Goal: Information Seeking & Learning: Learn about a topic

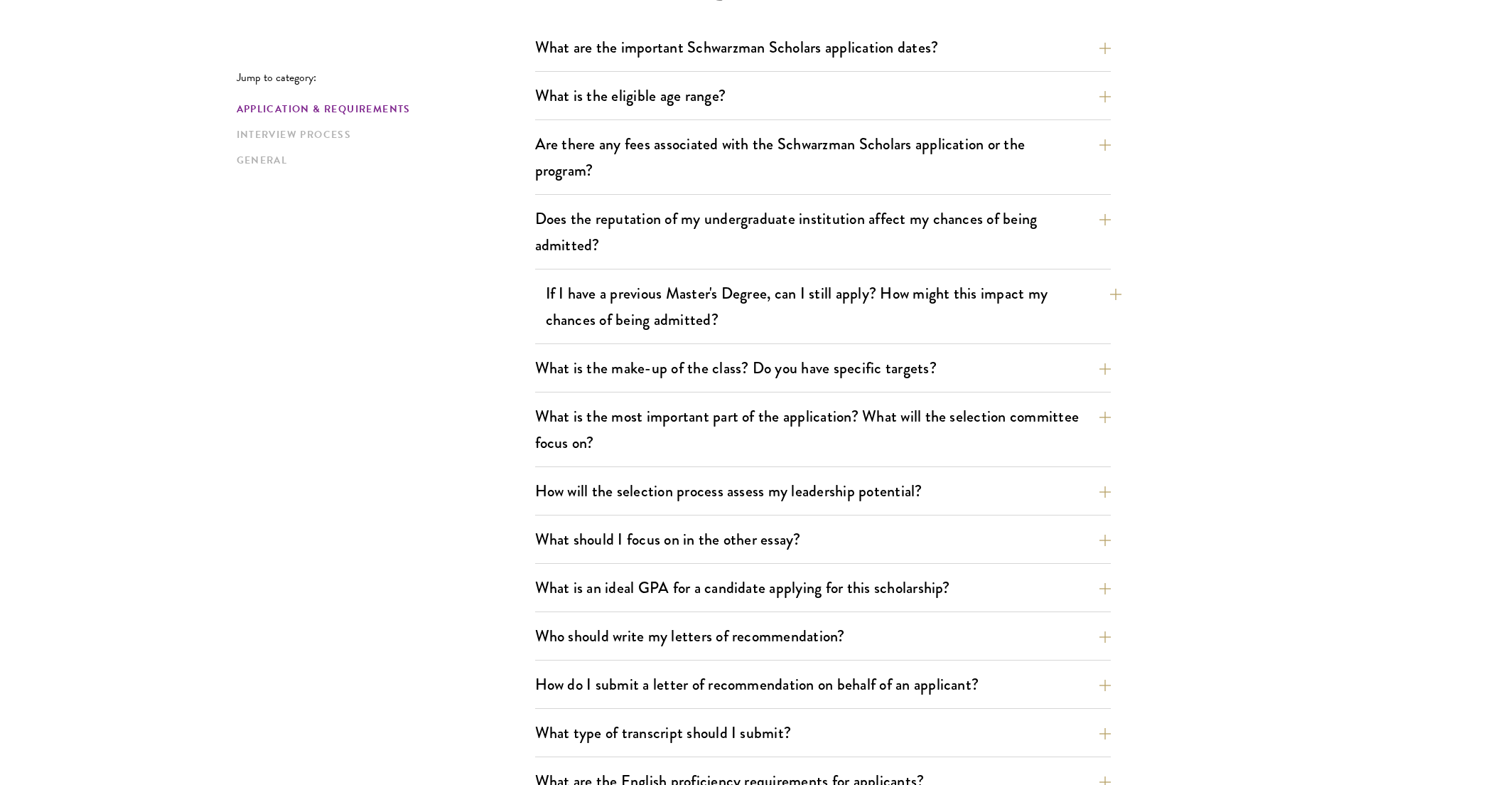
scroll to position [24, 0]
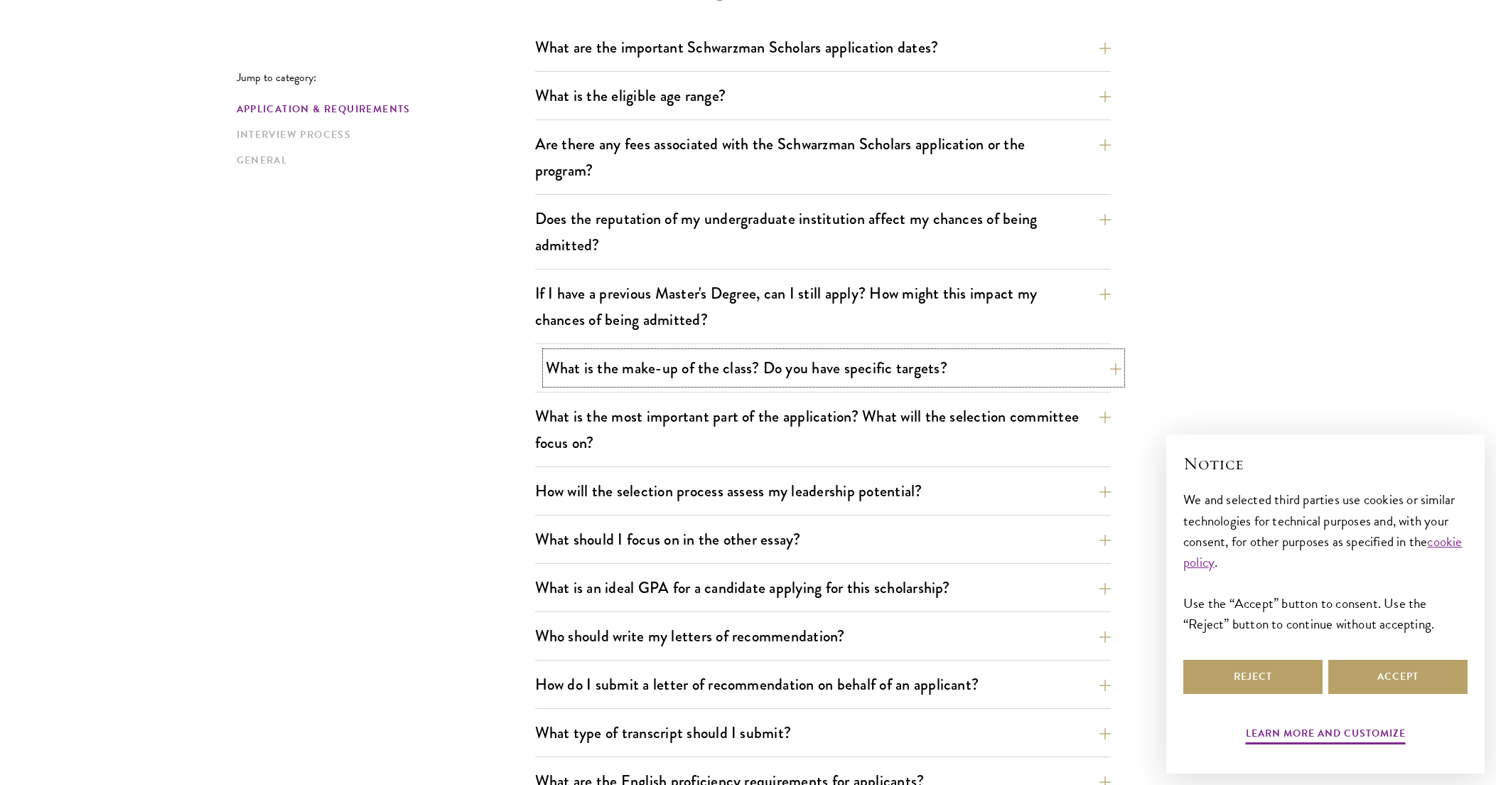
click at [873, 370] on button "What is the make-up of the class? Do you have specific targets?" at bounding box center [834, 368] width 576 height 32
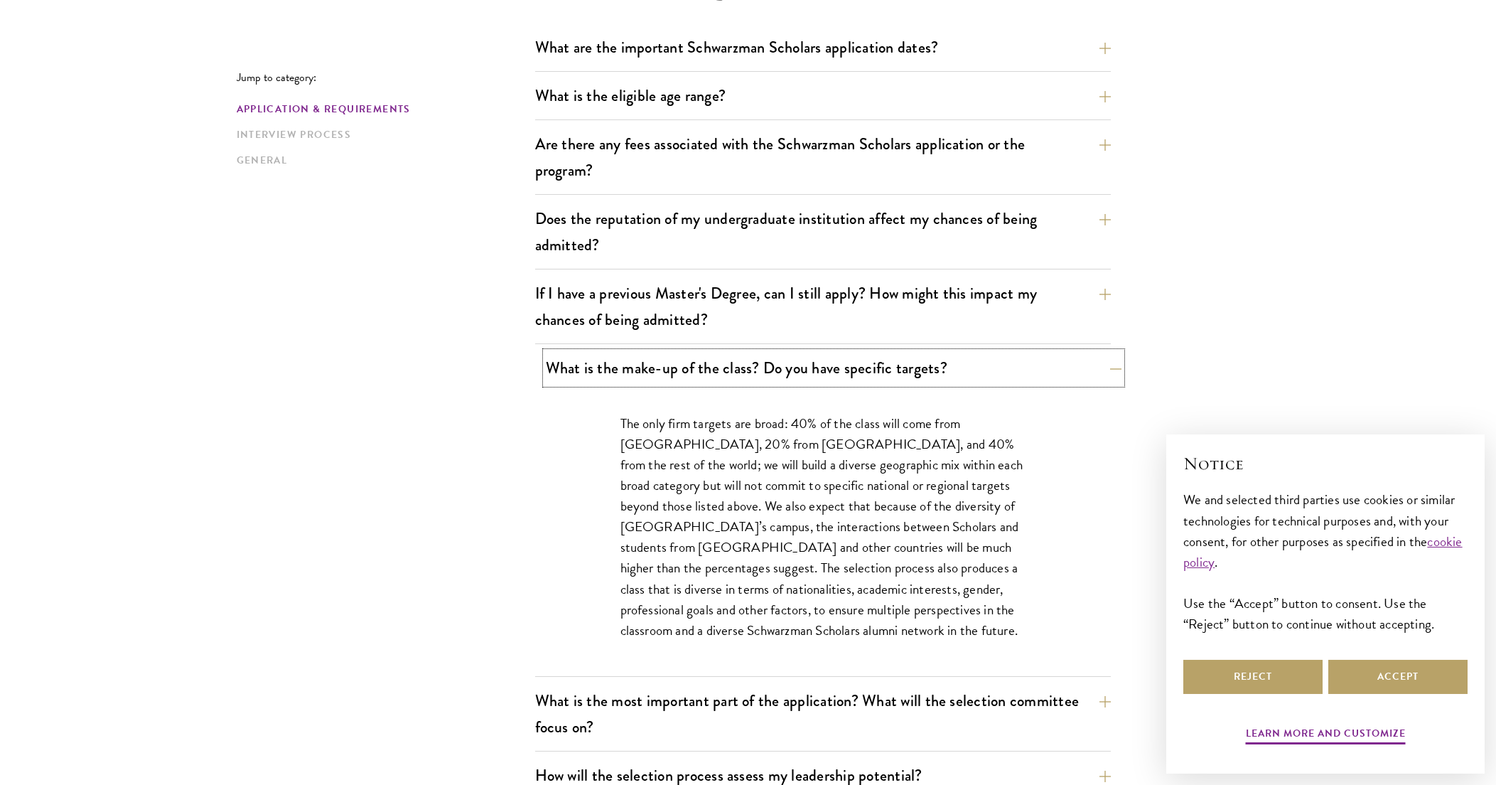
scroll to position [0, 0]
click at [873, 370] on button "What is the make-up of the class? Do you have specific targets?" at bounding box center [834, 368] width 576 height 32
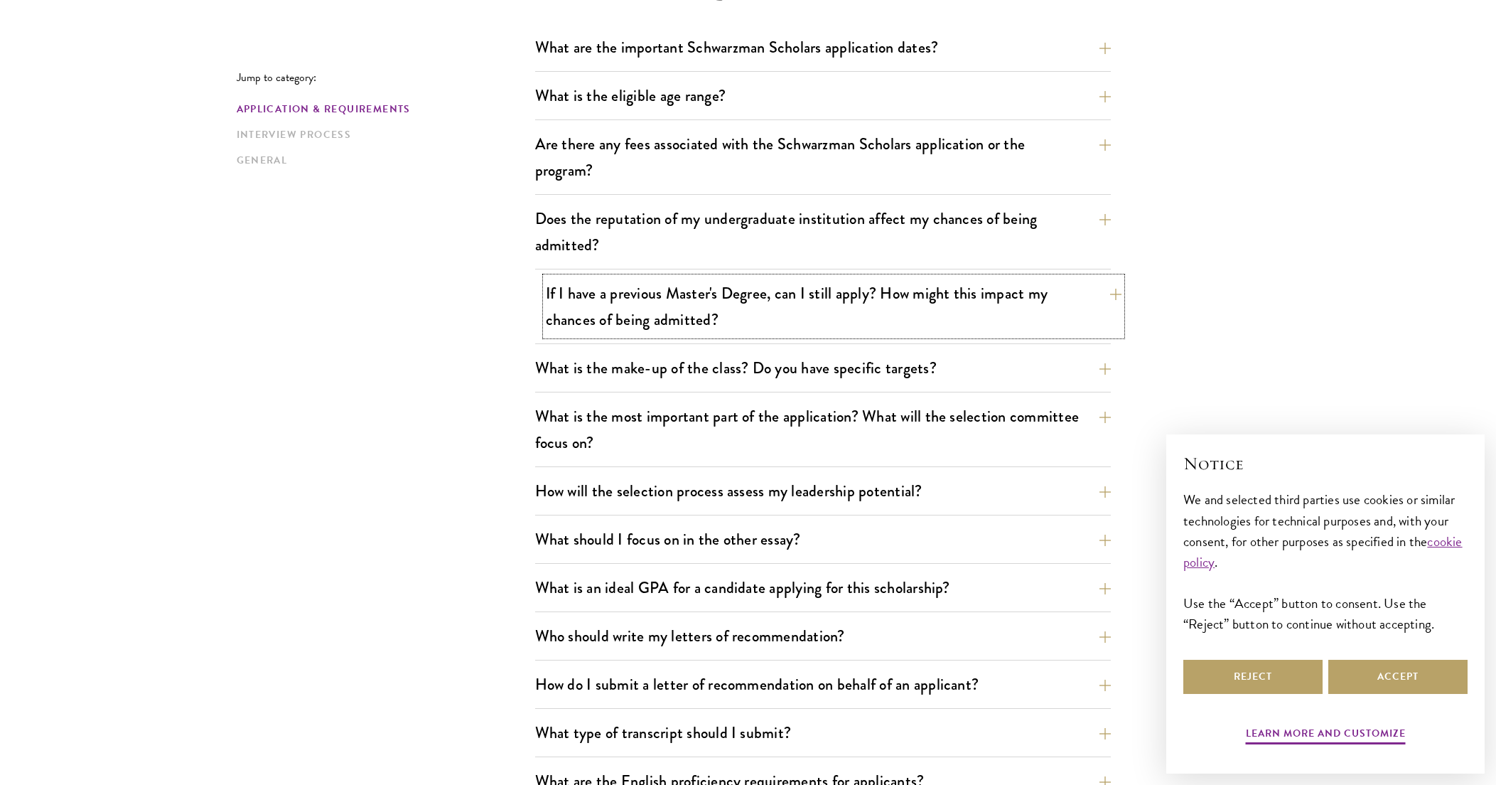
click at [851, 325] on button "If I have a previous Master's Degree, can I still apply? How might this impact …" at bounding box center [834, 306] width 576 height 58
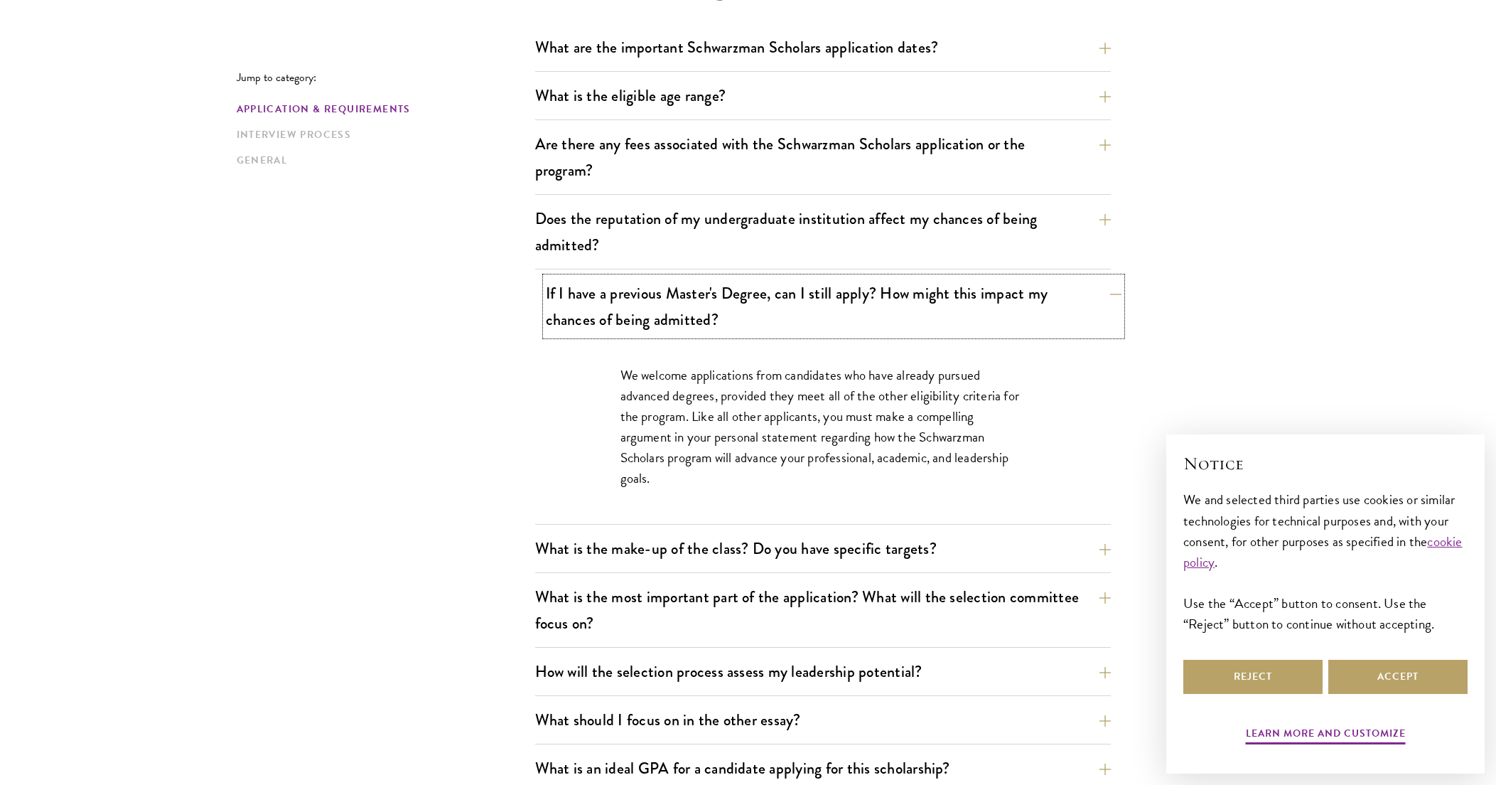
click at [856, 318] on button "If I have a previous Master's Degree, can I still apply? How might this impact …" at bounding box center [834, 306] width 576 height 58
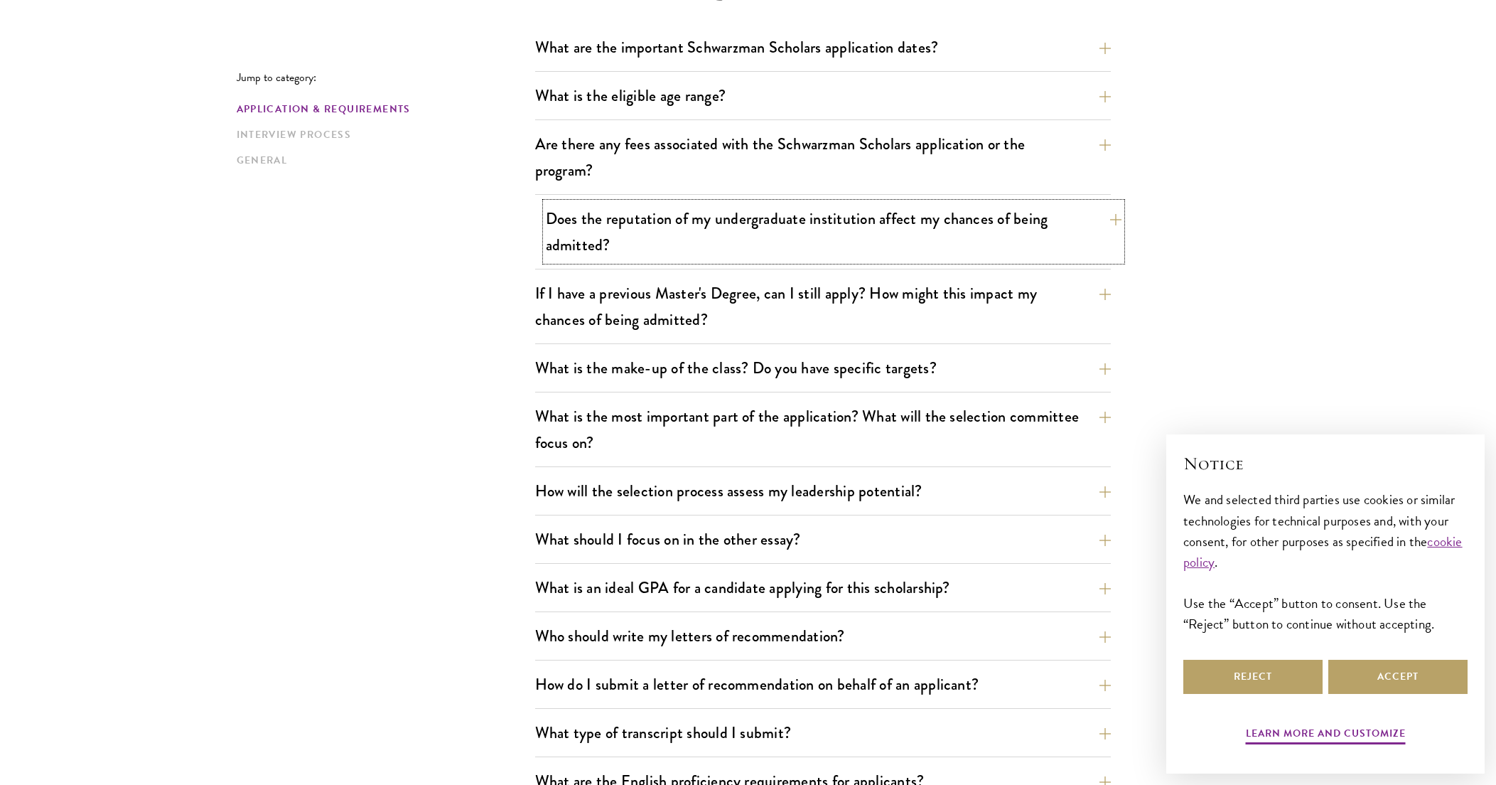
click at [814, 247] on button "Does the reputation of my undergraduate institution affect my chances of being …" at bounding box center [834, 232] width 576 height 58
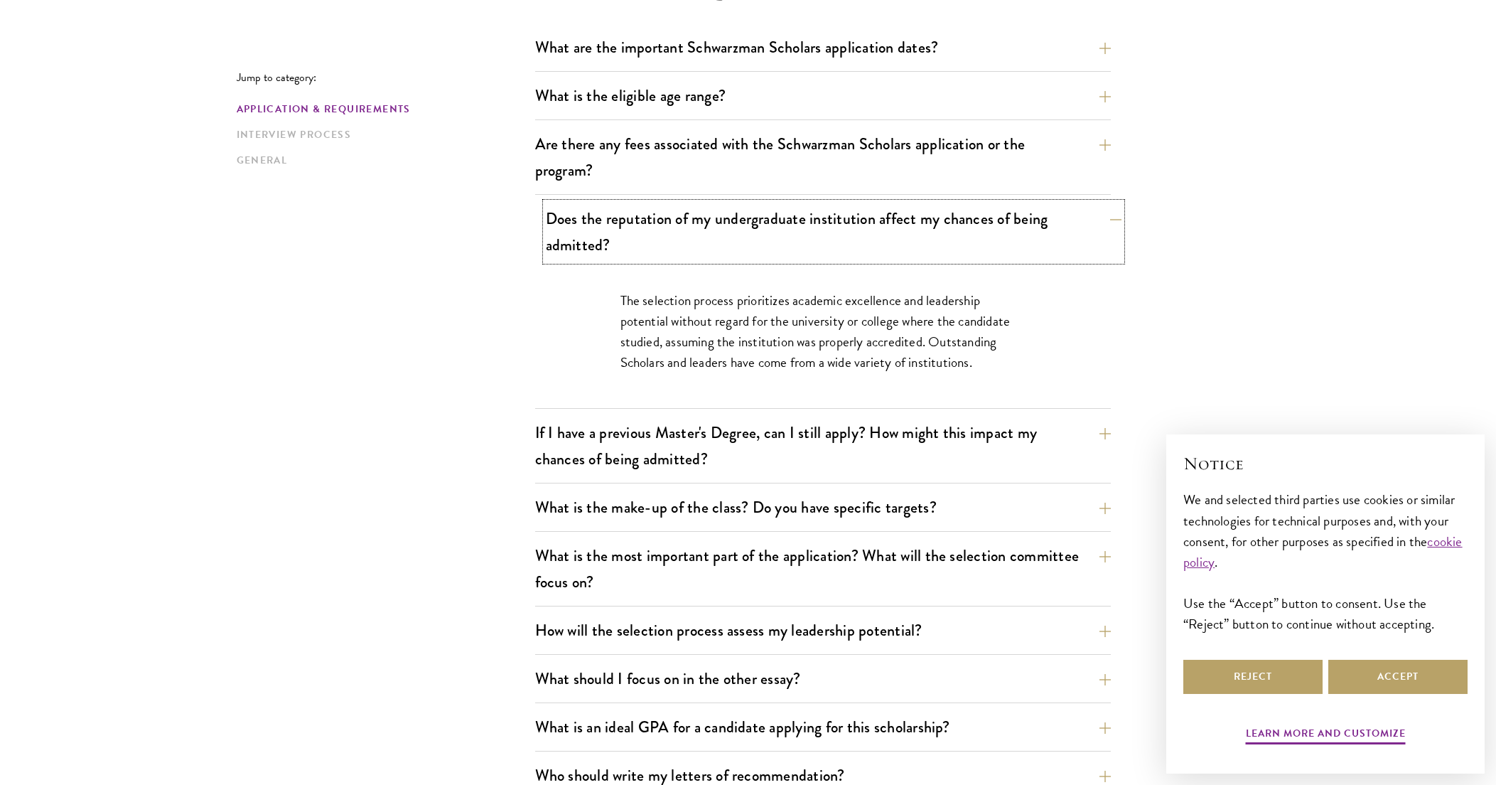
click at [814, 247] on button "Does the reputation of my undergraduate institution affect my chances of being …" at bounding box center [834, 232] width 576 height 58
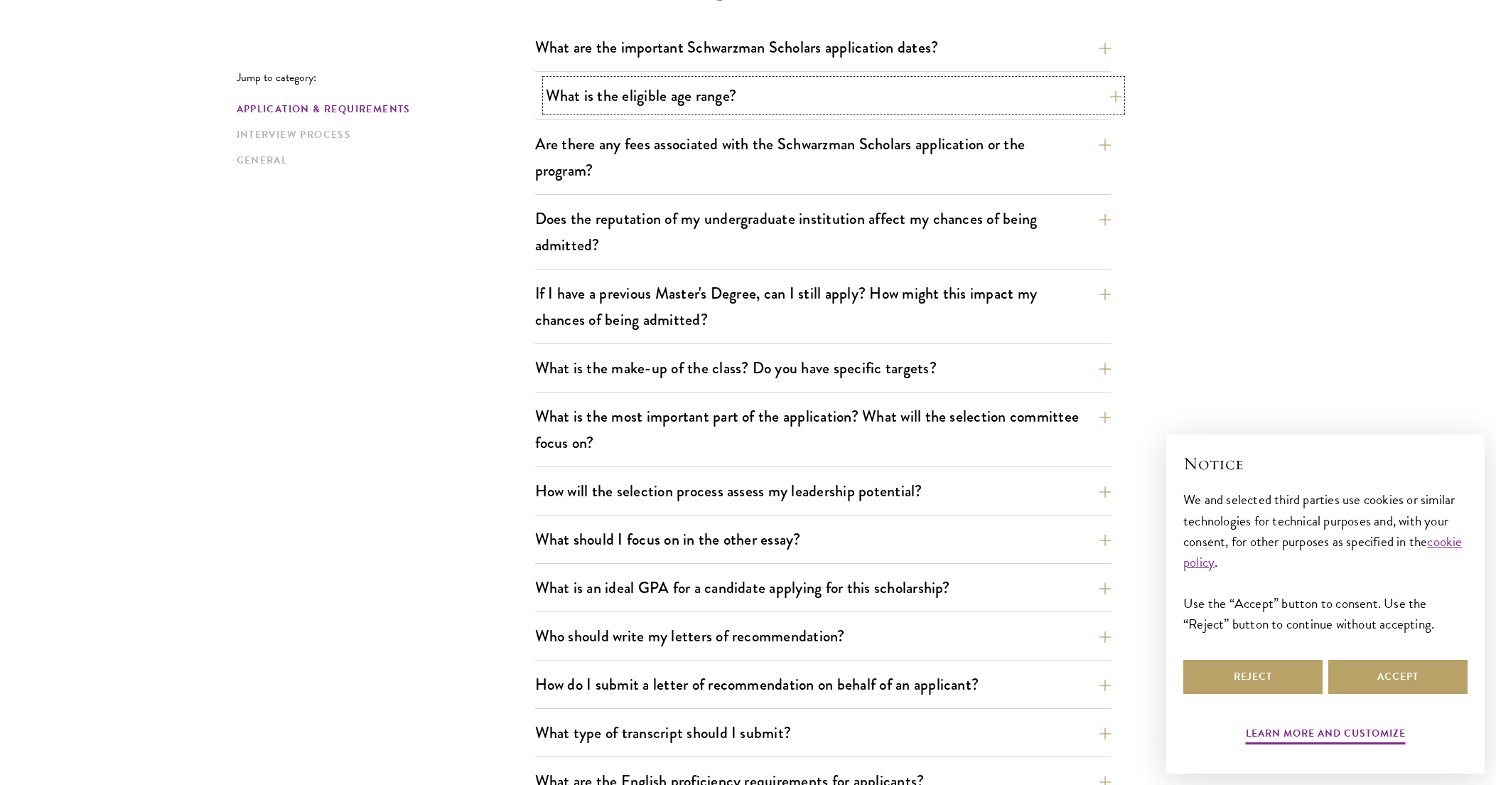
click at [828, 82] on button "What is the eligible age range?" at bounding box center [834, 96] width 576 height 32
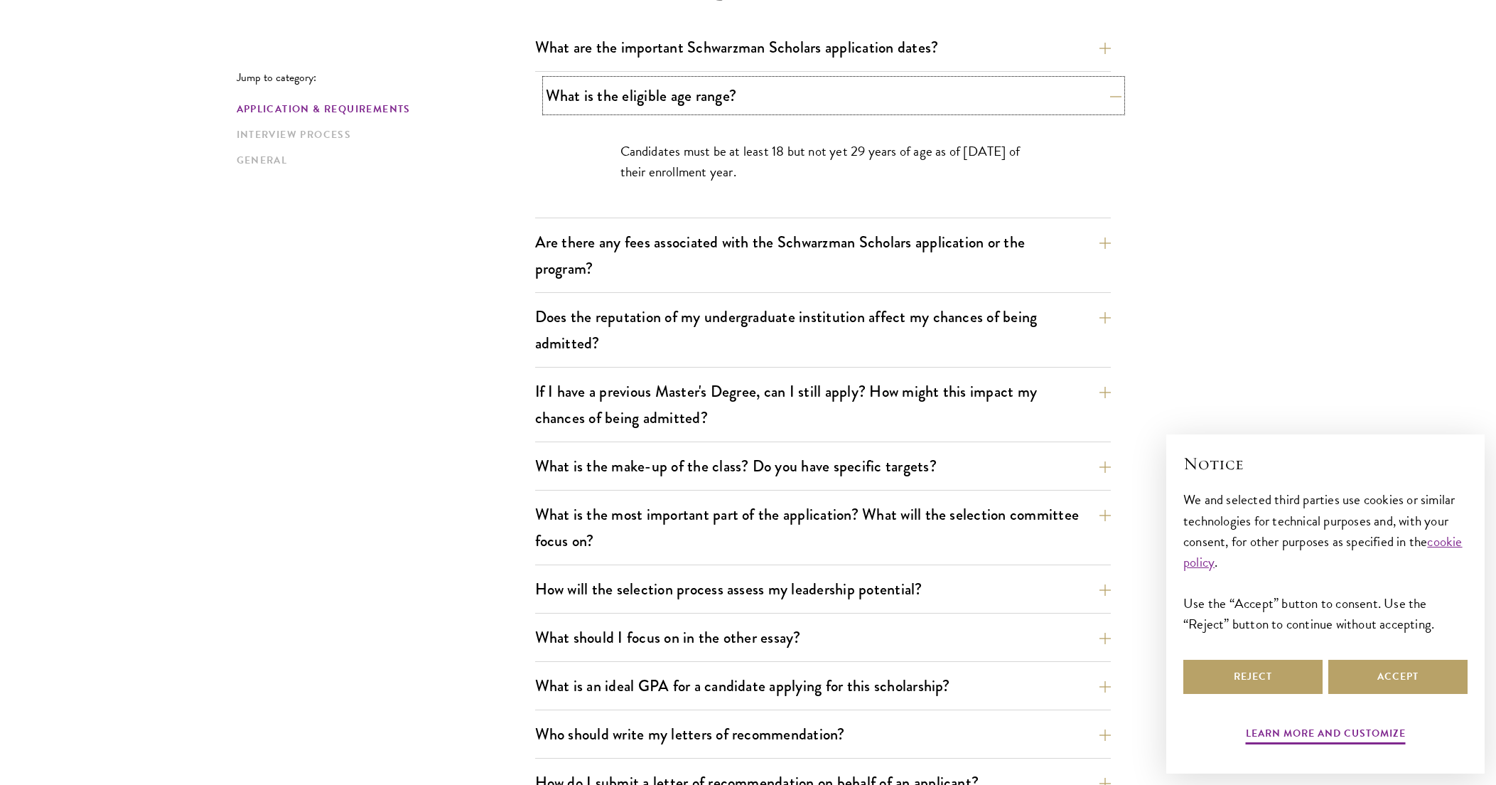
click at [821, 85] on button "What is the eligible age range?" at bounding box center [834, 96] width 576 height 32
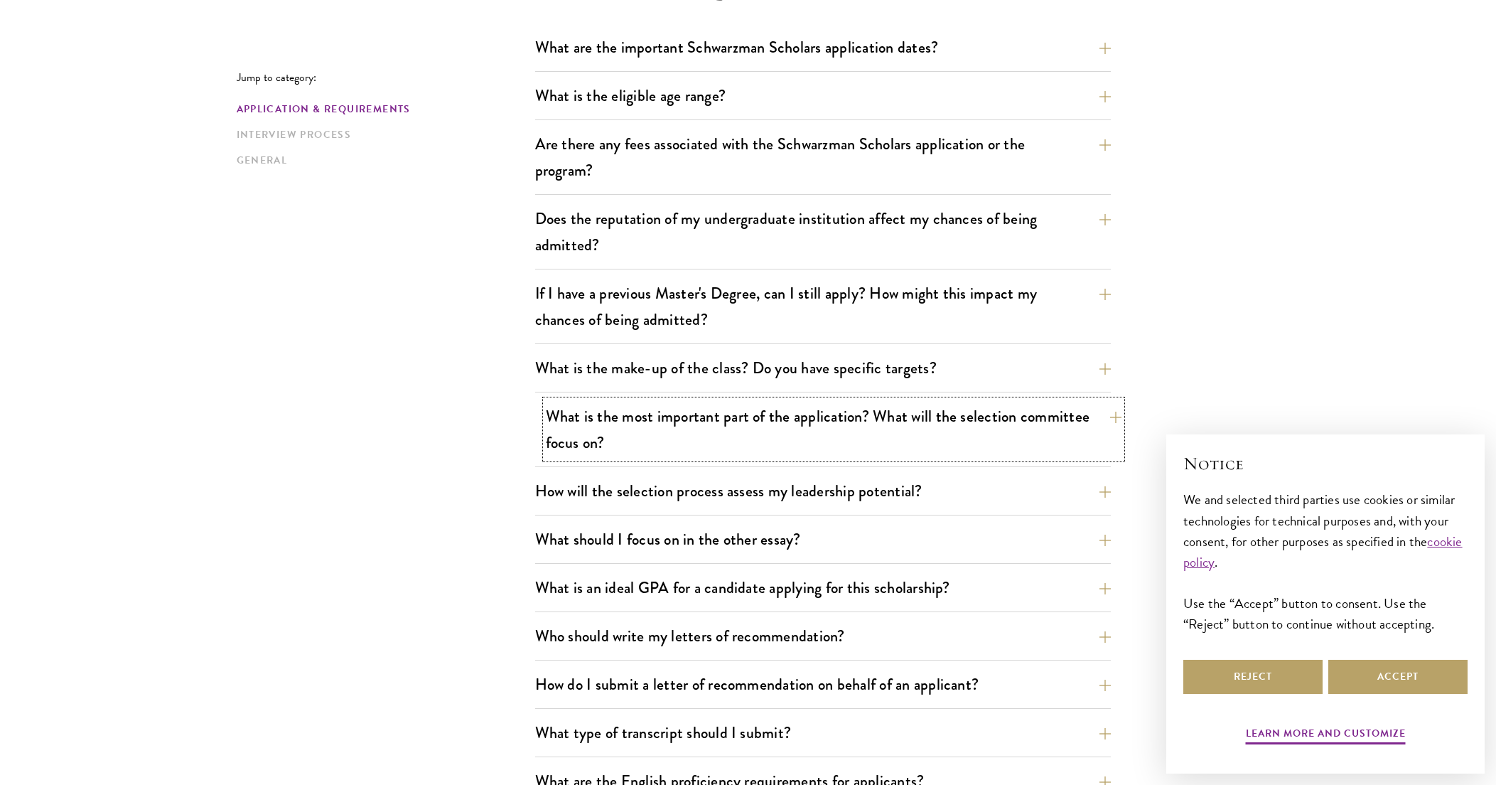
click at [797, 451] on button "What is the most important part of the application? What will the selection com…" at bounding box center [834, 429] width 576 height 58
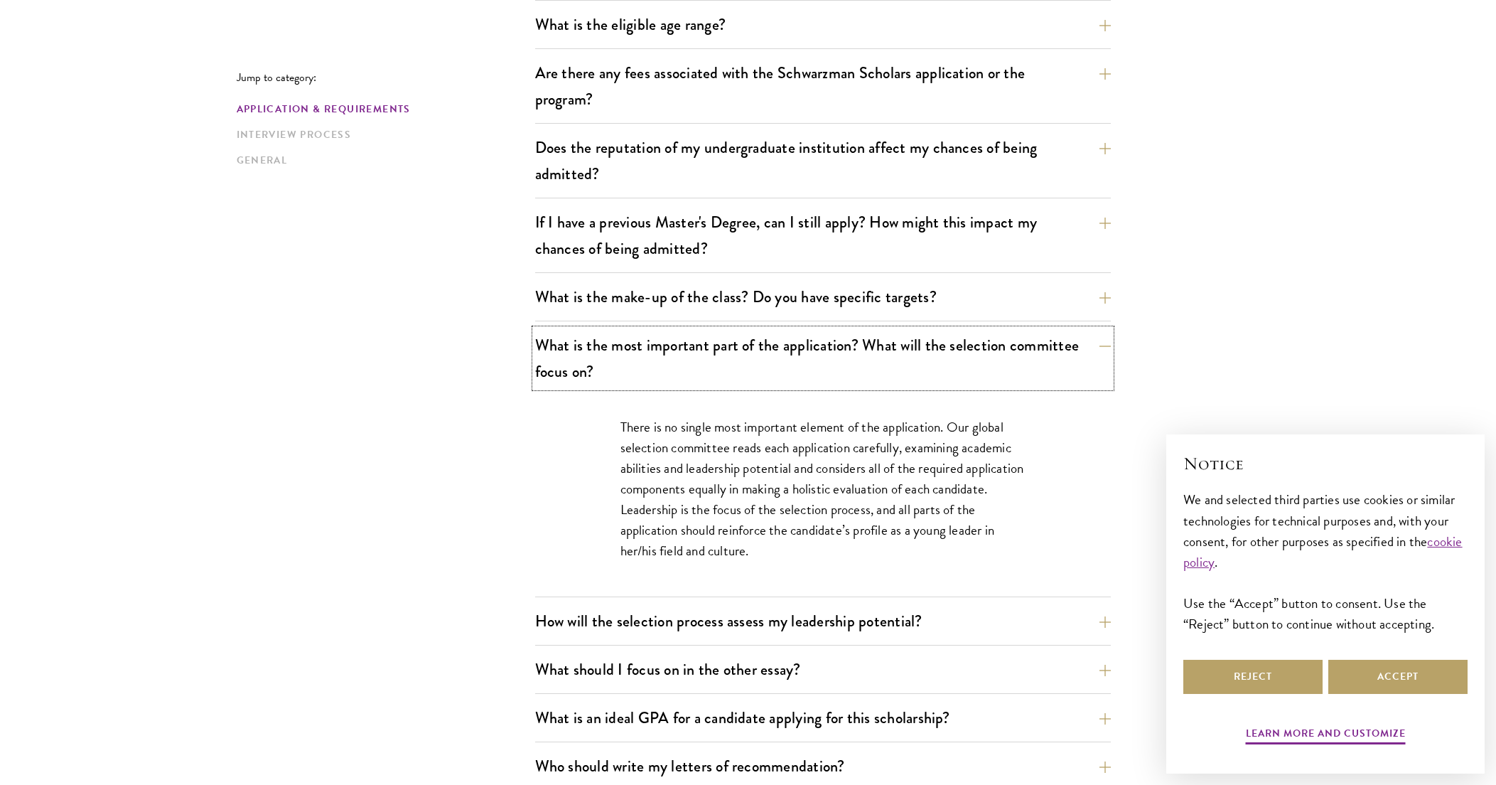
scroll to position [588, 0]
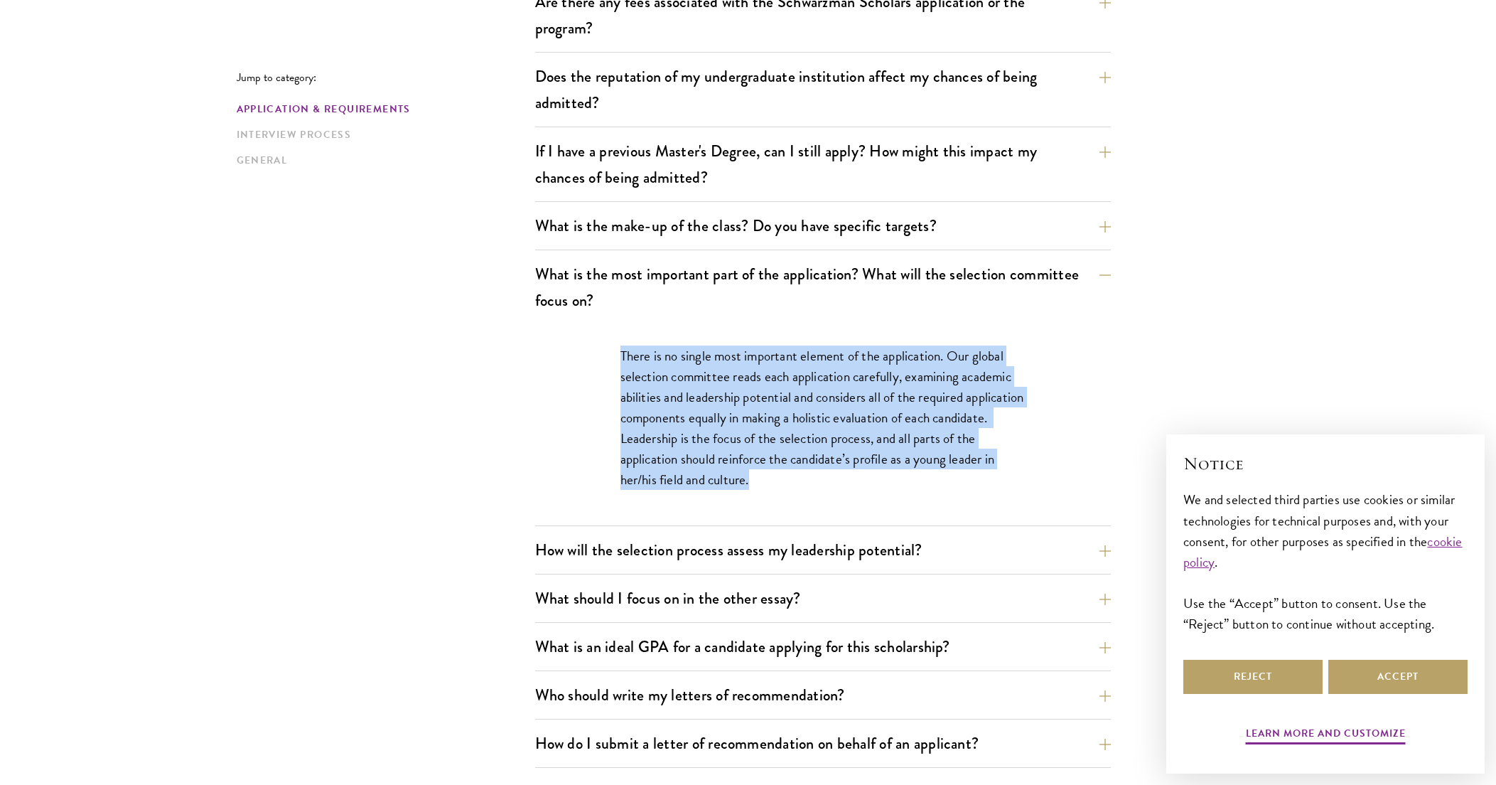
drag, startPoint x: 785, startPoint y: 473, endPoint x: 603, endPoint y: 359, distance: 214.9
click at [603, 359] on div "There is no single most important element of the application. Our global select…" at bounding box center [823, 424] width 490 height 201
drag, startPoint x: 603, startPoint y: 359, endPoint x: 689, endPoint y: 391, distance: 92.4
click at [689, 391] on p "There is no single most important element of the application. Our global select…" at bounding box center [822, 417] width 405 height 144
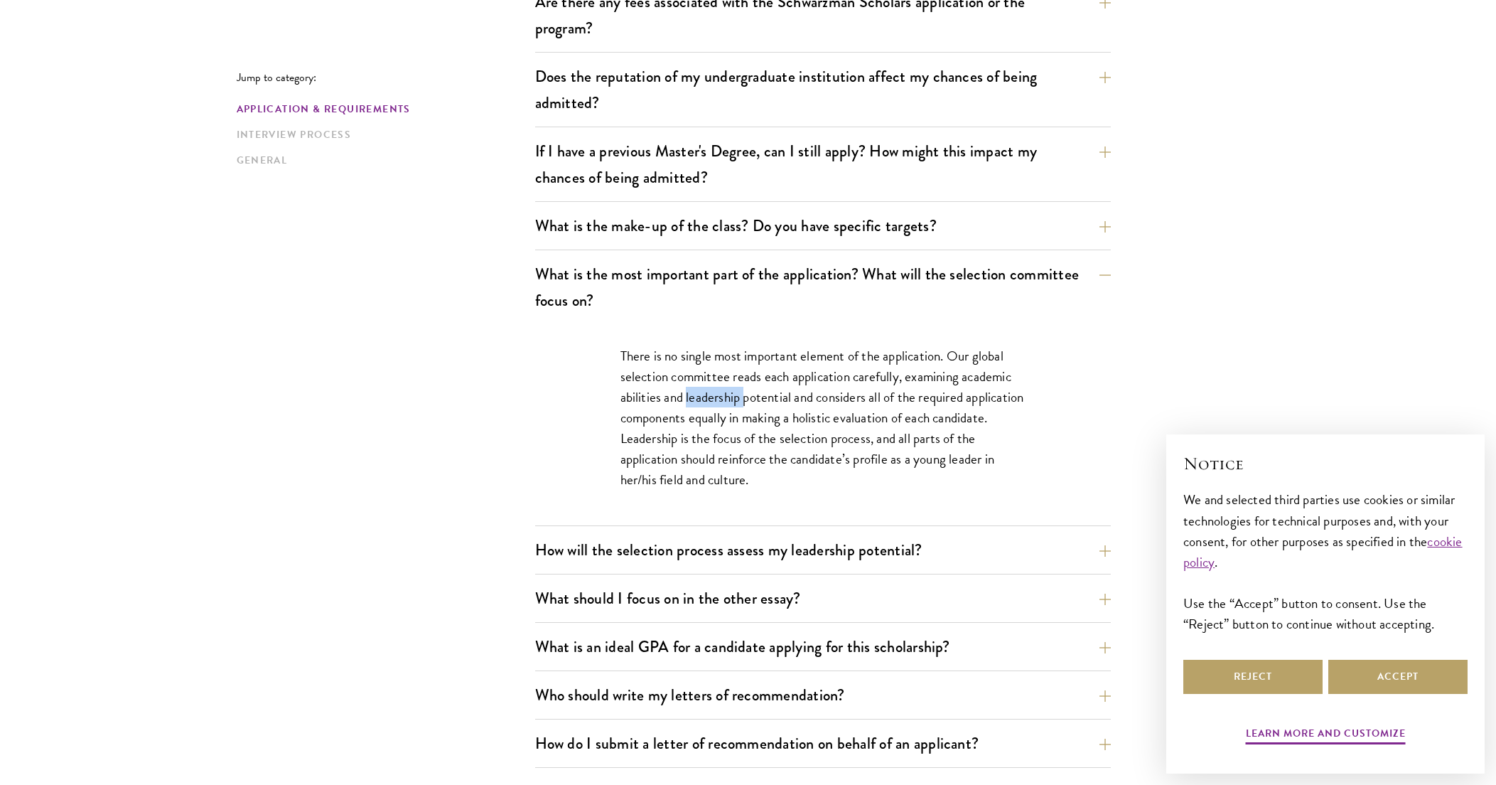
click at [689, 391] on p "There is no single most important element of the application. Our global select…" at bounding box center [822, 417] width 405 height 144
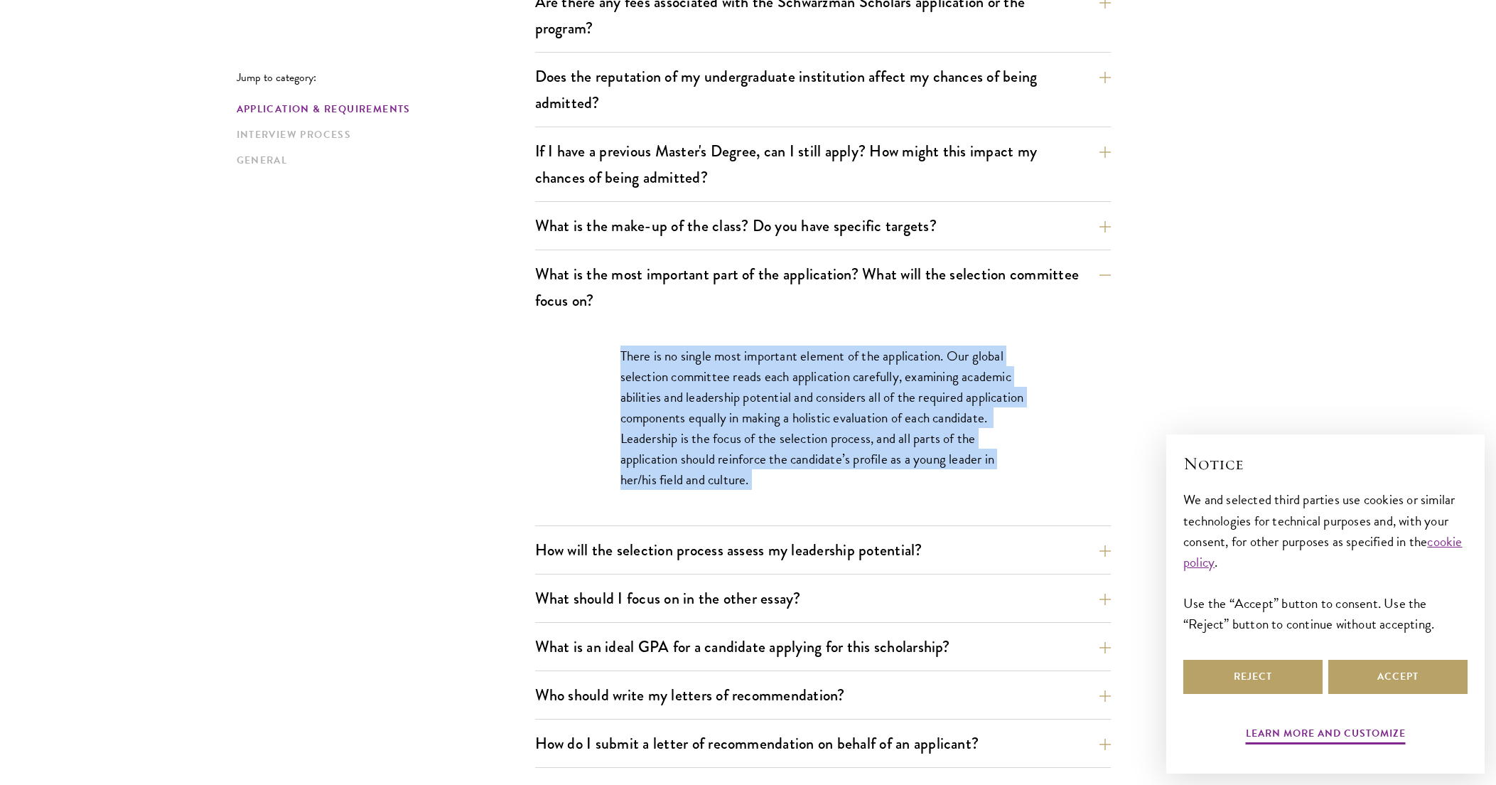
click at [689, 391] on p "There is no single most important element of the application. Our global select…" at bounding box center [822, 417] width 405 height 144
click at [738, 446] on p "There is no single most important element of the application. Our global select…" at bounding box center [822, 417] width 405 height 144
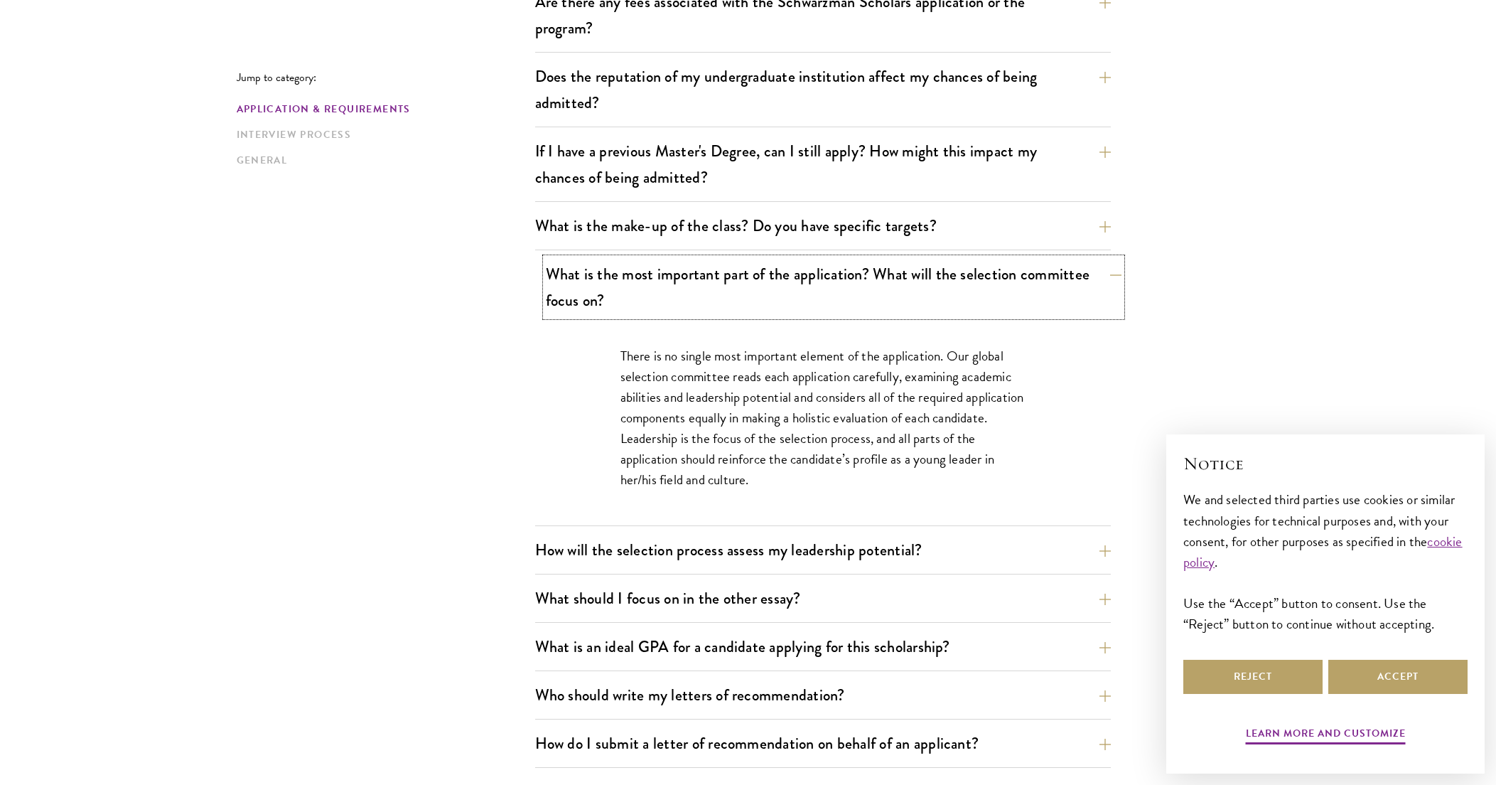
click at [739, 293] on button "What is the most important part of the application? What will the selection com…" at bounding box center [834, 287] width 576 height 58
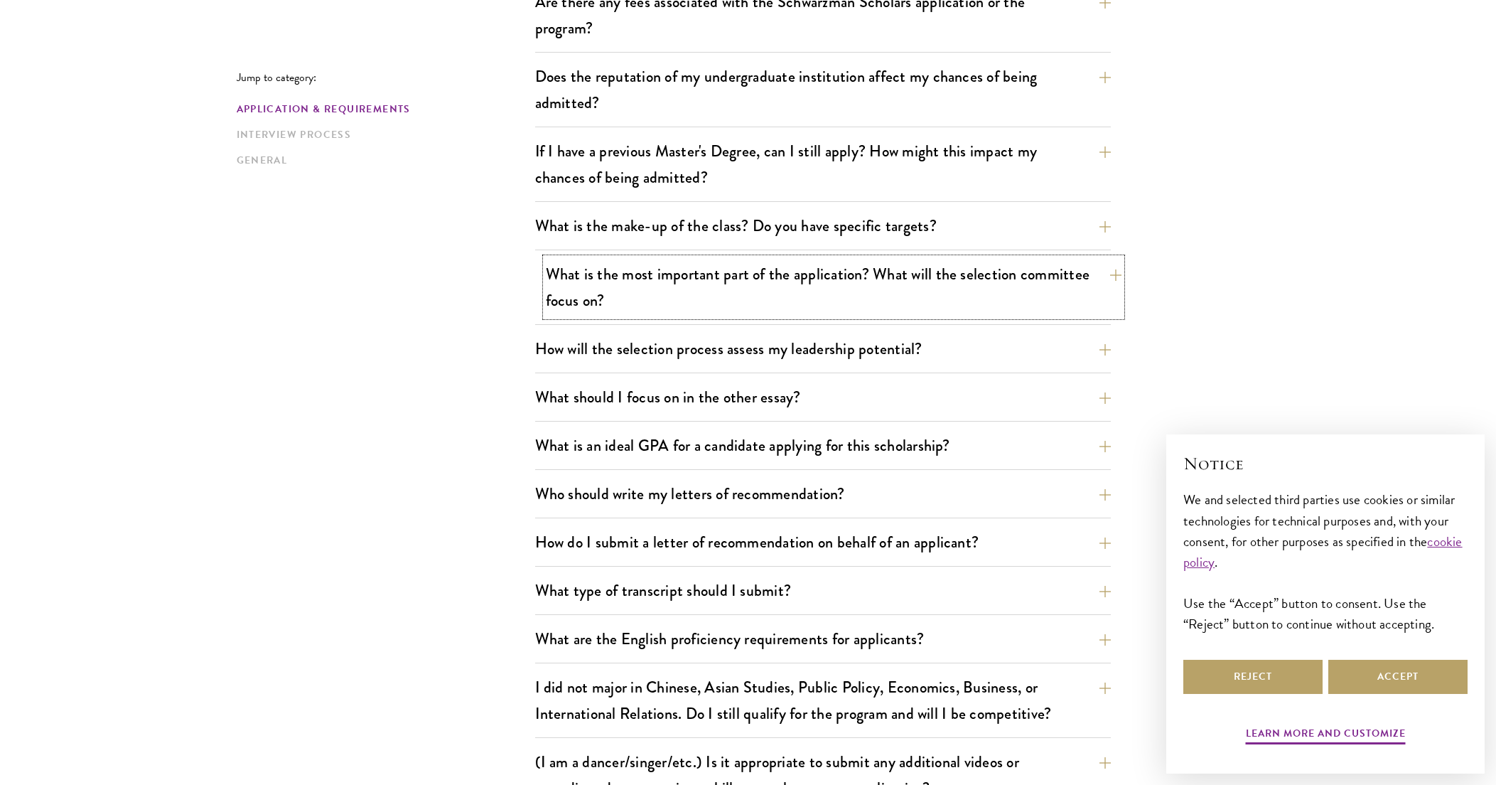
click at [736, 293] on button "What is the most important part of the application? What will the selection com…" at bounding box center [834, 287] width 576 height 58
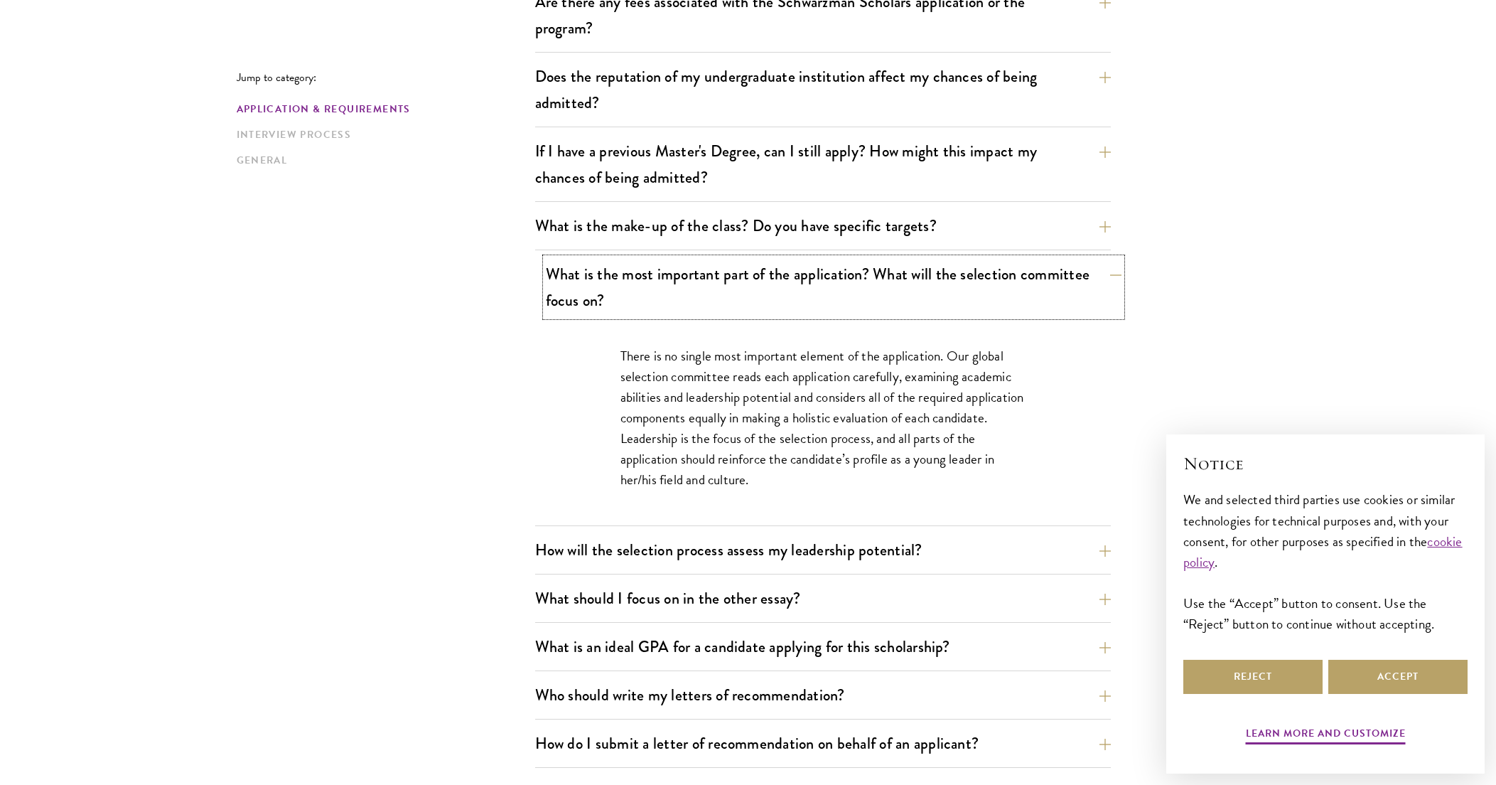
click at [960, 313] on button "What is the most important part of the application? What will the selection com…" at bounding box center [834, 287] width 576 height 58
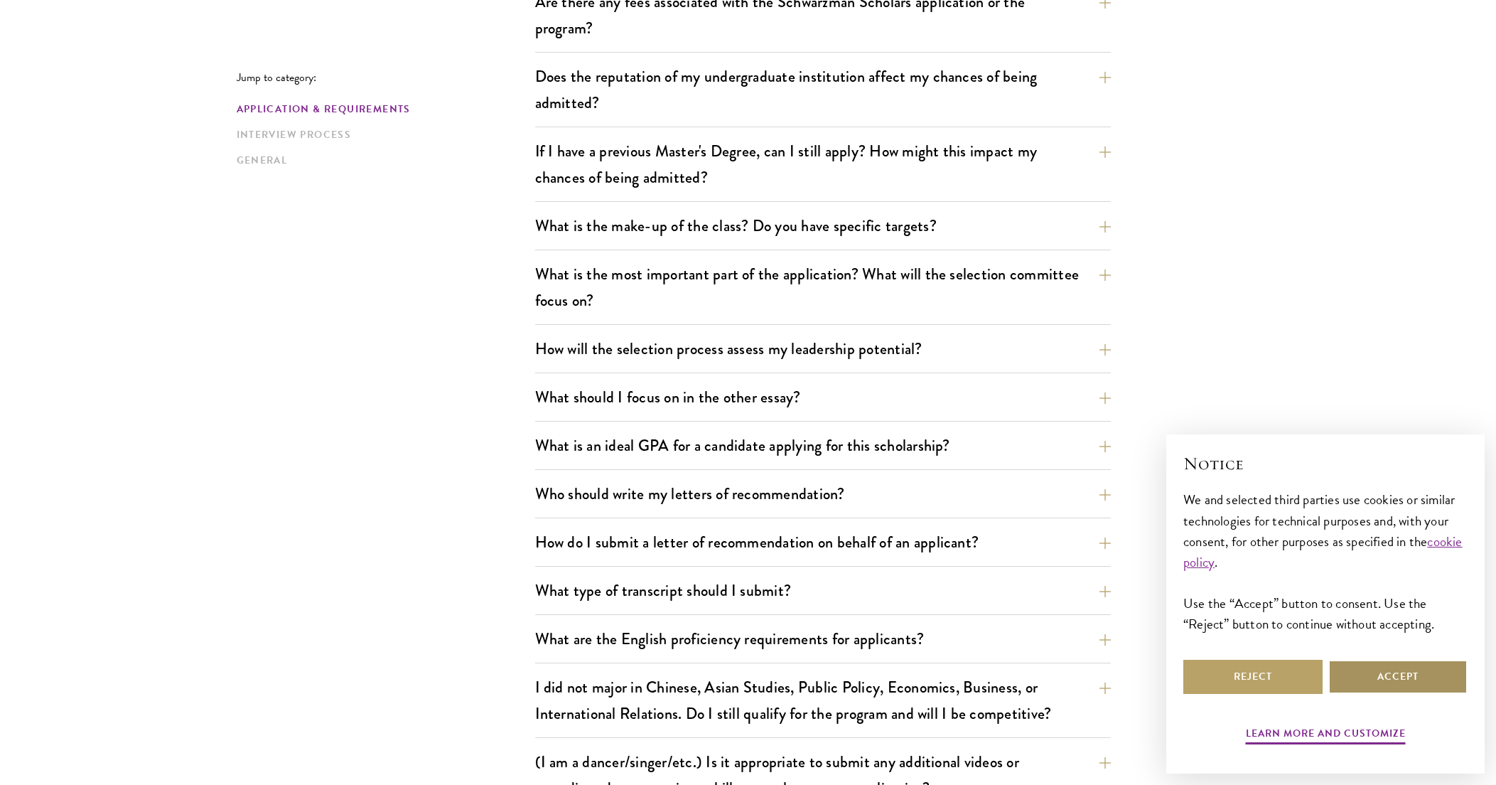
click at [1441, 677] on button "Accept" at bounding box center [1397, 676] width 139 height 34
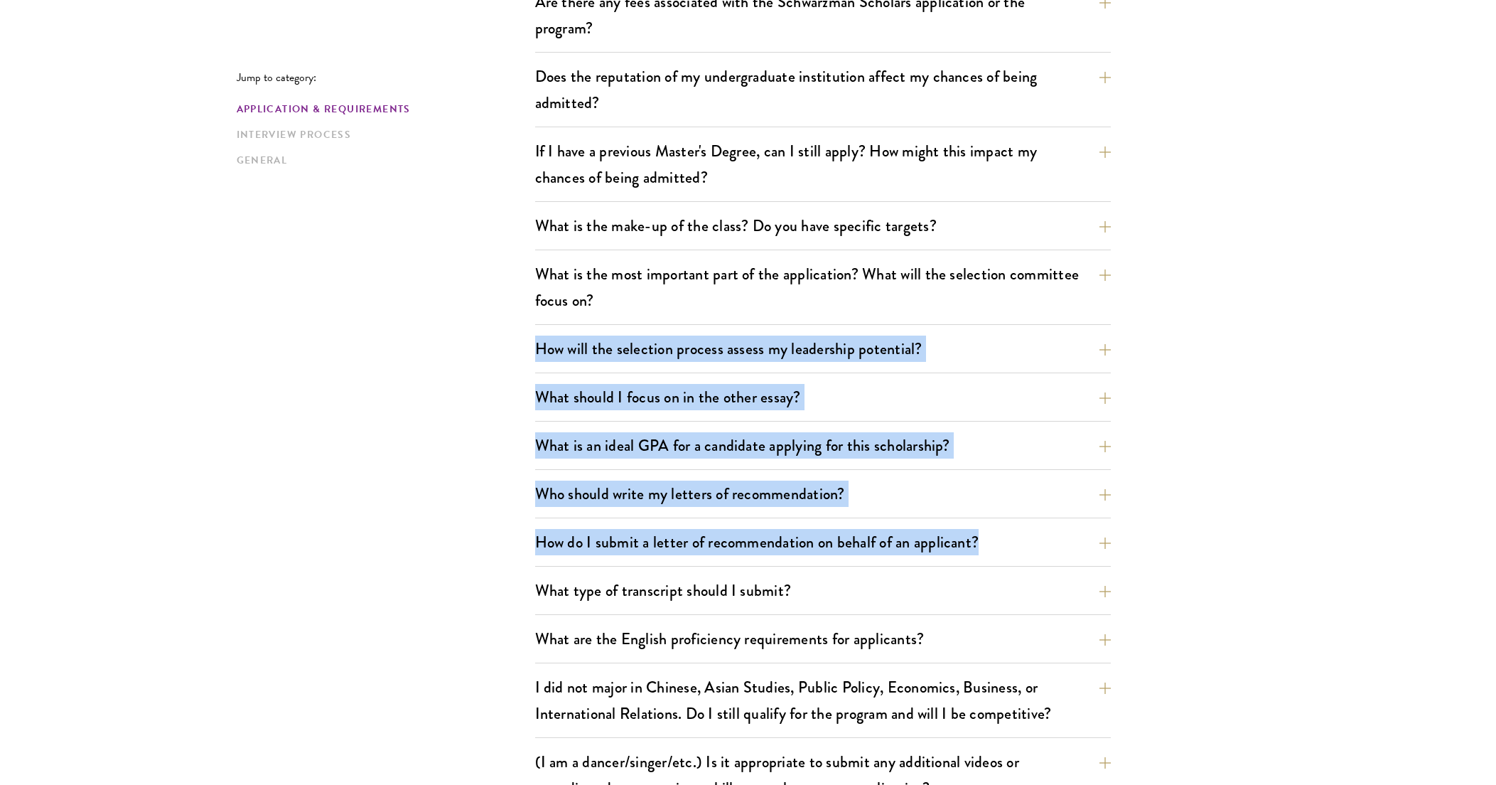
drag, startPoint x: 492, startPoint y: 340, endPoint x: 1237, endPoint y: 561, distance: 777.5
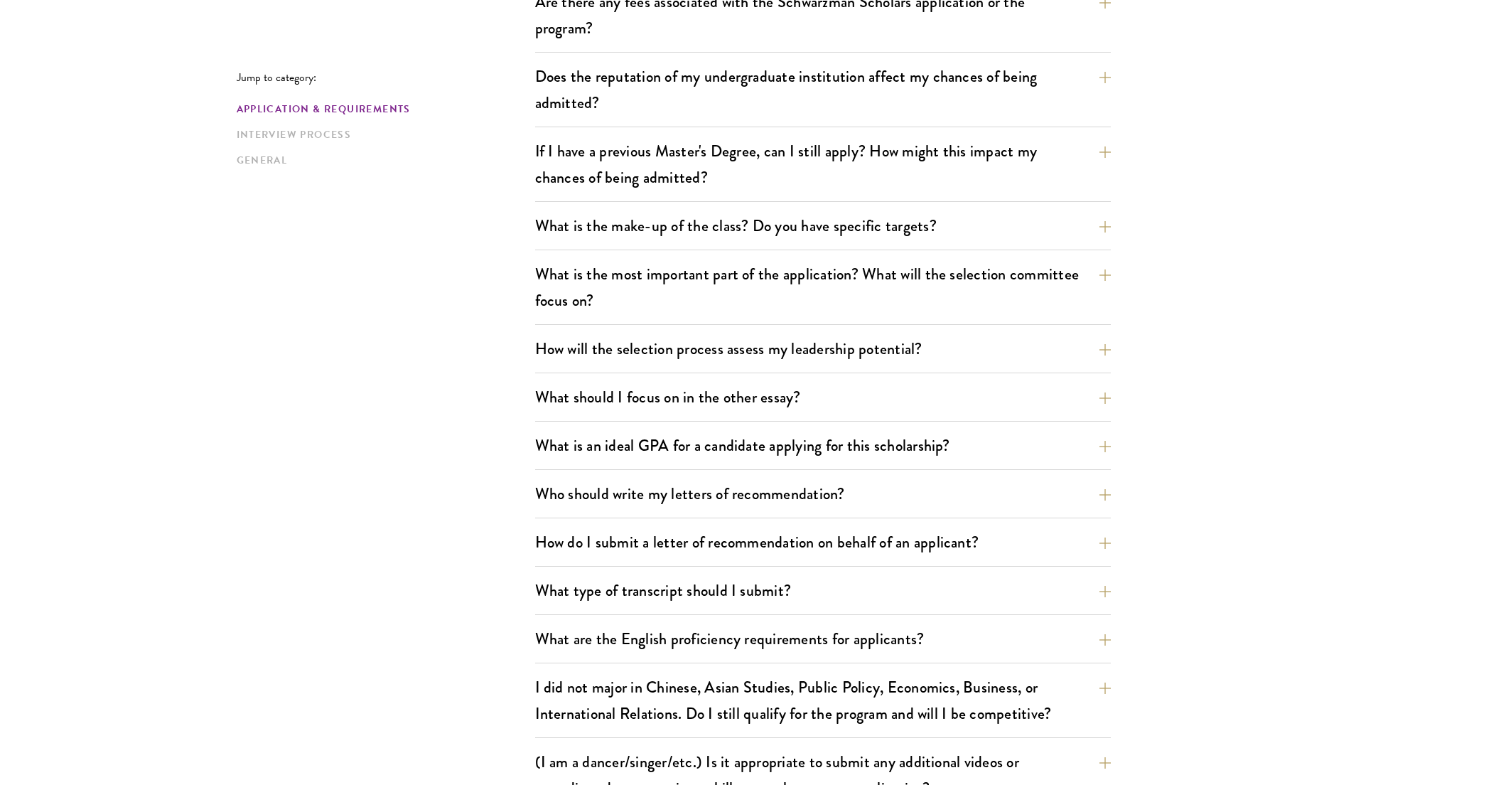
drag, startPoint x: 1237, startPoint y: 561, endPoint x: 1221, endPoint y: 582, distance: 26.9
click at [874, 476] on div "What are the important Schwarzman Scholars application dates? Applicants who ho…" at bounding box center [823, 449] width 576 height 1121
click at [863, 493] on button "Who should write my letters of recommendation?" at bounding box center [834, 494] width 576 height 32
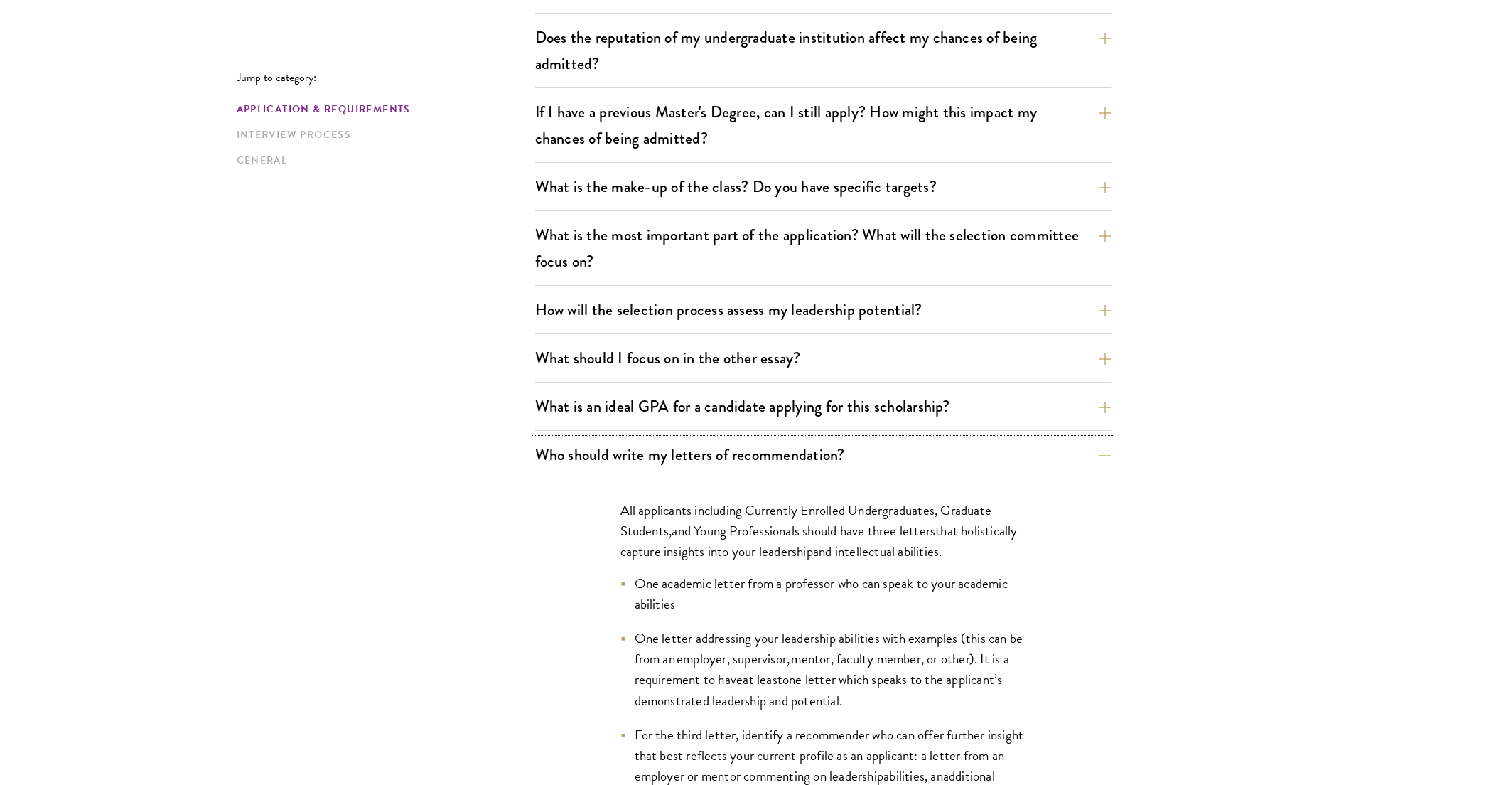
scroll to position [659, 0]
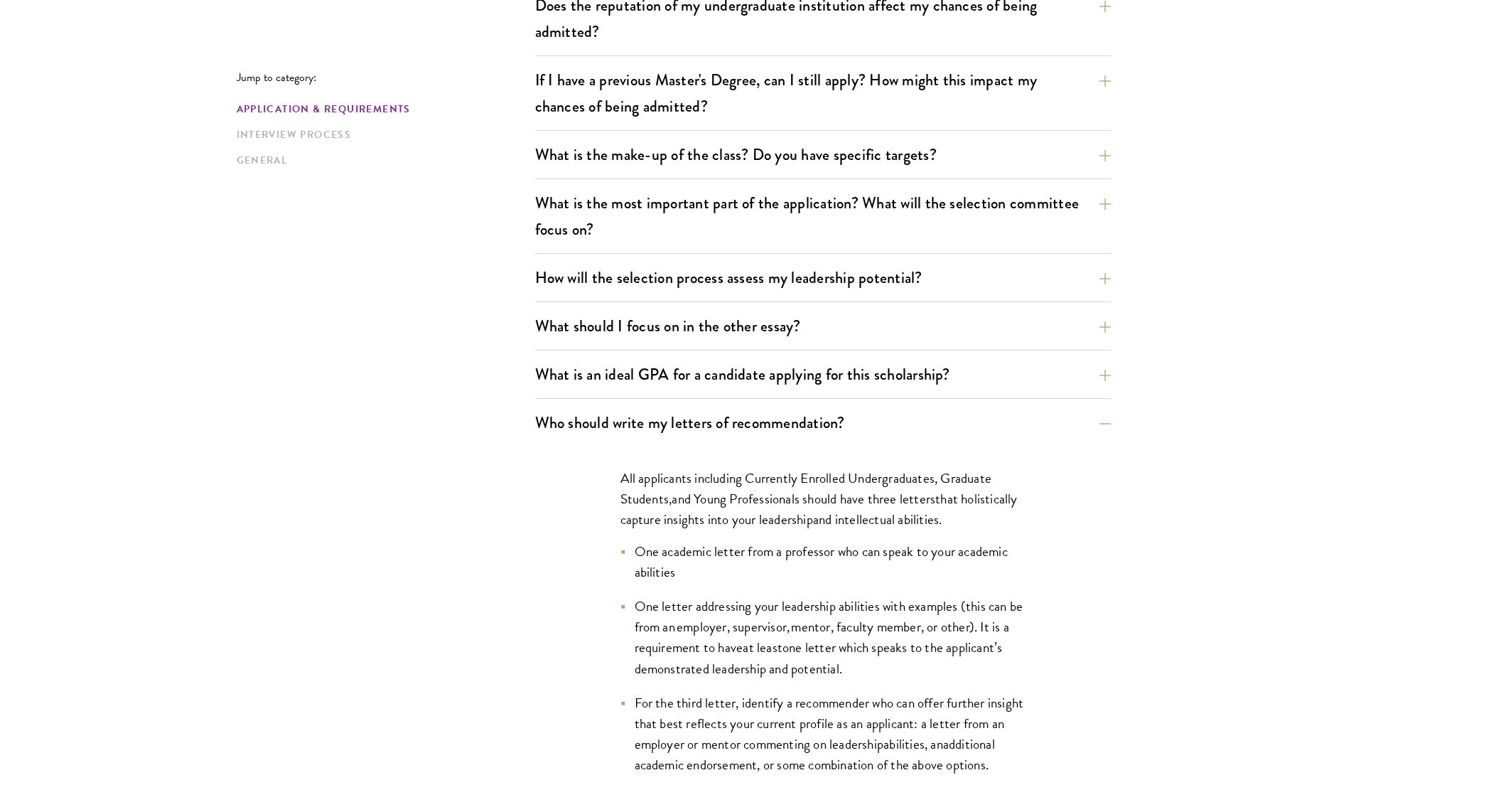
click at [859, 560] on span "One academic letter from a professor who can speak to your academic abilities" at bounding box center [821, 561] width 373 height 41
drag, startPoint x: 859, startPoint y: 560, endPoint x: 862, endPoint y: 585, distance: 25.0
click at [862, 585] on ul "One academic letter from a professor who can speak to your academic abilities O…" at bounding box center [822, 658] width 405 height 234
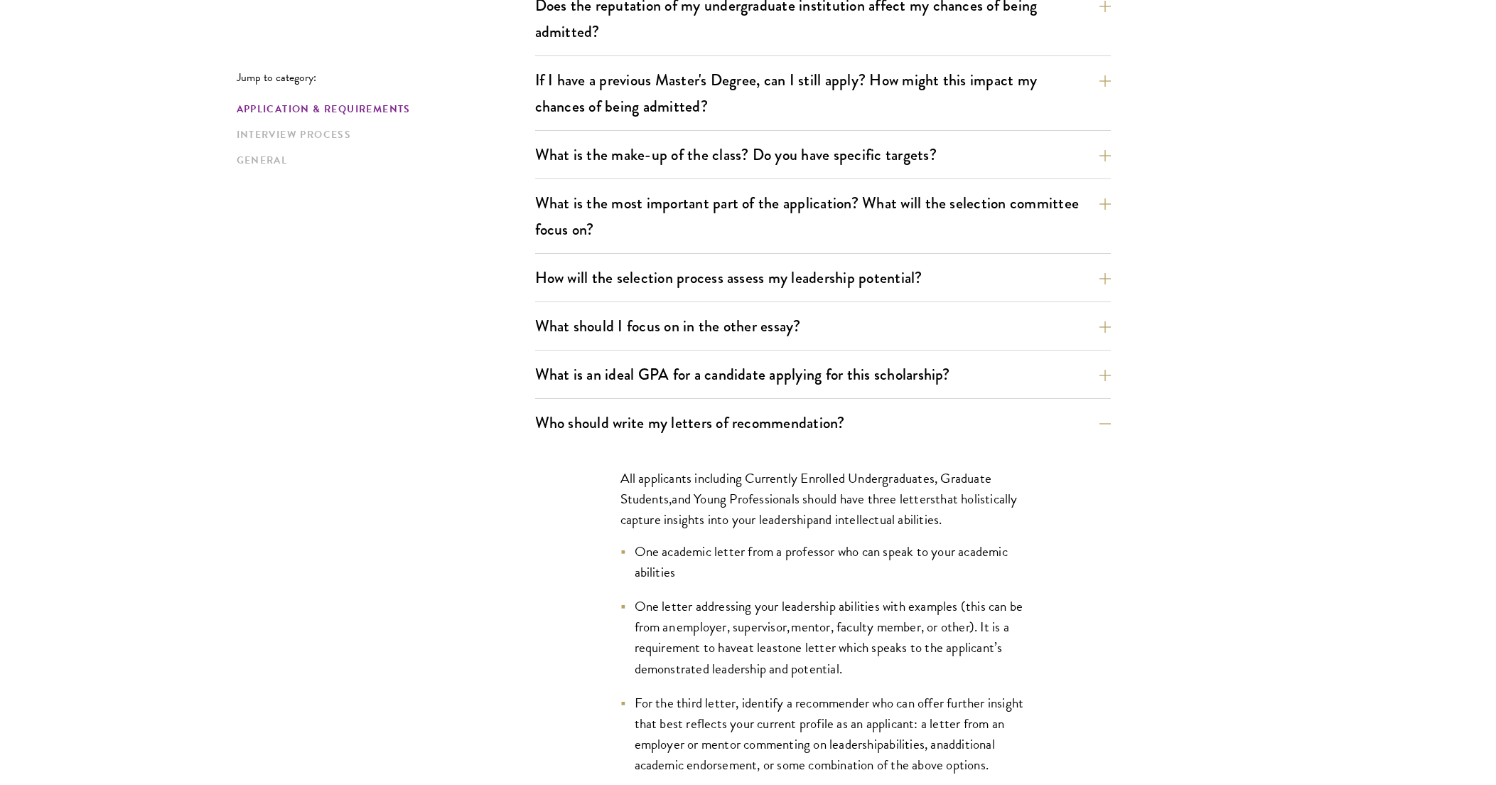
drag, startPoint x: 944, startPoint y: 575, endPoint x: 986, endPoint y: 523, distance: 66.7
click at [986, 523] on div "All applicants including Currently Enrolled Undergraduates, Graduate Students ,…" at bounding box center [823, 755] width 490 height 618
drag, startPoint x: 986, startPoint y: 523, endPoint x: 976, endPoint y: 524, distance: 10.0
click at [976, 524] on p "All applicants including Currently Enrolled Undergraduates, Graduate Students ,…" at bounding box center [822, 499] width 405 height 62
drag, startPoint x: 976, startPoint y: 524, endPoint x: 969, endPoint y: 692, distance: 167.9
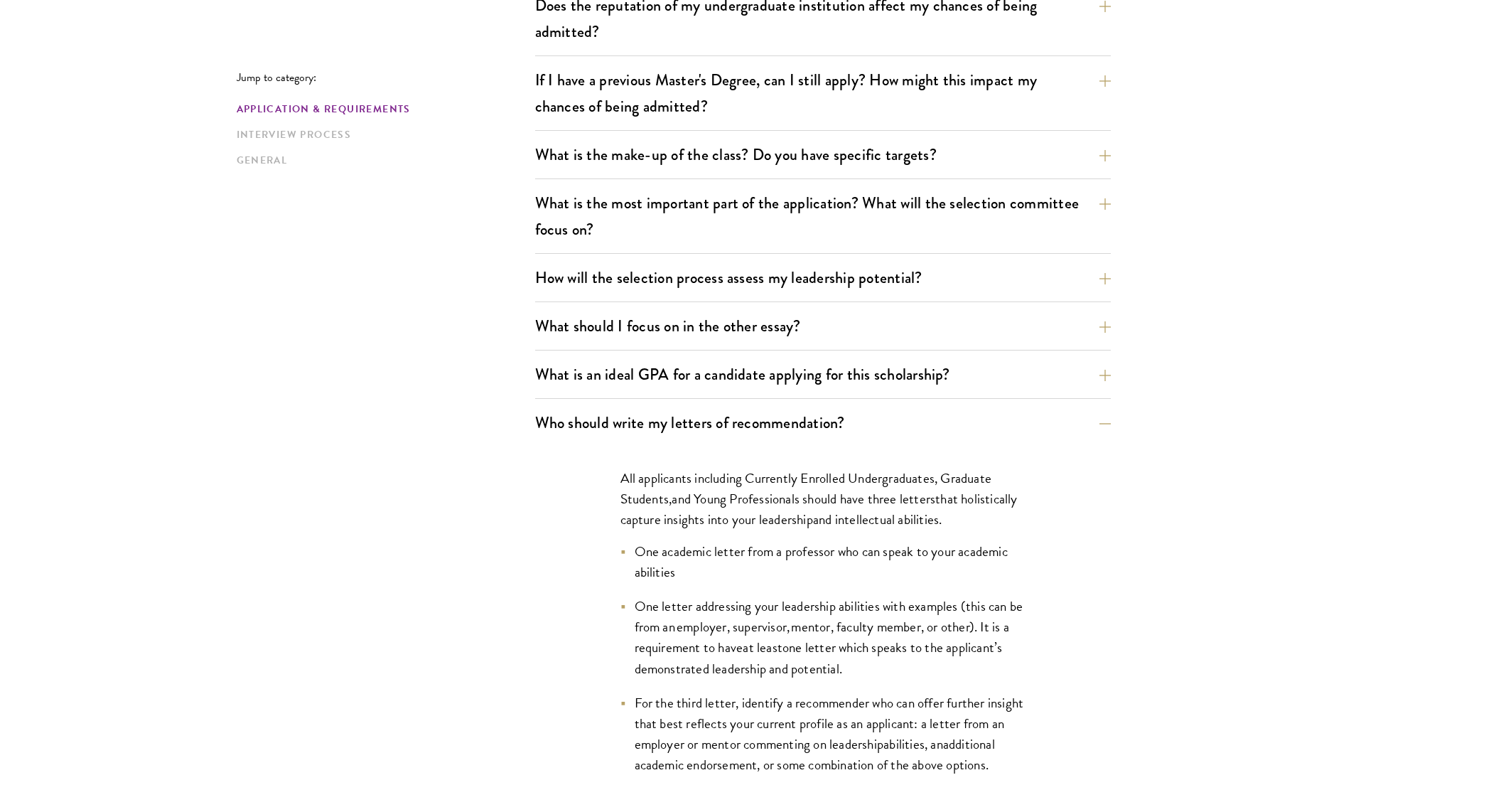
click at [969, 692] on div "All applicants including Currently Enrolled Undergraduates, Graduate Students ,…" at bounding box center [823, 755] width 490 height 618
drag, startPoint x: 969, startPoint y: 692, endPoint x: 927, endPoint y: 671, distance: 47.0
click at [927, 671] on li "One letter addressing your leadership abilities with examples (this can be from…" at bounding box center [822, 637] width 405 height 82
drag, startPoint x: 949, startPoint y: 665, endPoint x: 1012, endPoint y: 520, distance: 157.9
click at [1012, 520] on div "All applicants including Currently Enrolled Undergraduates, Graduate Students ,…" at bounding box center [823, 755] width 490 height 618
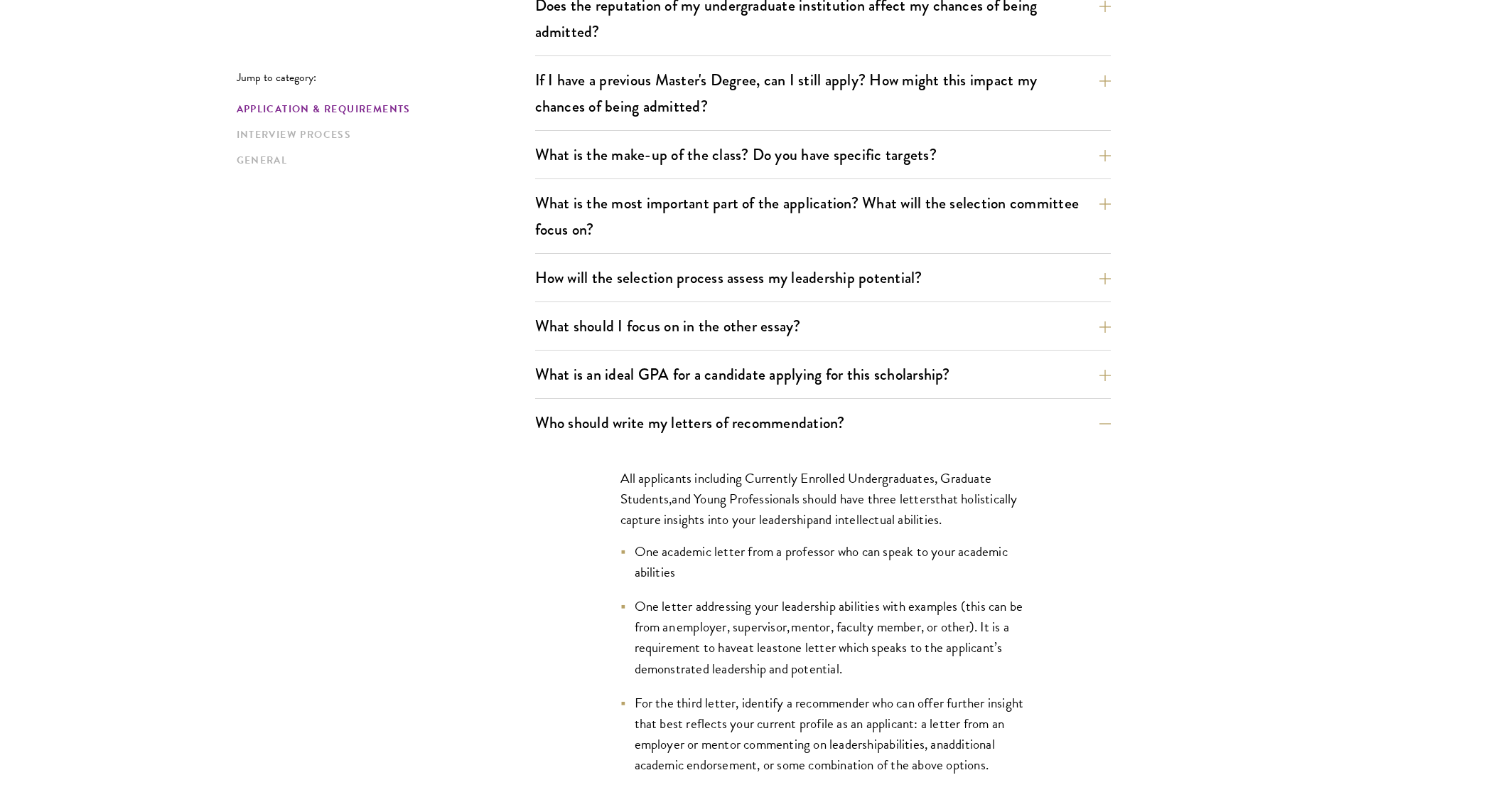
drag, startPoint x: 1012, startPoint y: 520, endPoint x: 989, endPoint y: 526, distance: 23.4
click at [989, 526] on p "All applicants including Currently Enrolled Undergraduates, Graduate Students ,…" at bounding box center [822, 499] width 405 height 62
drag, startPoint x: 993, startPoint y: 514, endPoint x: 983, endPoint y: 669, distance: 155.9
click at [983, 669] on div "All applicants including Currently Enrolled Undergraduates, Graduate Students ,…" at bounding box center [823, 755] width 490 height 618
drag, startPoint x: 983, startPoint y: 669, endPoint x: 961, endPoint y: 666, distance: 21.6
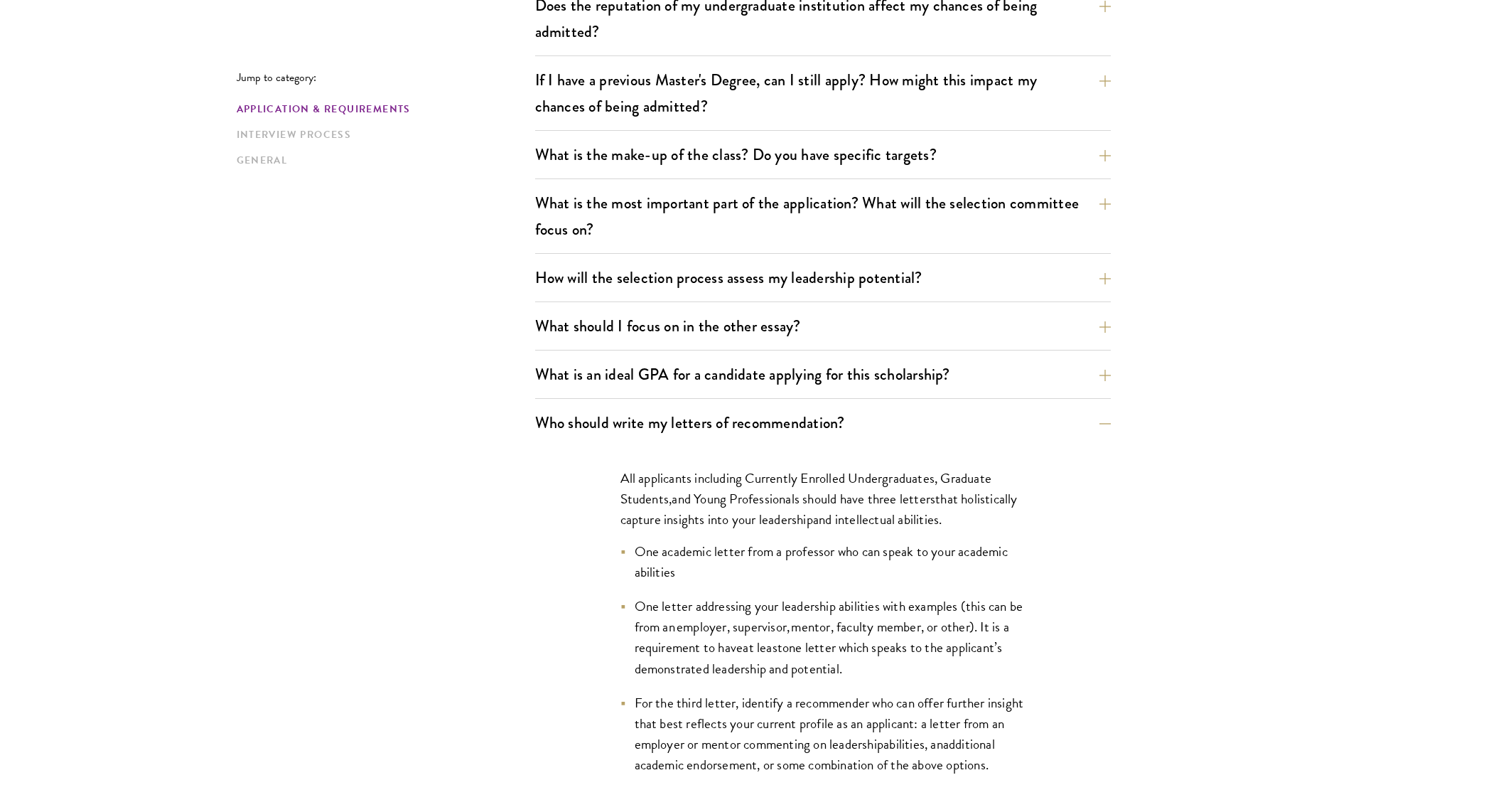
click at [961, 666] on li "One letter addressing your leadership abilities with examples (this can be from…" at bounding box center [822, 637] width 405 height 82
drag, startPoint x: 961, startPoint y: 666, endPoint x: 993, endPoint y: 524, distance: 145.0
click at [993, 524] on div "All applicants including Currently Enrolled Undergraduates, Graduate Students ,…" at bounding box center [823, 755] width 490 height 618
drag, startPoint x: 993, startPoint y: 524, endPoint x: 966, endPoint y: 522, distance: 27.1
click at [966, 522] on p "All applicants including Currently Enrolled Undergraduates, Graduate Students ,…" at bounding box center [822, 499] width 405 height 62
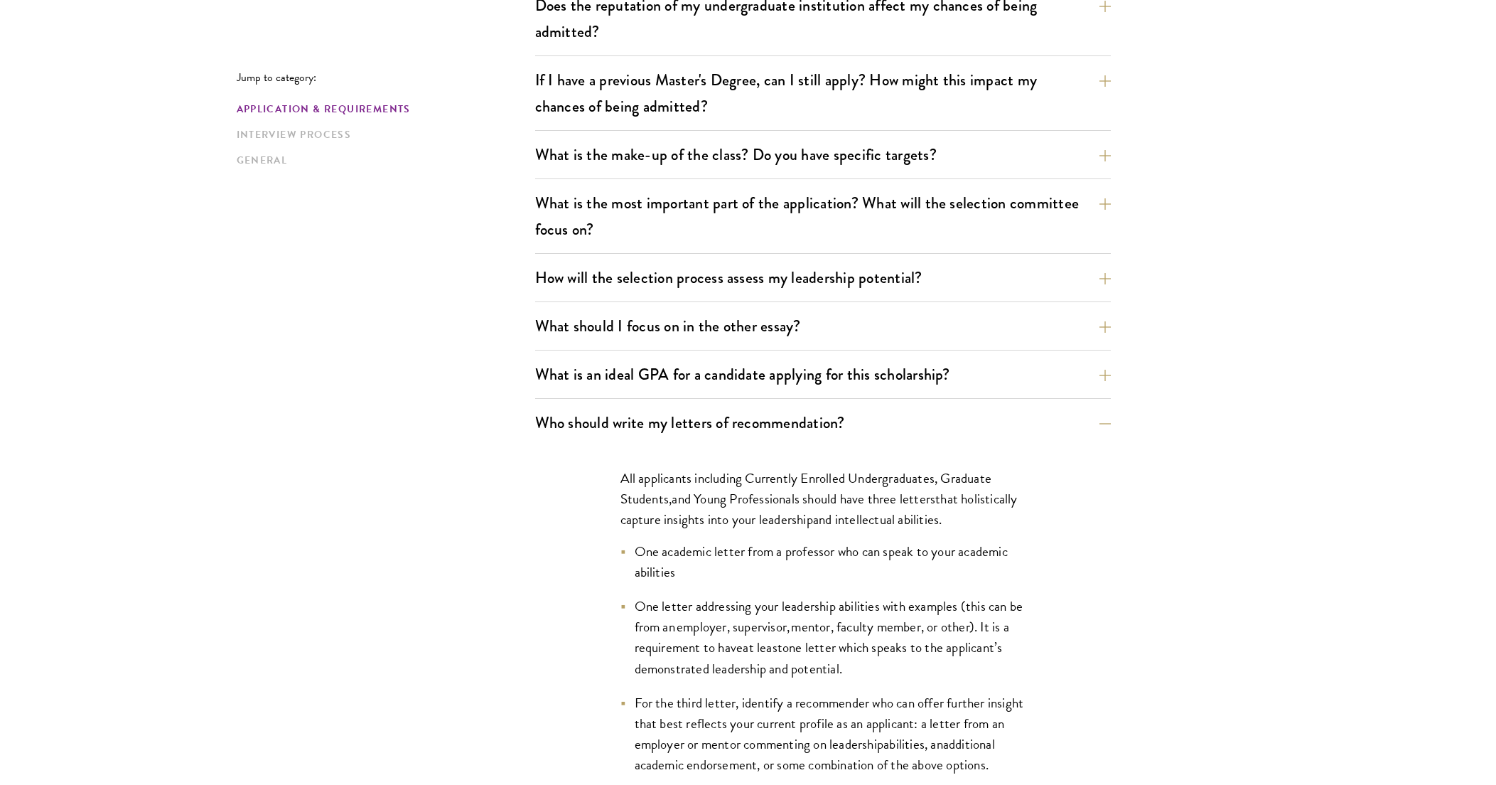
drag, startPoint x: 966, startPoint y: 522, endPoint x: 950, endPoint y: 679, distance: 157.9
click at [950, 679] on div "All applicants including Currently Enrolled Undergraduates, Graduate Students ,…" at bounding box center [823, 755] width 490 height 618
drag, startPoint x: 950, startPoint y: 679, endPoint x: 1083, endPoint y: 697, distance: 134.1
click at [1083, 697] on div "All applicants including Currently Enrolled Undergraduates, Graduate Students ,…" at bounding box center [823, 775] width 576 height 659
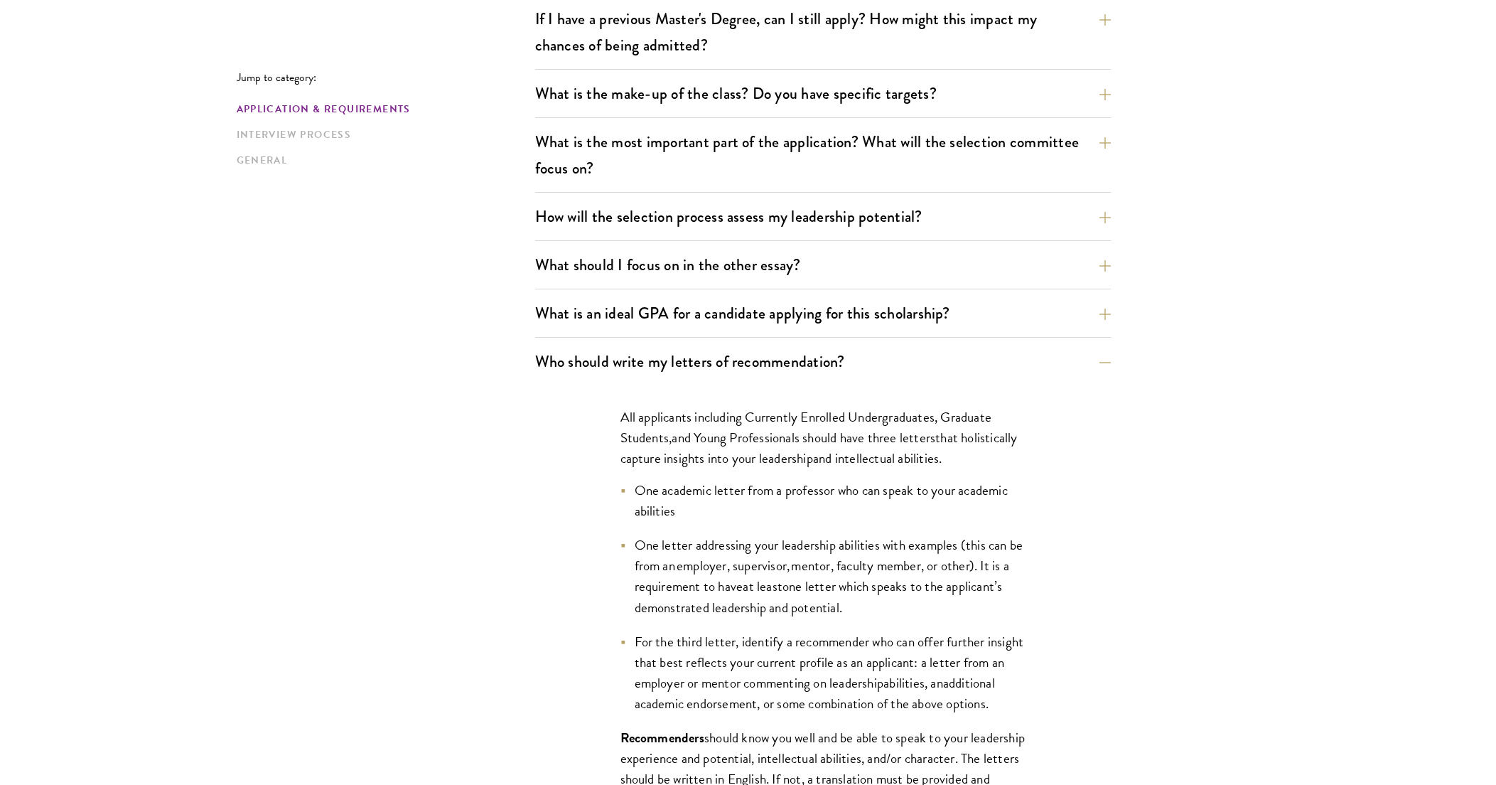
scroll to position [802, 0]
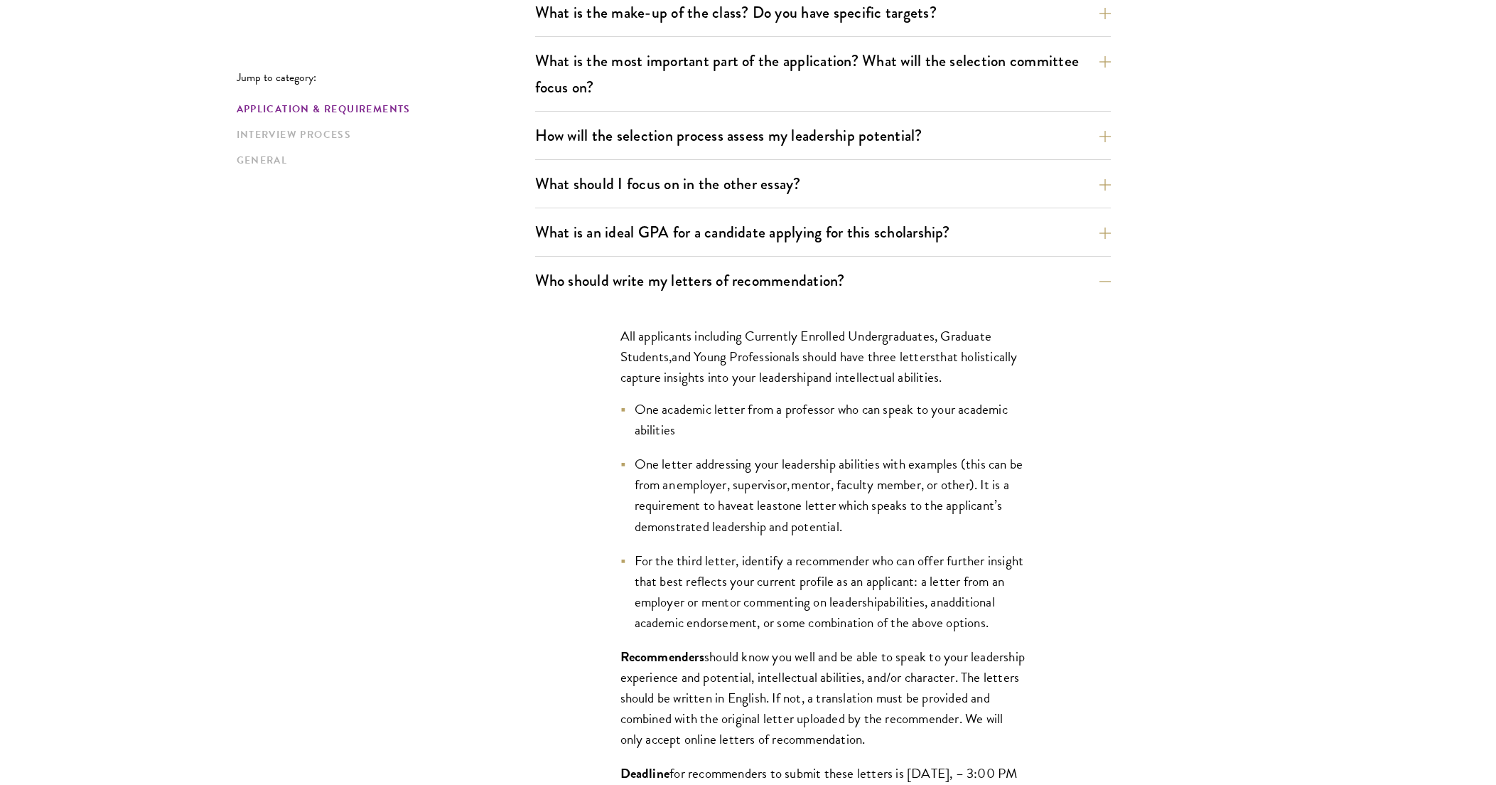
click at [929, 626] on span "additional academic endorsement, or some combination of the above options." at bounding box center [815, 611] width 360 height 41
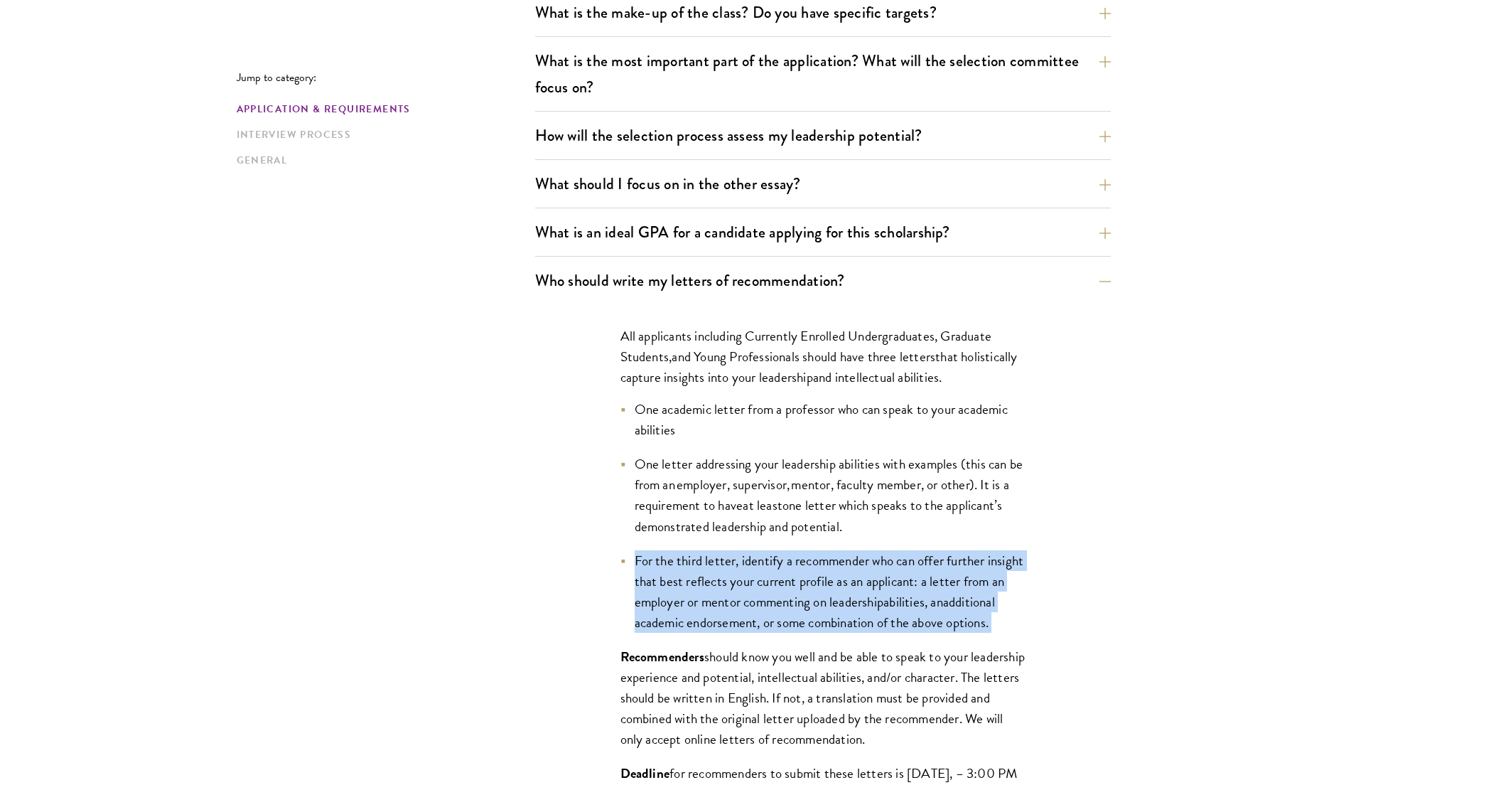
click at [929, 626] on span "additional academic endorsement, or some combination of the above options." at bounding box center [815, 611] width 360 height 41
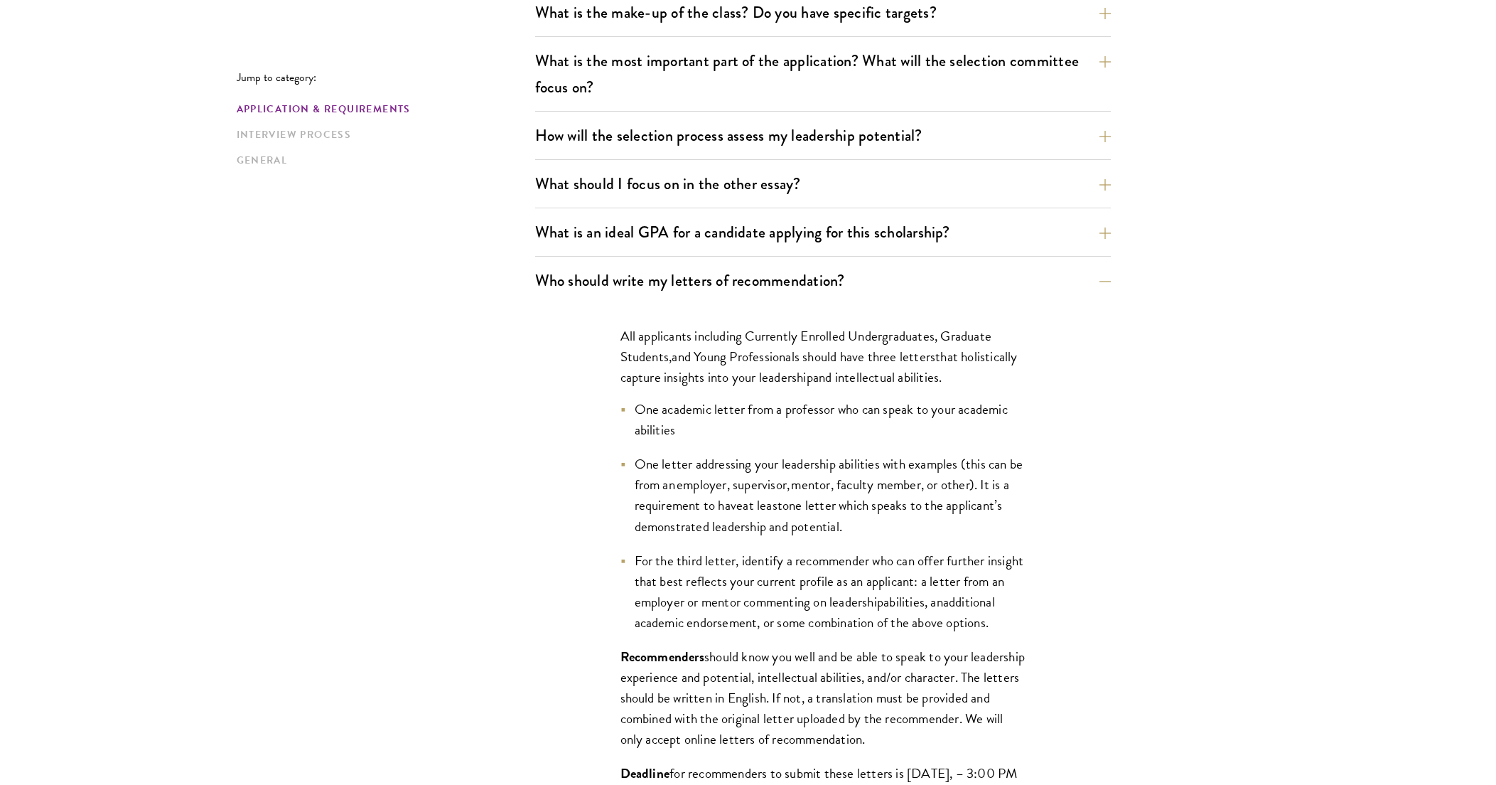
drag, startPoint x: 929, startPoint y: 626, endPoint x: 904, endPoint y: 657, distance: 40.4
click at [904, 657] on div "All applicants including Currently Enrolled Undergraduates, Graduate Students ,…" at bounding box center [823, 613] width 490 height 618
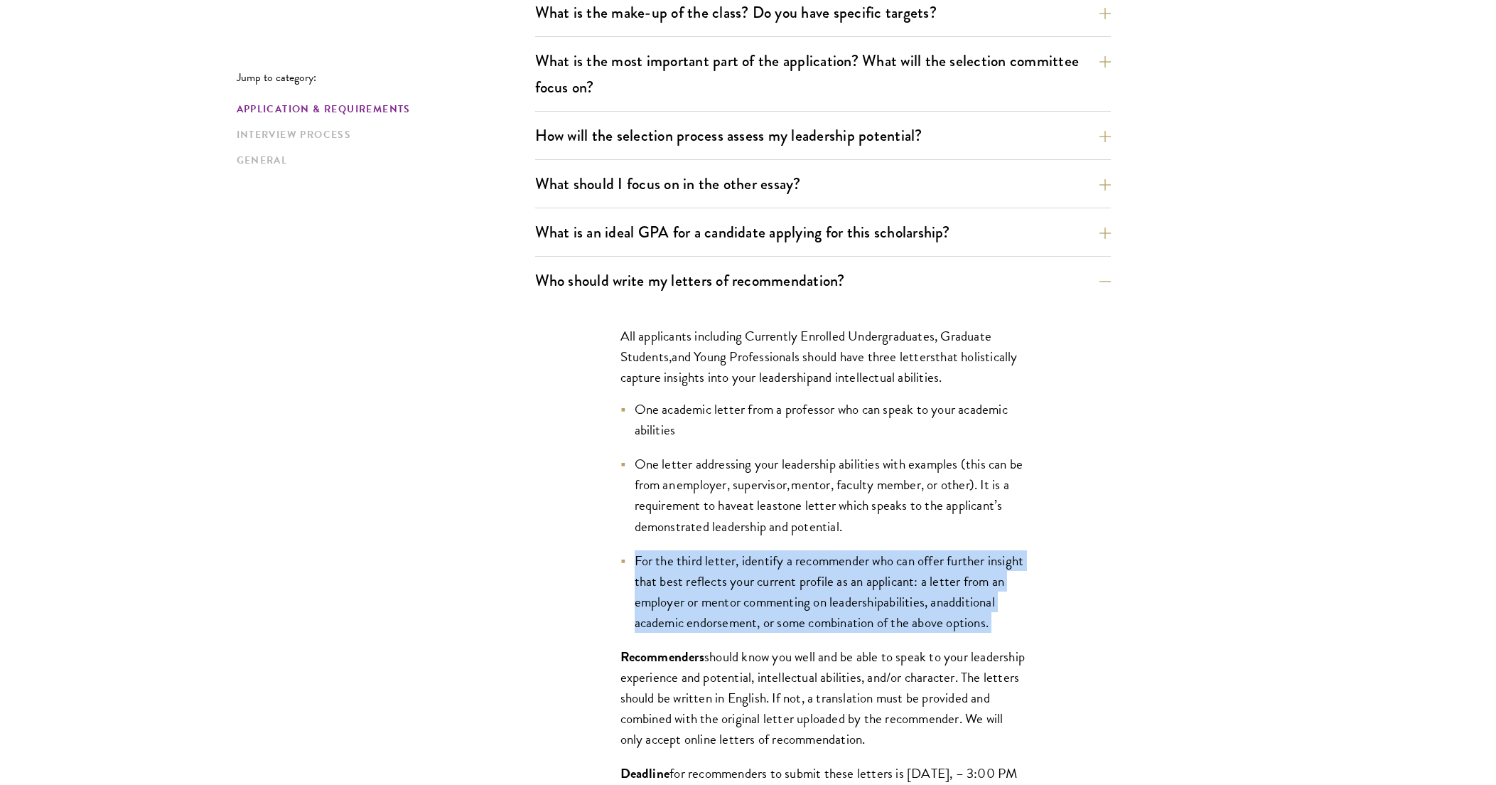
drag, startPoint x: 915, startPoint y: 647, endPoint x: 958, endPoint y: 530, distance: 125.0
click at [958, 530] on ul "One academic letter from a professor who can speak to your academic abilities O…" at bounding box center [822, 516] width 405 height 234
drag, startPoint x: 958, startPoint y: 530, endPoint x: 931, endPoint y: 583, distance: 59.7
click at [931, 583] on span "For the third letter, identify a recommender who can offer further insight that…" at bounding box center [829, 581] width 389 height 62
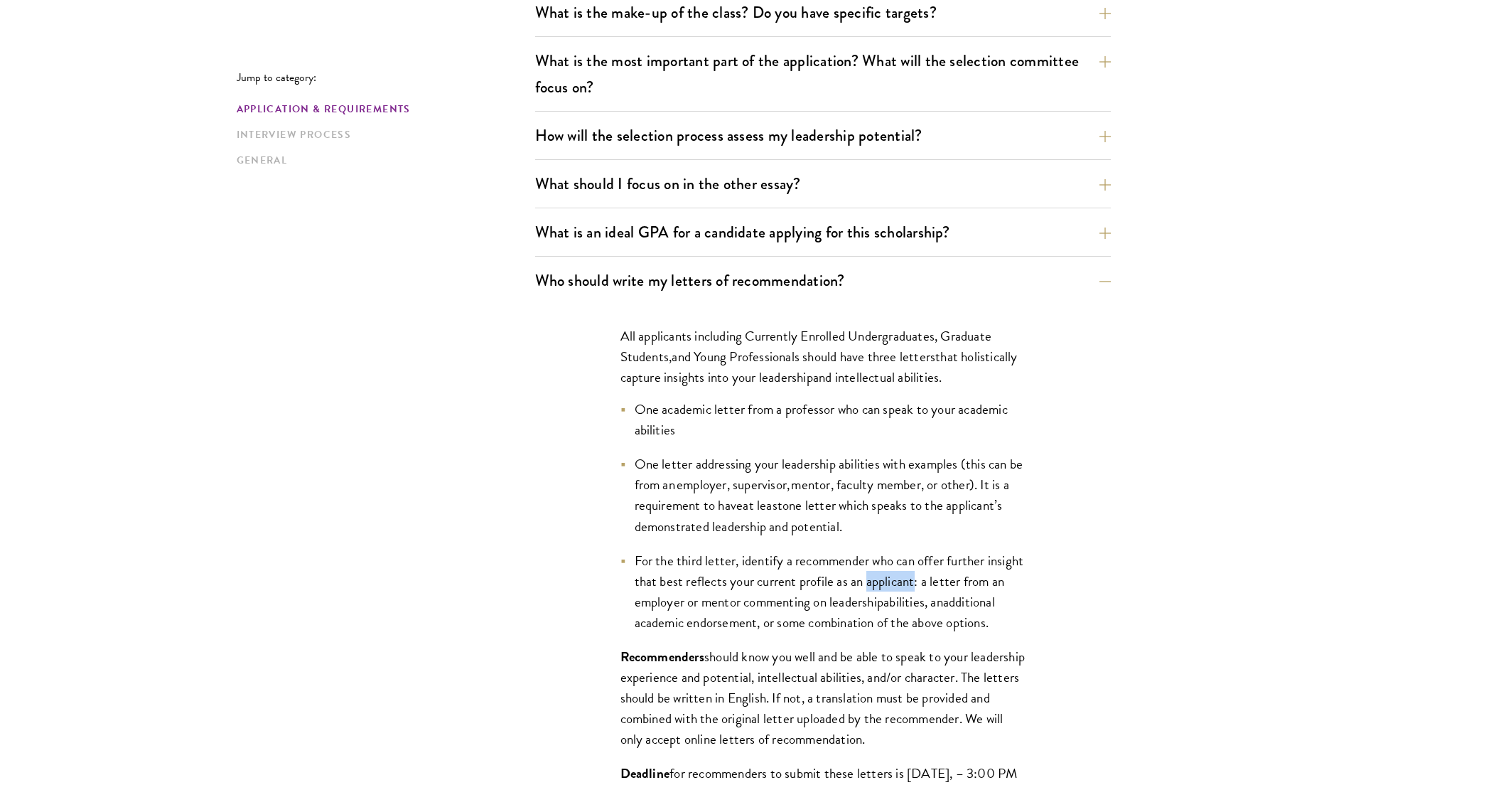
click at [931, 583] on span "For the third letter, identify a recommender who can offer further insight that…" at bounding box center [829, 581] width 389 height 62
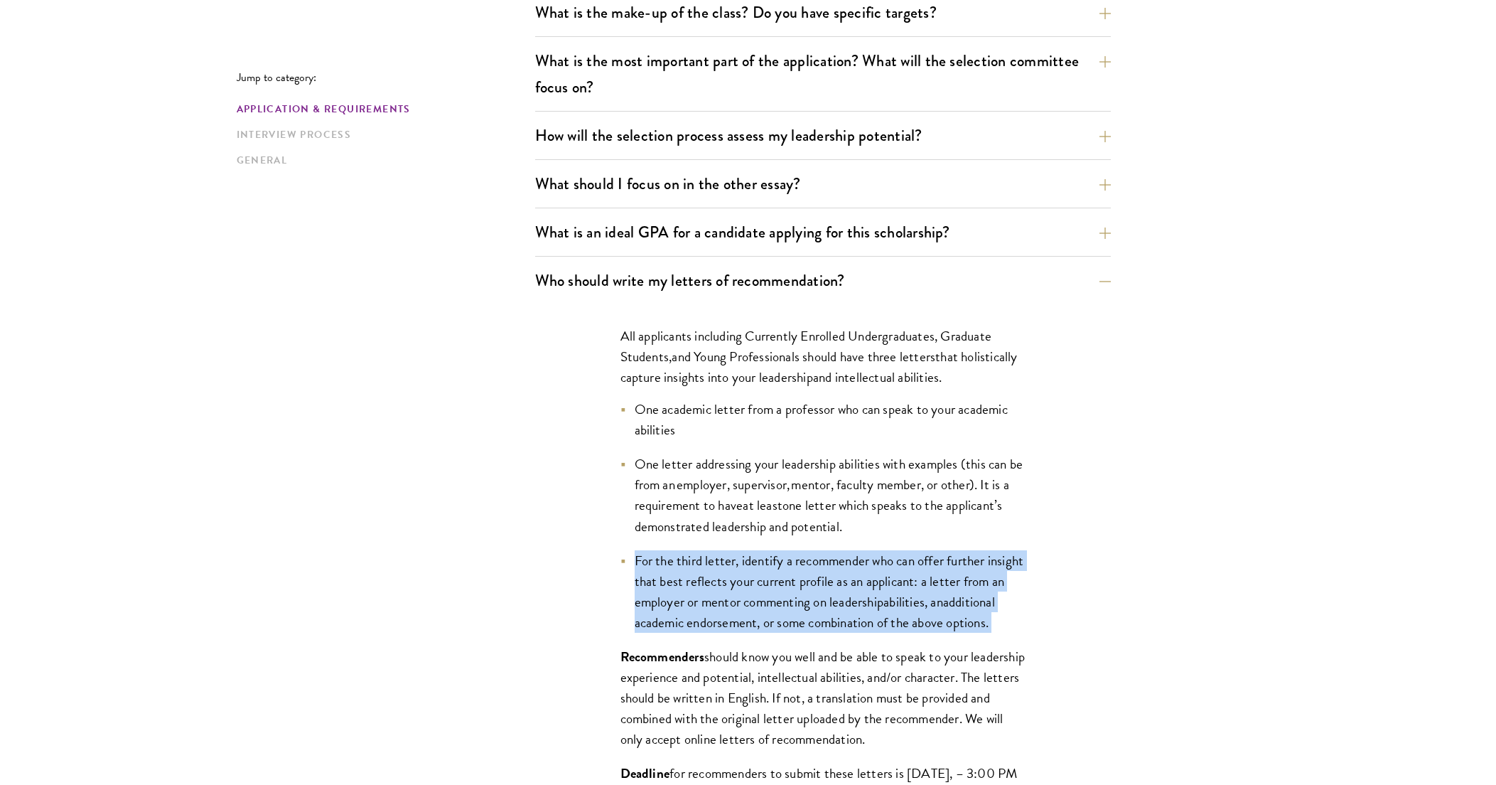
click at [931, 583] on span "For the third letter, identify a recommender who can offer further insight that…" at bounding box center [829, 581] width 389 height 62
drag, startPoint x: 931, startPoint y: 583, endPoint x: 925, endPoint y: 651, distance: 67.8
click at [925, 632] on li "For the third letter, identify a recommender who can offer further insight that…" at bounding box center [822, 591] width 405 height 82
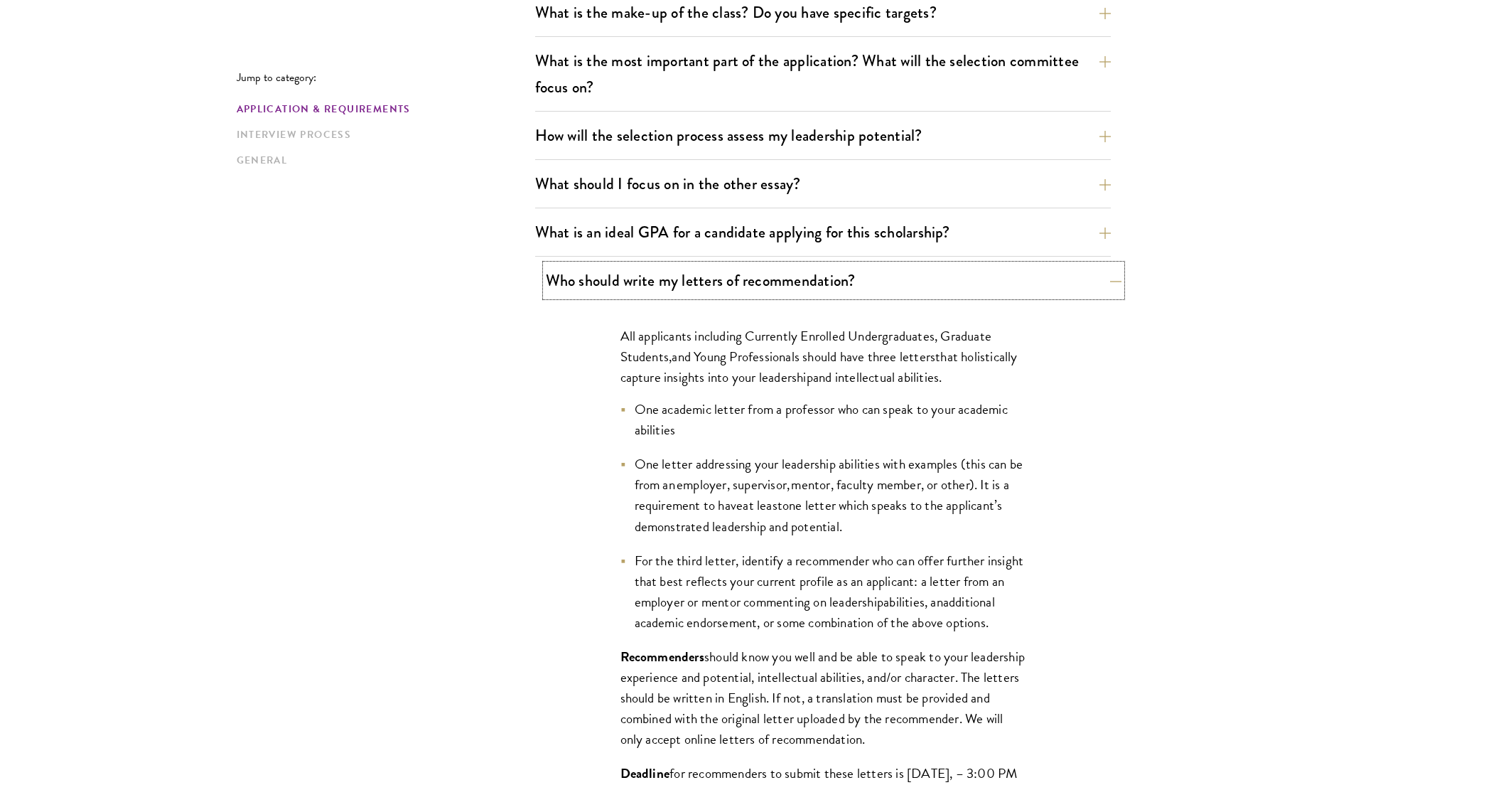
click at [851, 271] on button "Who should write my letters of recommendation?" at bounding box center [834, 280] width 576 height 32
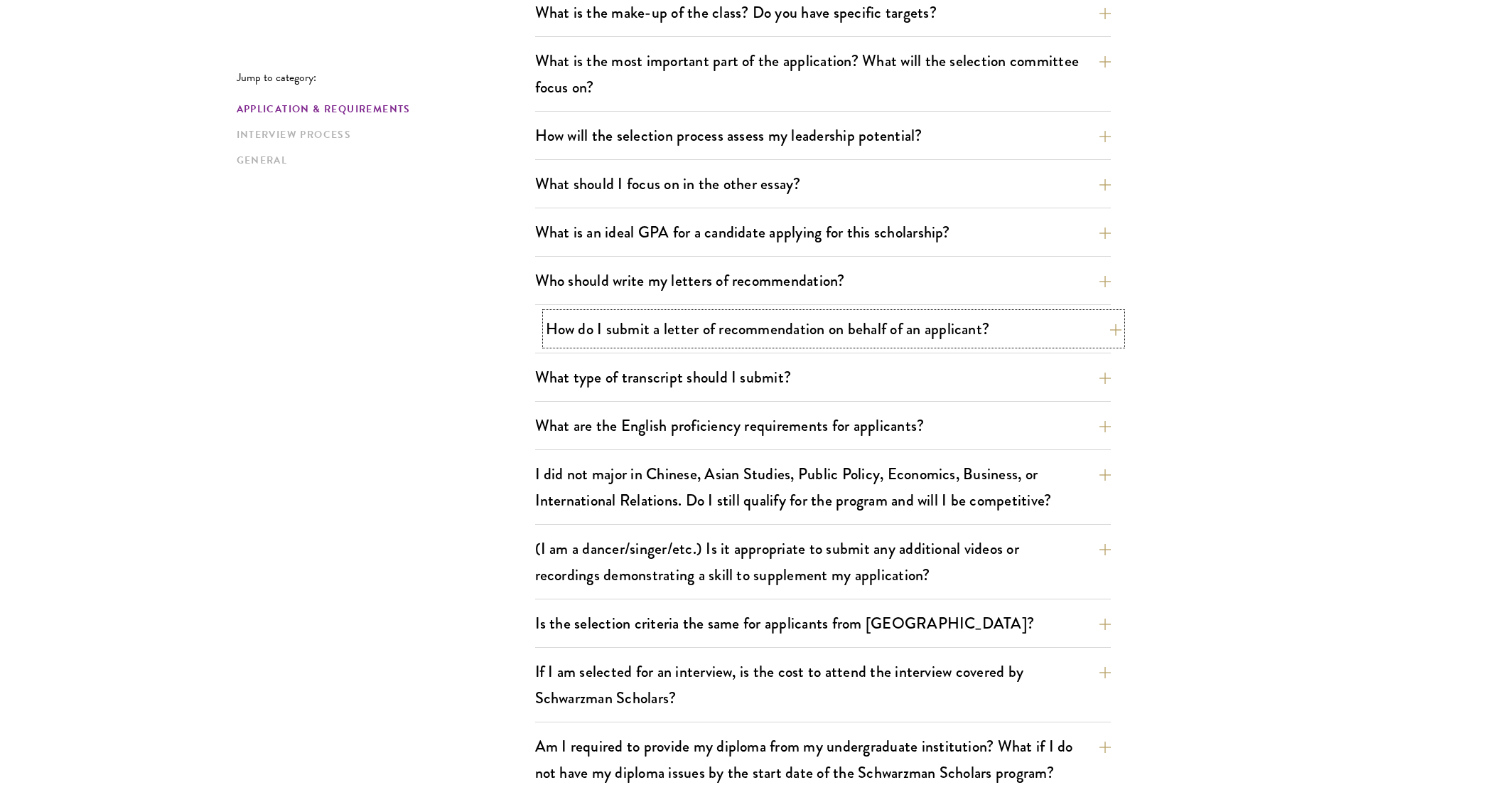
click at [831, 336] on button "How do I submit a letter of recommendation on behalf of an applicant?" at bounding box center [834, 329] width 576 height 32
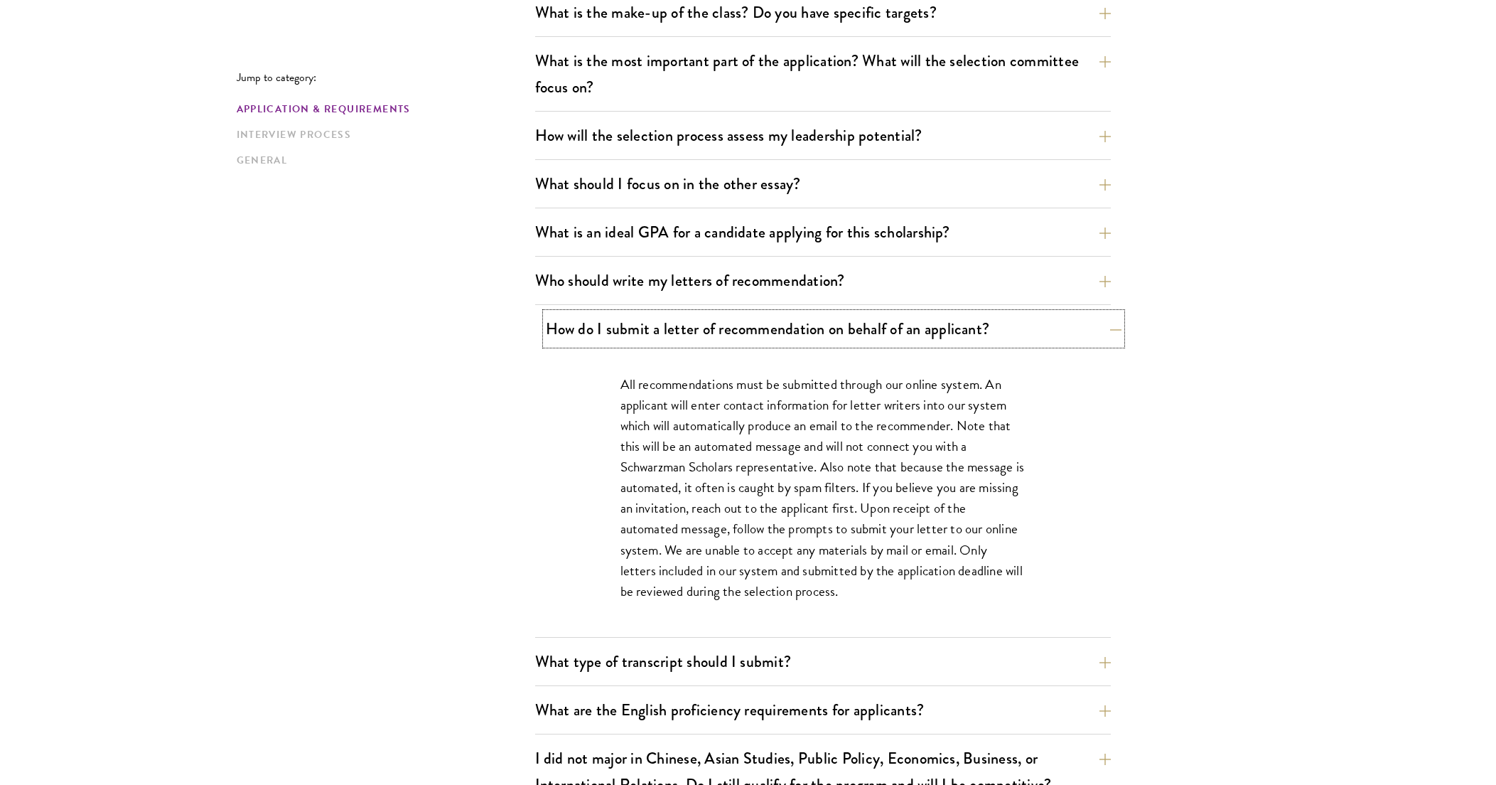
click at [825, 338] on button "How do I submit a letter of recommendation on behalf of an applicant?" at bounding box center [834, 329] width 576 height 32
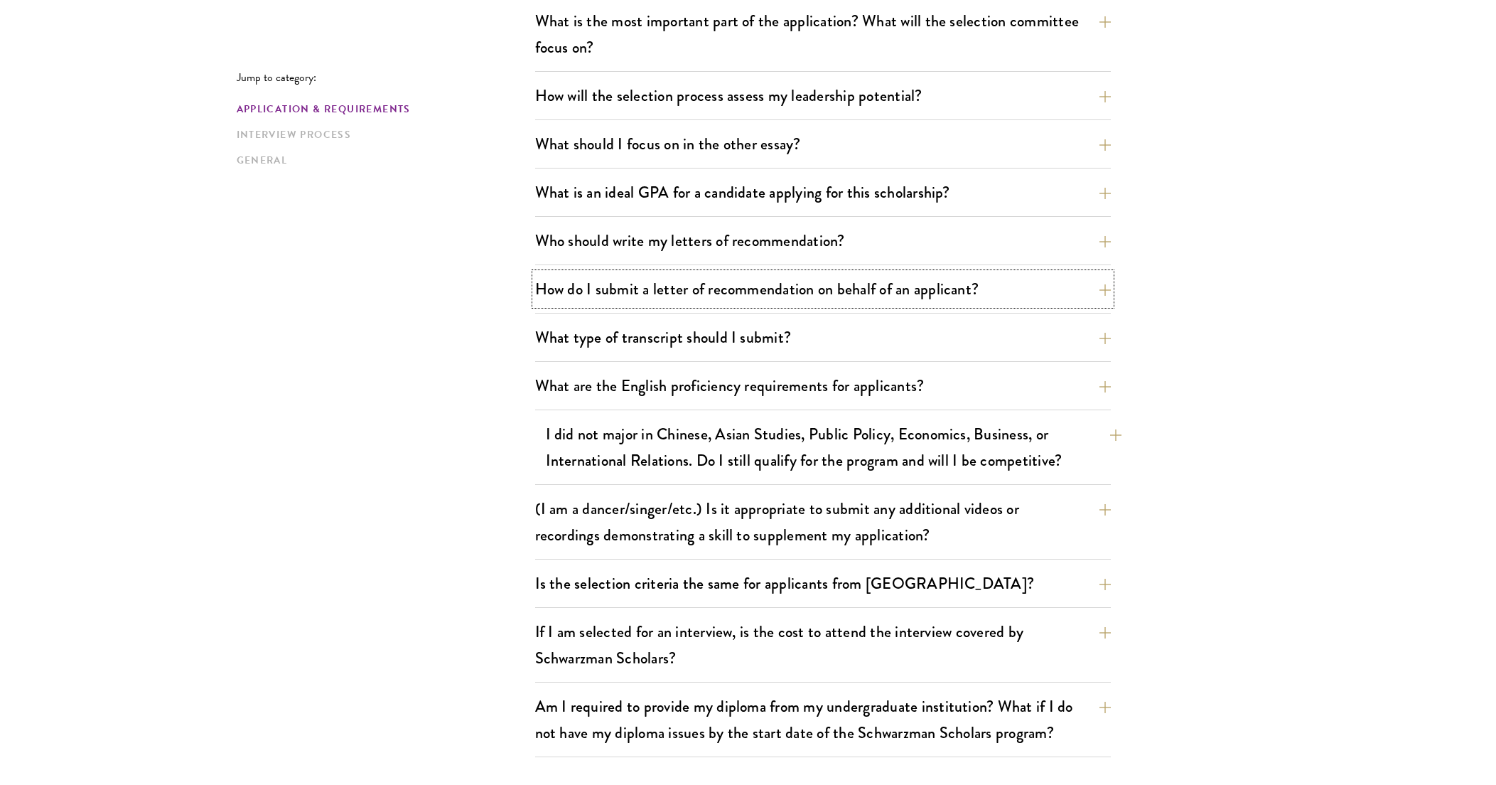
scroll to position [873, 0]
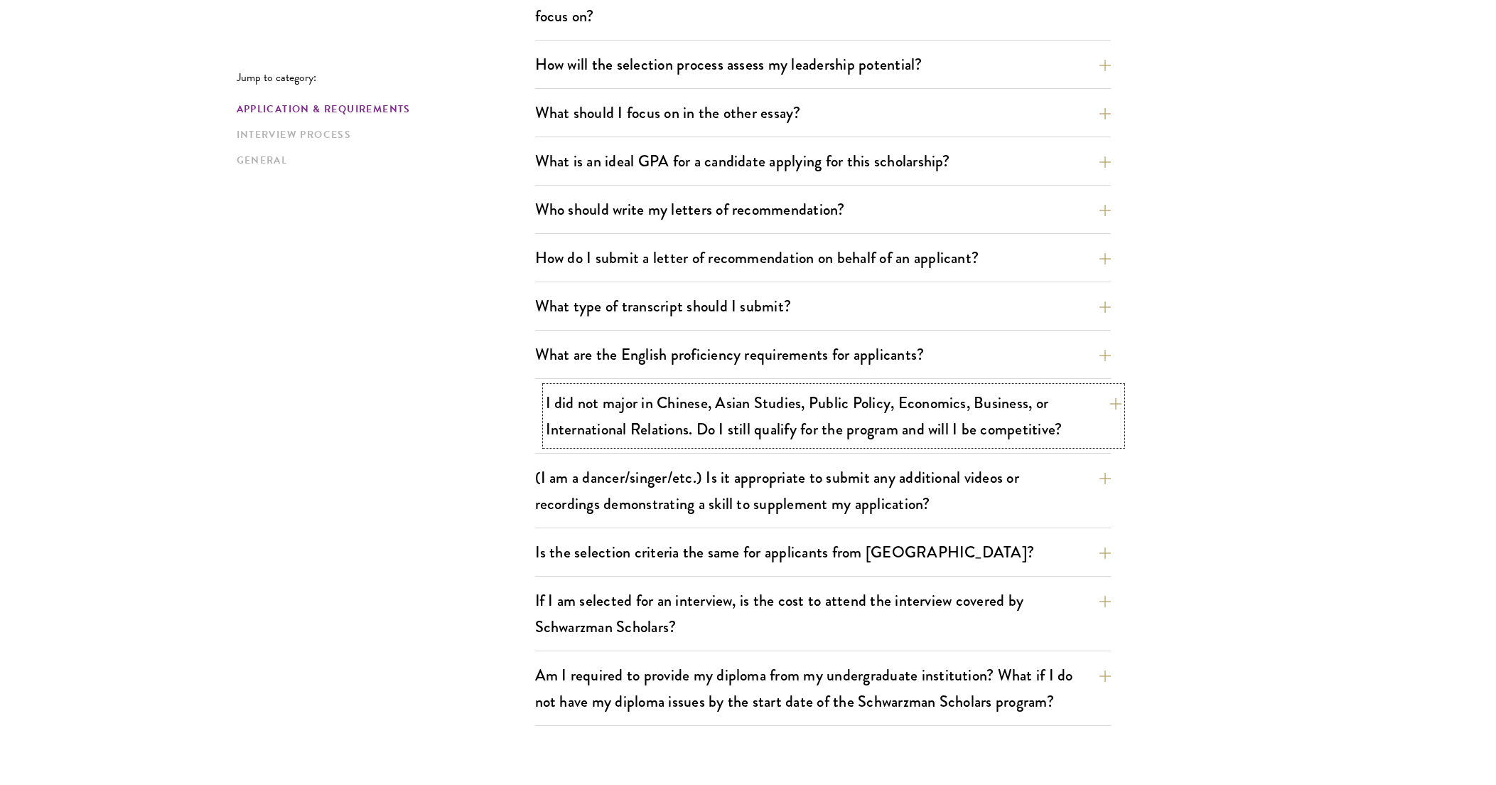
click at [741, 416] on button "I did not major in Chinese, Asian Studies, Public Policy, Economics, Business, …" at bounding box center [834, 416] width 576 height 58
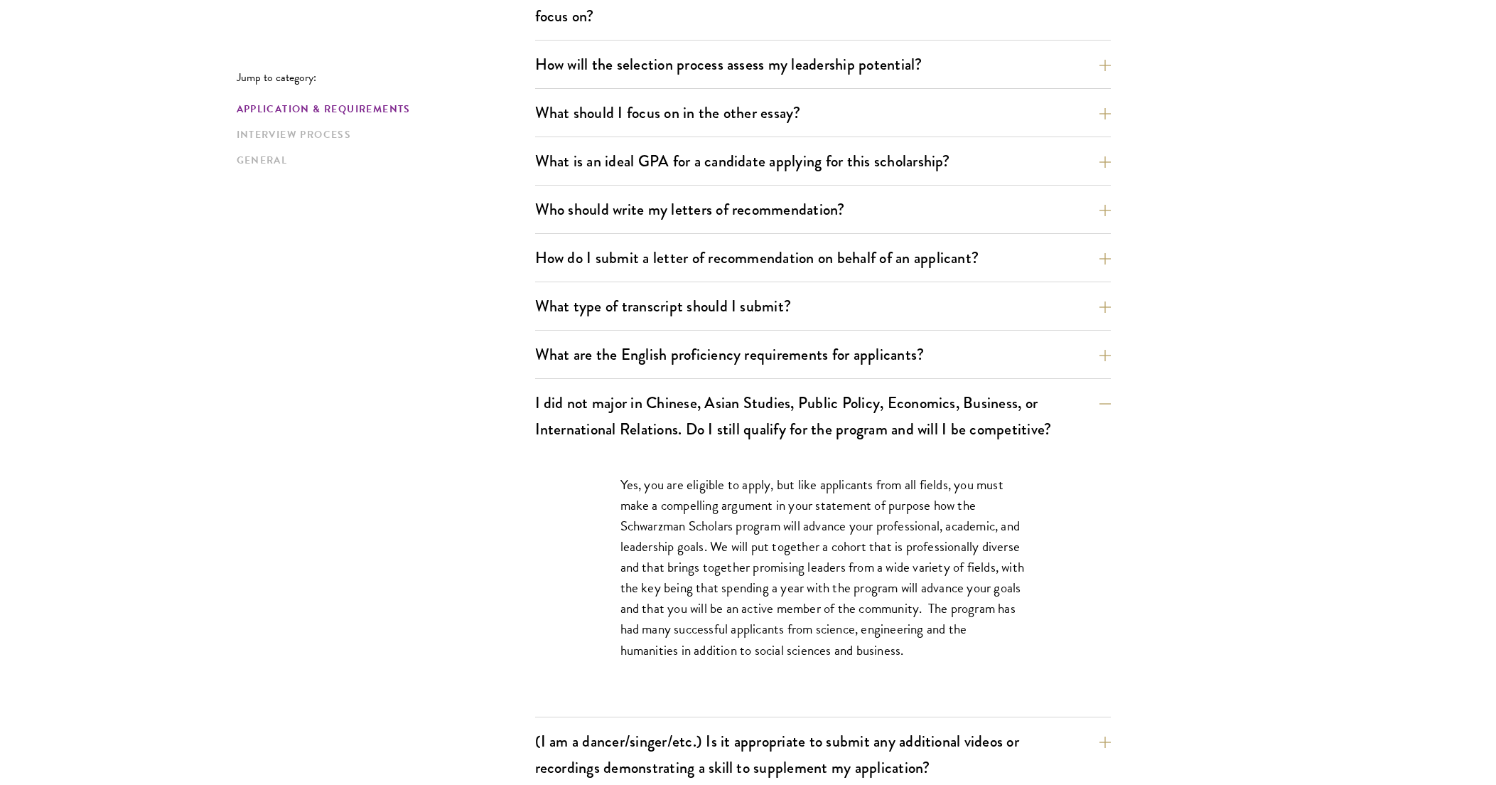
click at [792, 505] on p "Yes, you are eligible to apply, but like applicants from all fields, you must m…" at bounding box center [822, 567] width 405 height 186
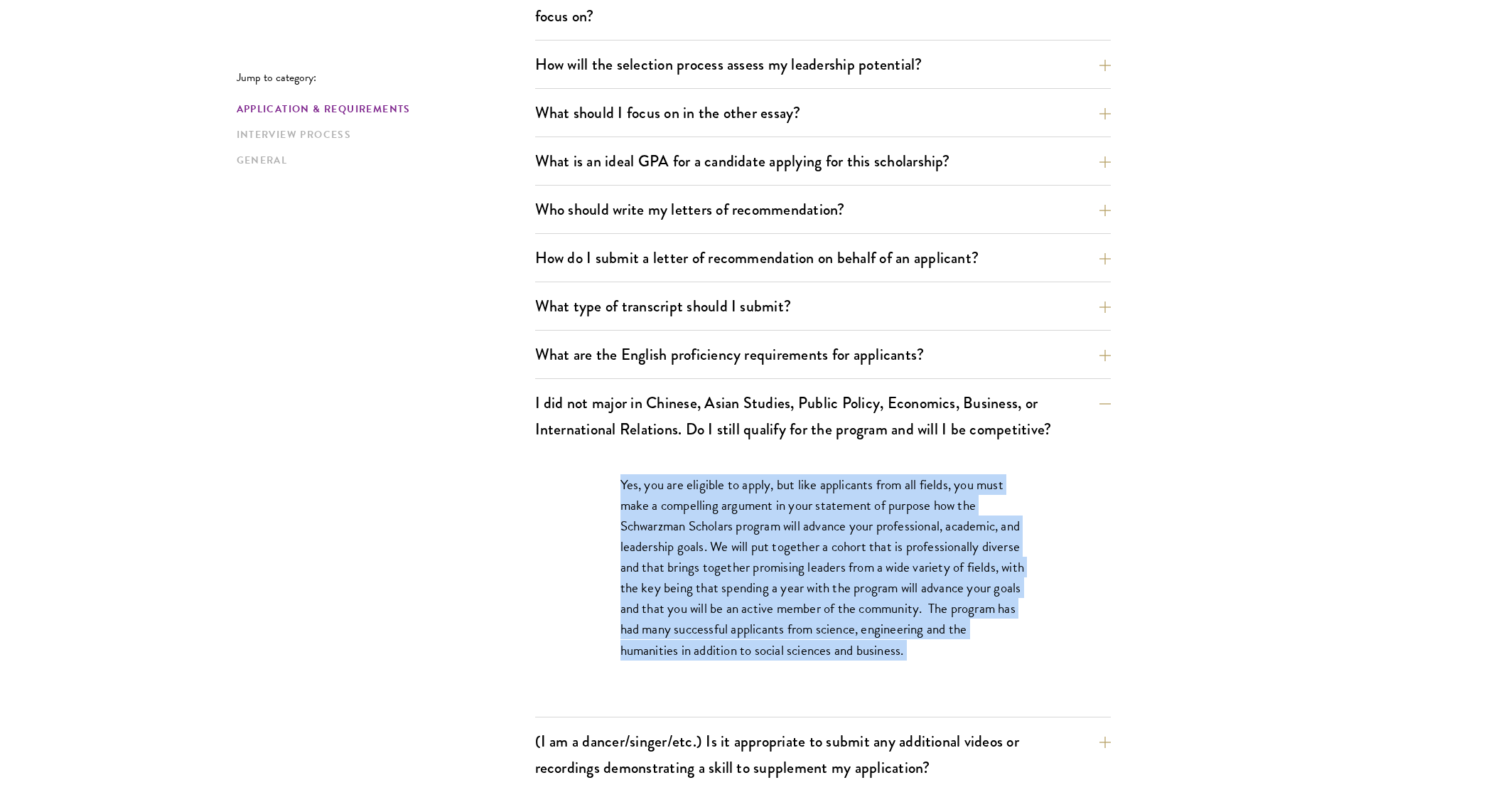
click at [792, 505] on p "Yes, you are eligible to apply, but like applicants from all fields, you must m…" at bounding box center [822, 567] width 405 height 186
click at [899, 532] on p "Yes, you are eligible to apply, but like applicants from all fields, you must m…" at bounding box center [822, 567] width 405 height 186
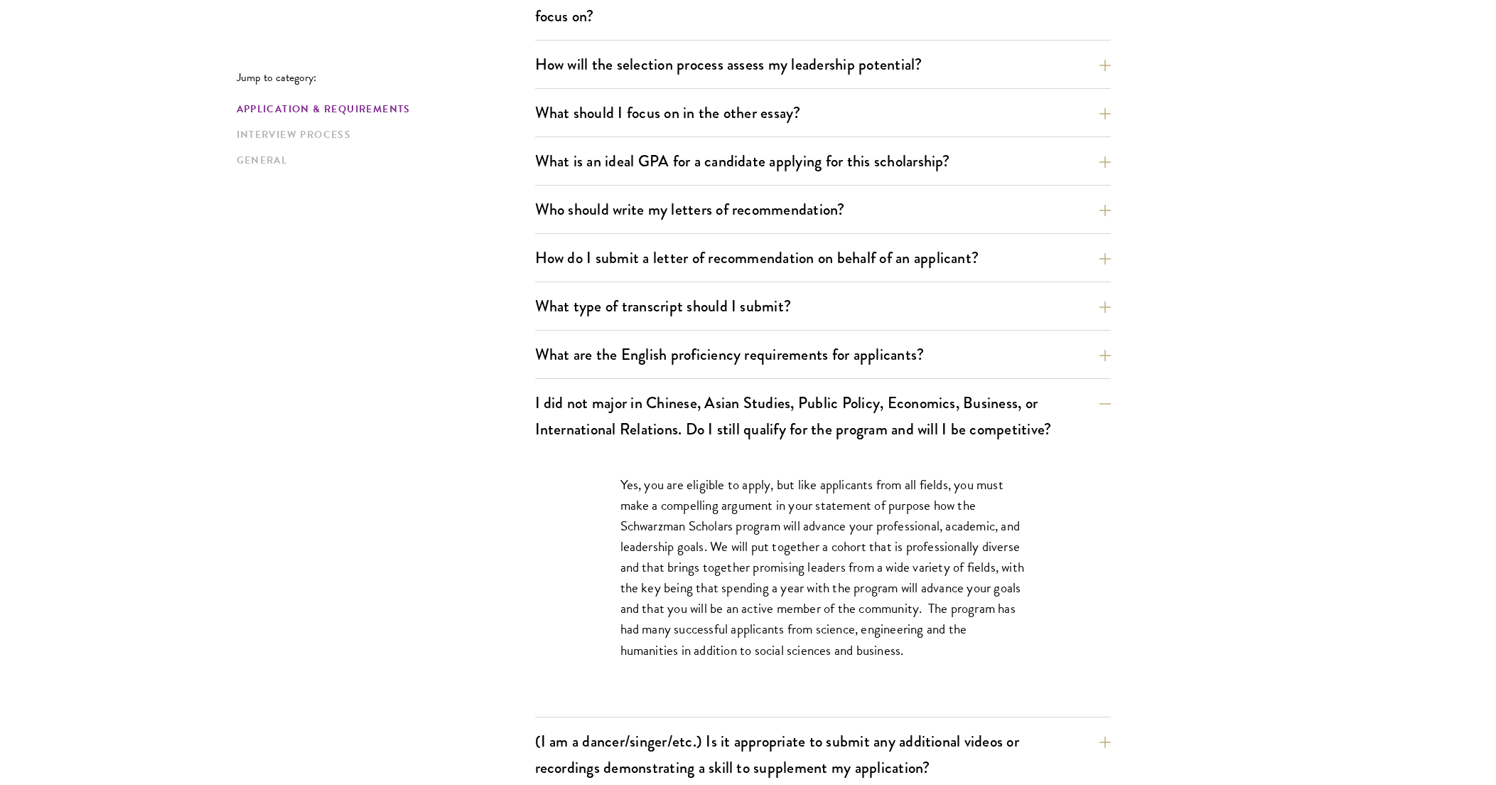
click at [899, 532] on p "Yes, you are eligible to apply, but like applicants from all fields, you must m…" at bounding box center [822, 567] width 405 height 186
click at [867, 424] on button "I did not major in Chinese, Asian Studies, Public Policy, Economics, Business, …" at bounding box center [834, 416] width 576 height 58
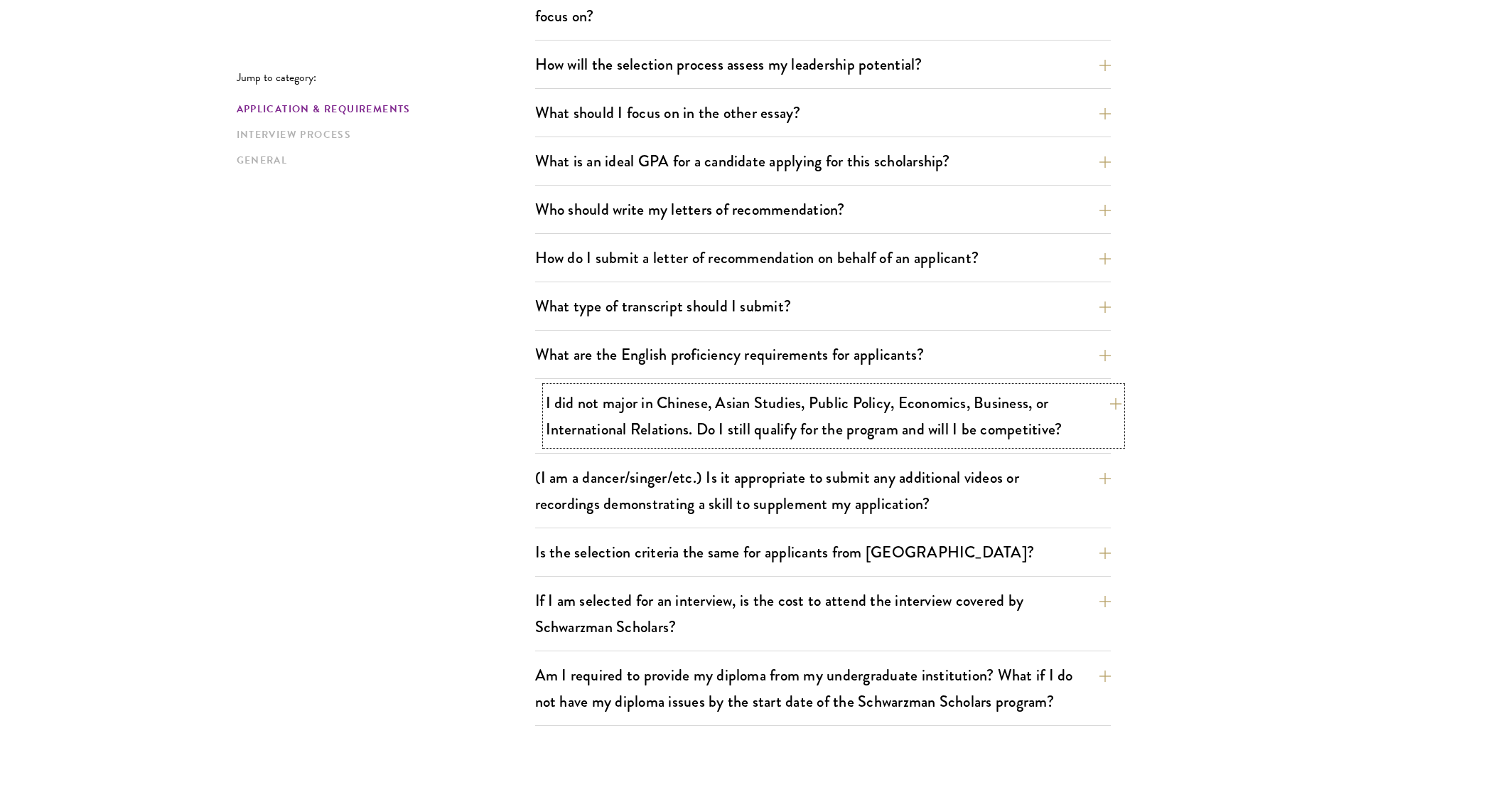
click at [846, 414] on button "I did not major in Chinese, Asian Studies, Public Policy, Economics, Business, …" at bounding box center [834, 416] width 576 height 58
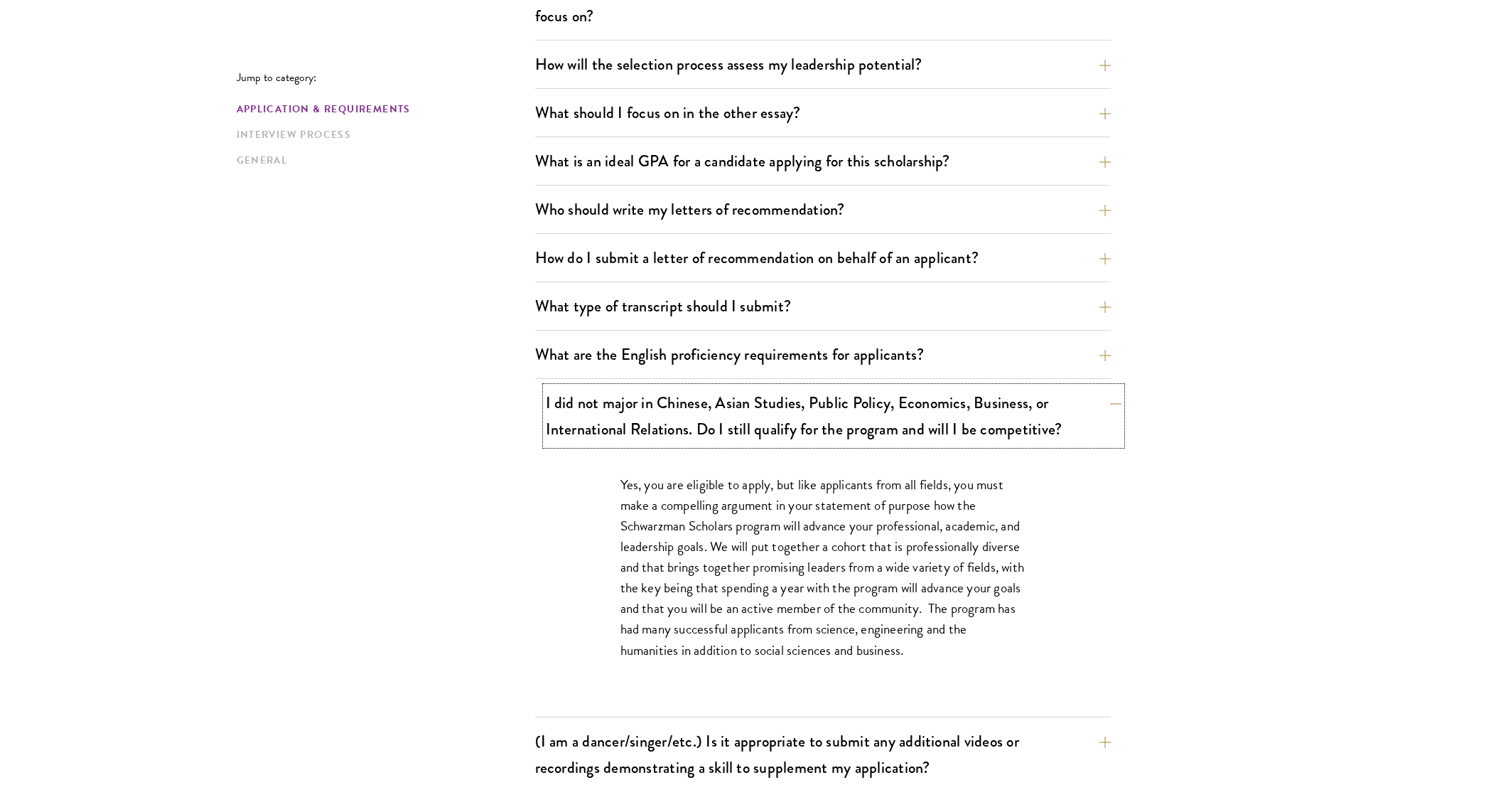
click at [851, 424] on button "I did not major in Chinese, Asian Studies, Public Policy, Economics, Business, …" at bounding box center [834, 416] width 576 height 58
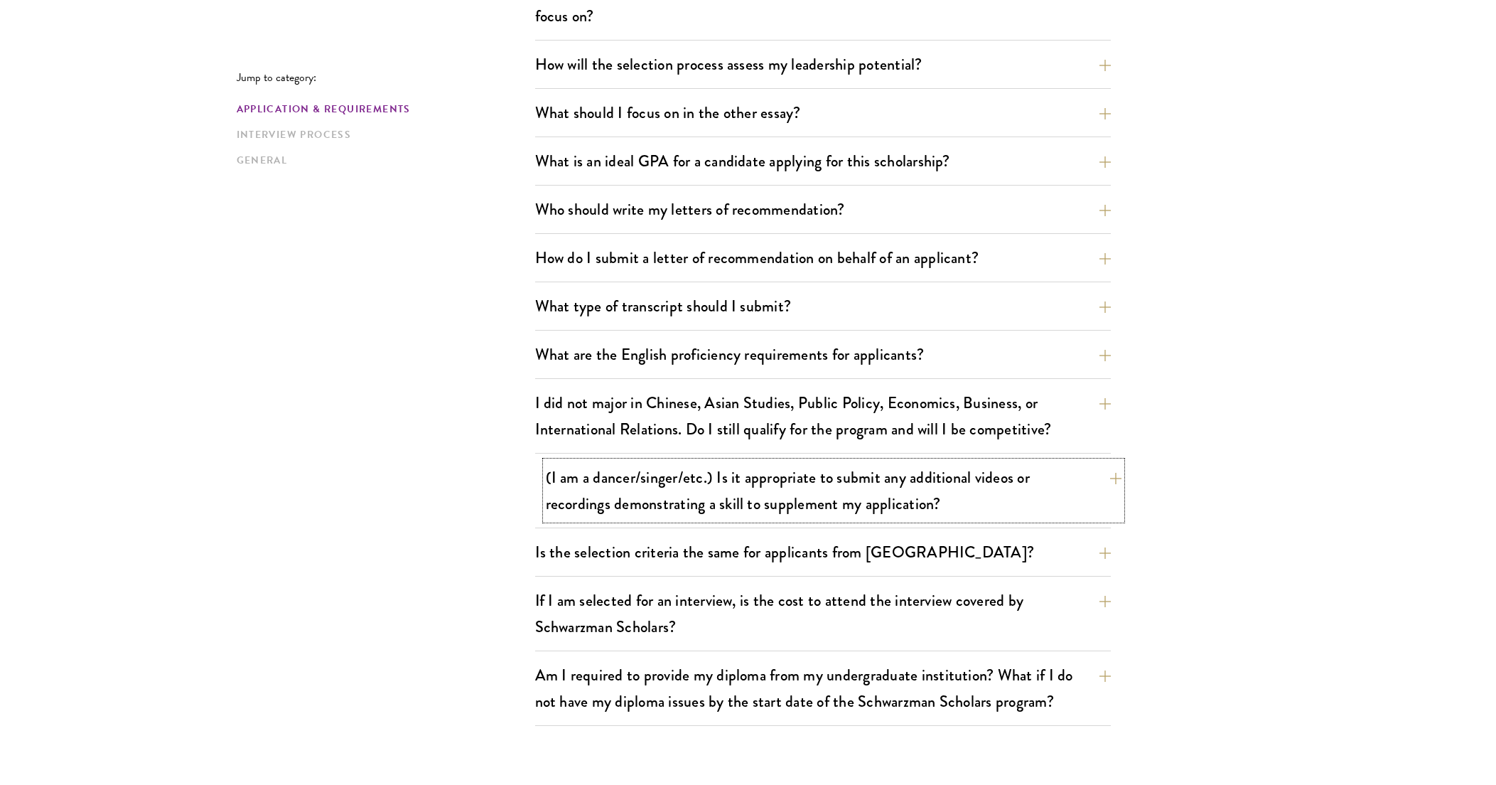
click at [859, 500] on button "(I am a dancer/singer/etc.) Is it appropriate to submit any additional videos o…" at bounding box center [834, 490] width 576 height 58
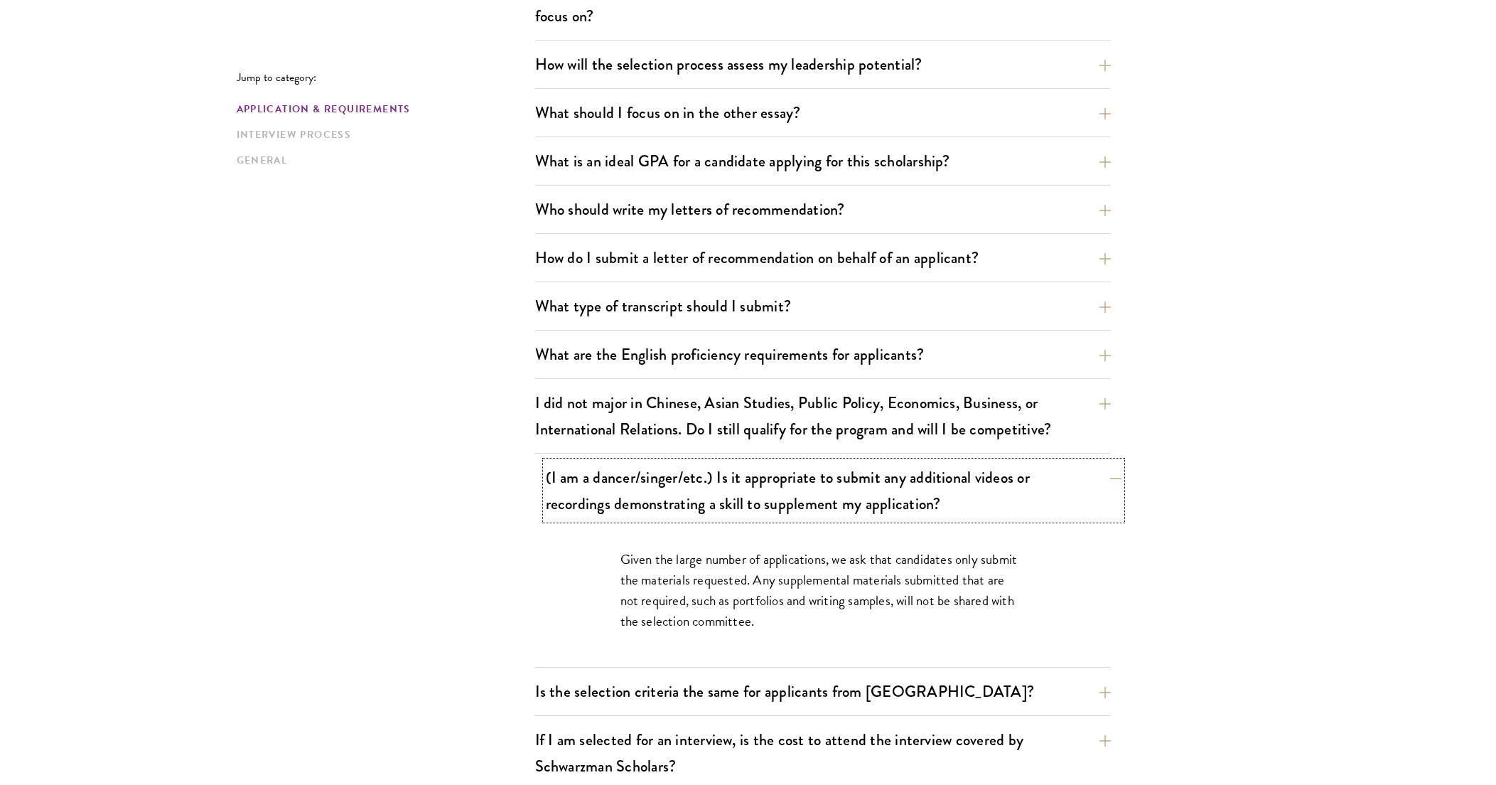
click at [860, 500] on button "(I am a dancer/singer/etc.) Is it appropriate to submit any additional videos o…" at bounding box center [834, 490] width 576 height 58
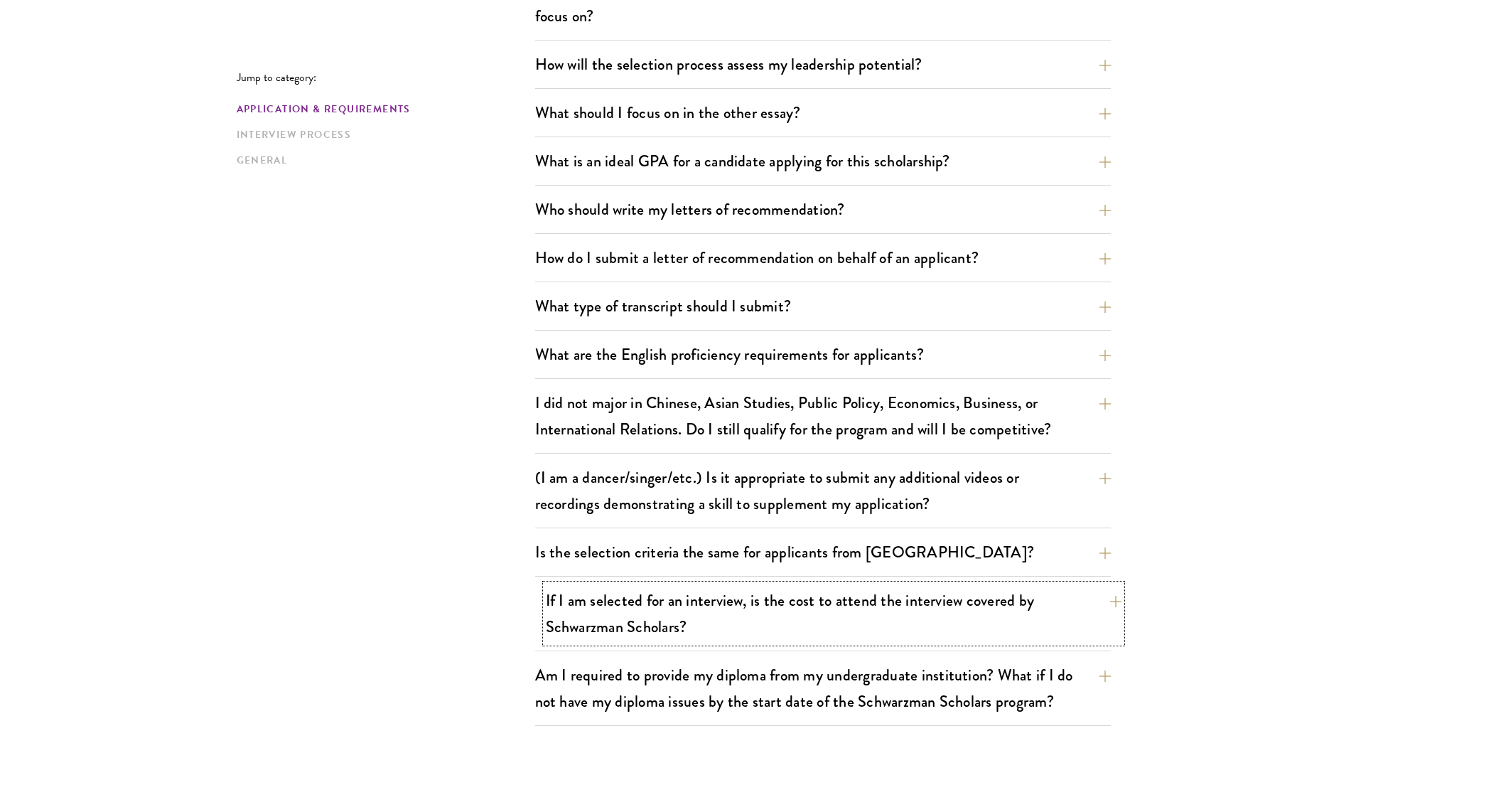
click at [959, 605] on button "If I am selected for an interview, is the cost to attend the interview covered …" at bounding box center [834, 613] width 576 height 58
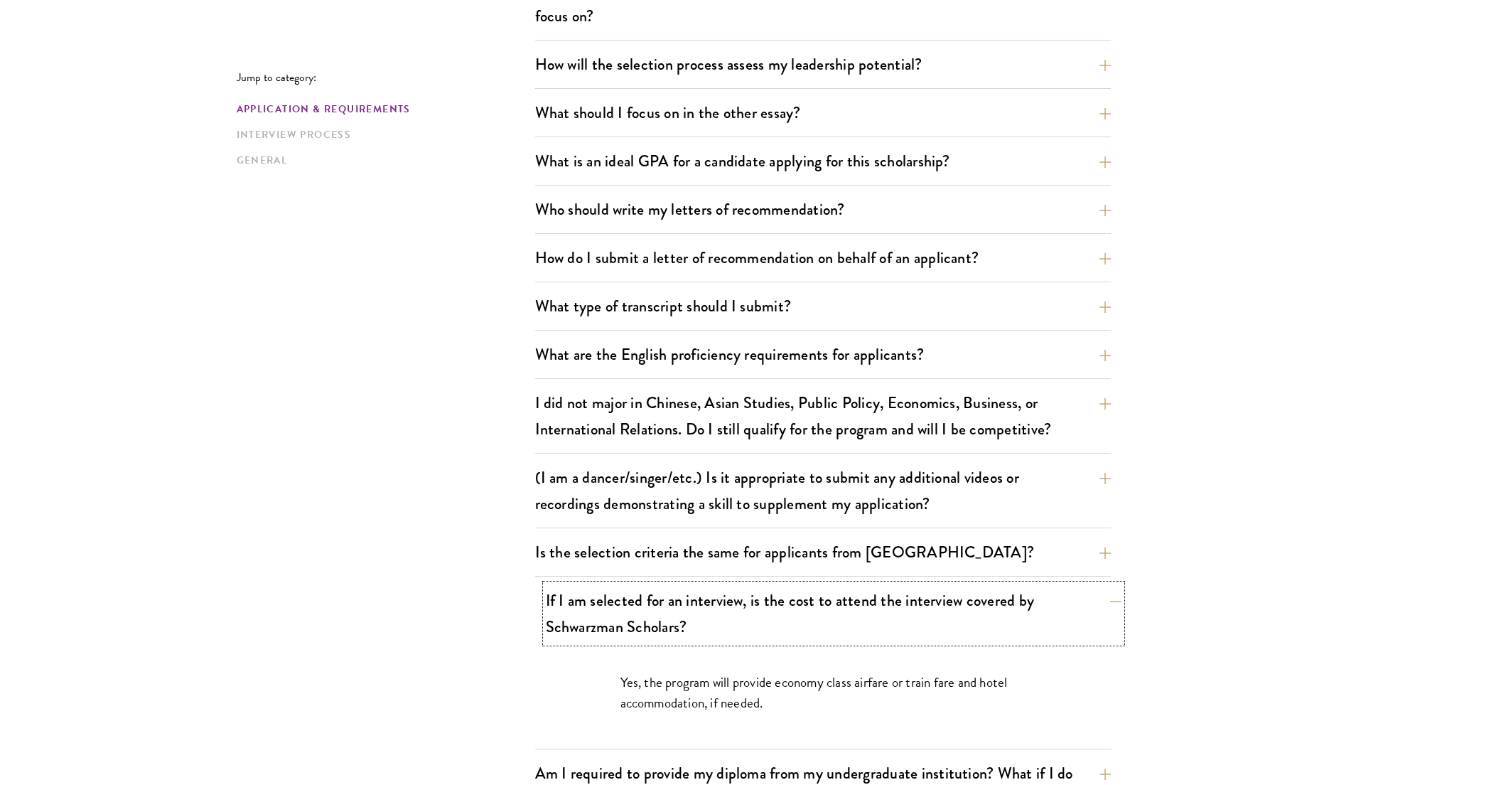
scroll to position [944, 0]
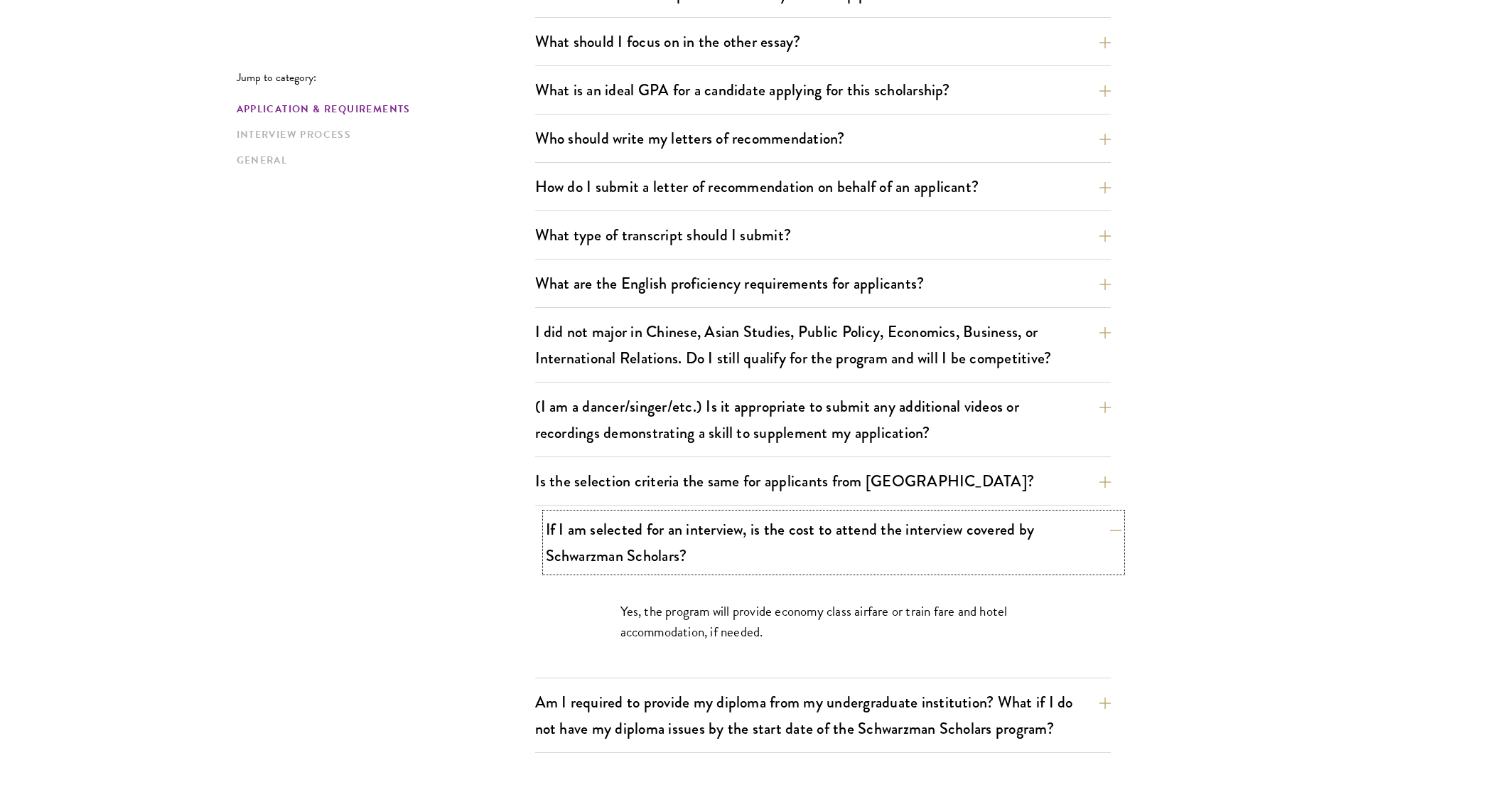
click at [942, 540] on button "If I am selected for an interview, is the cost to attend the interview covered …" at bounding box center [834, 542] width 576 height 58
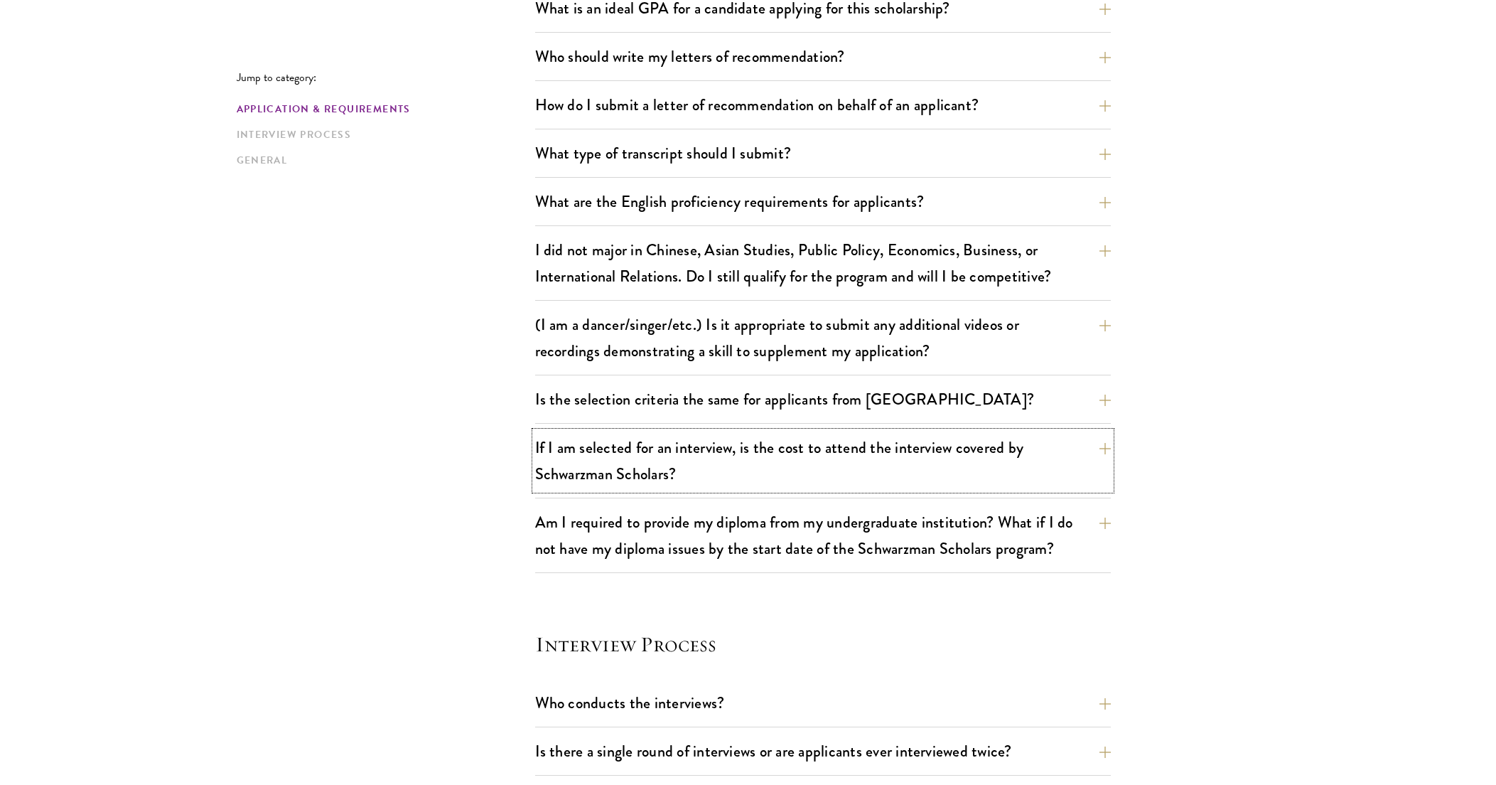
scroll to position [1086, 0]
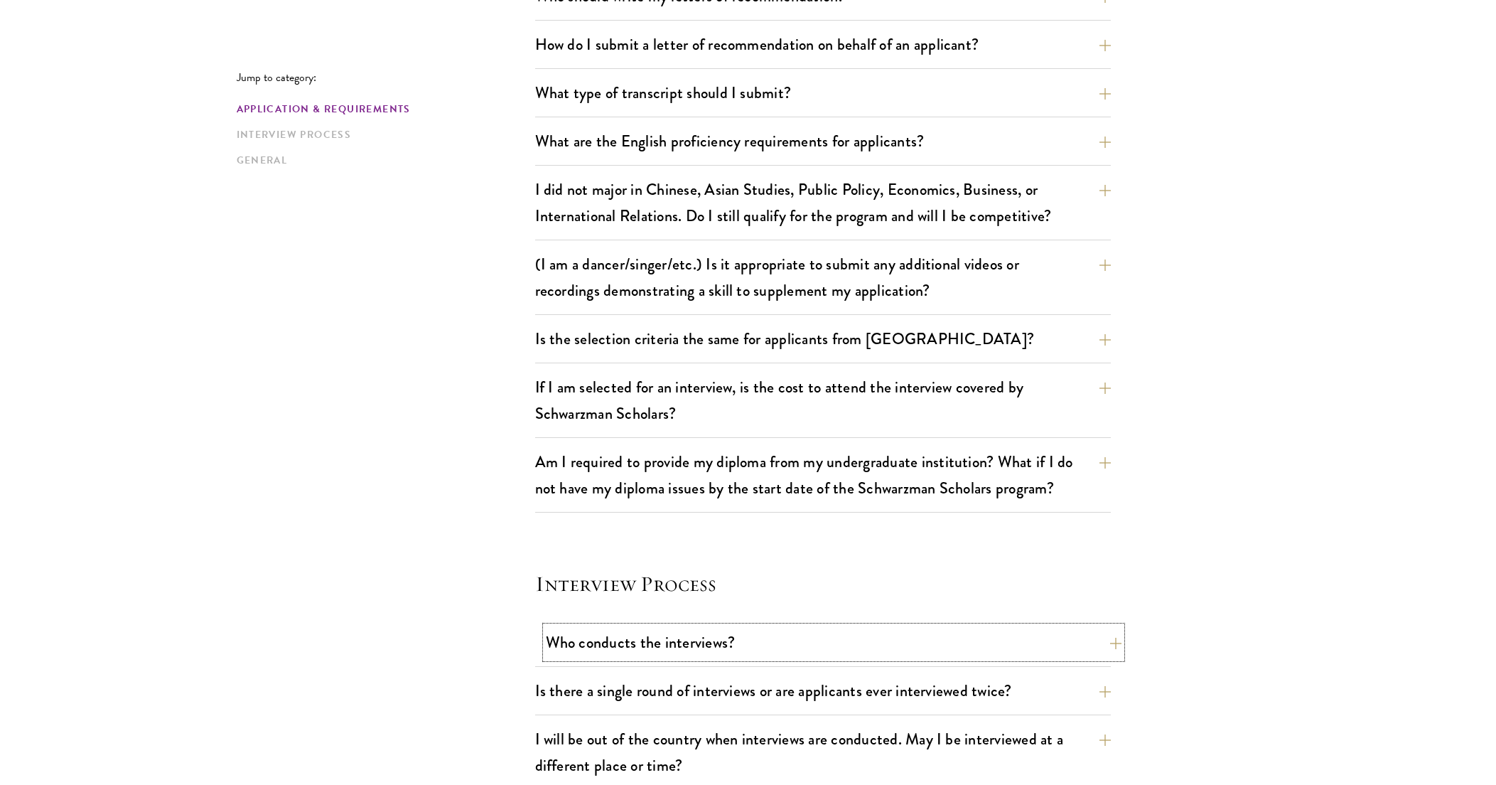
click at [1013, 626] on button "Who conducts the interviews?" at bounding box center [834, 642] width 576 height 32
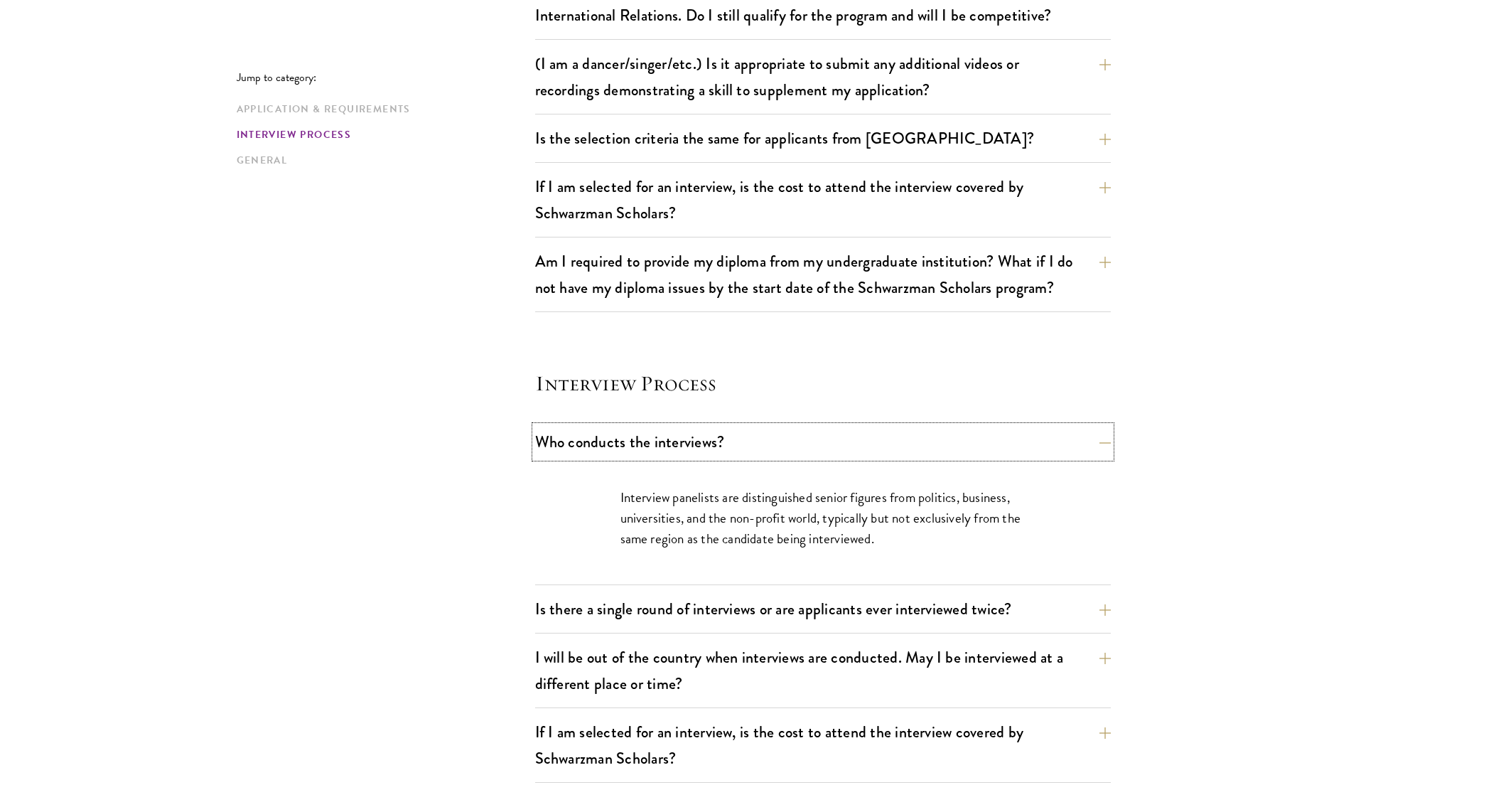
scroll to position [1370, 0]
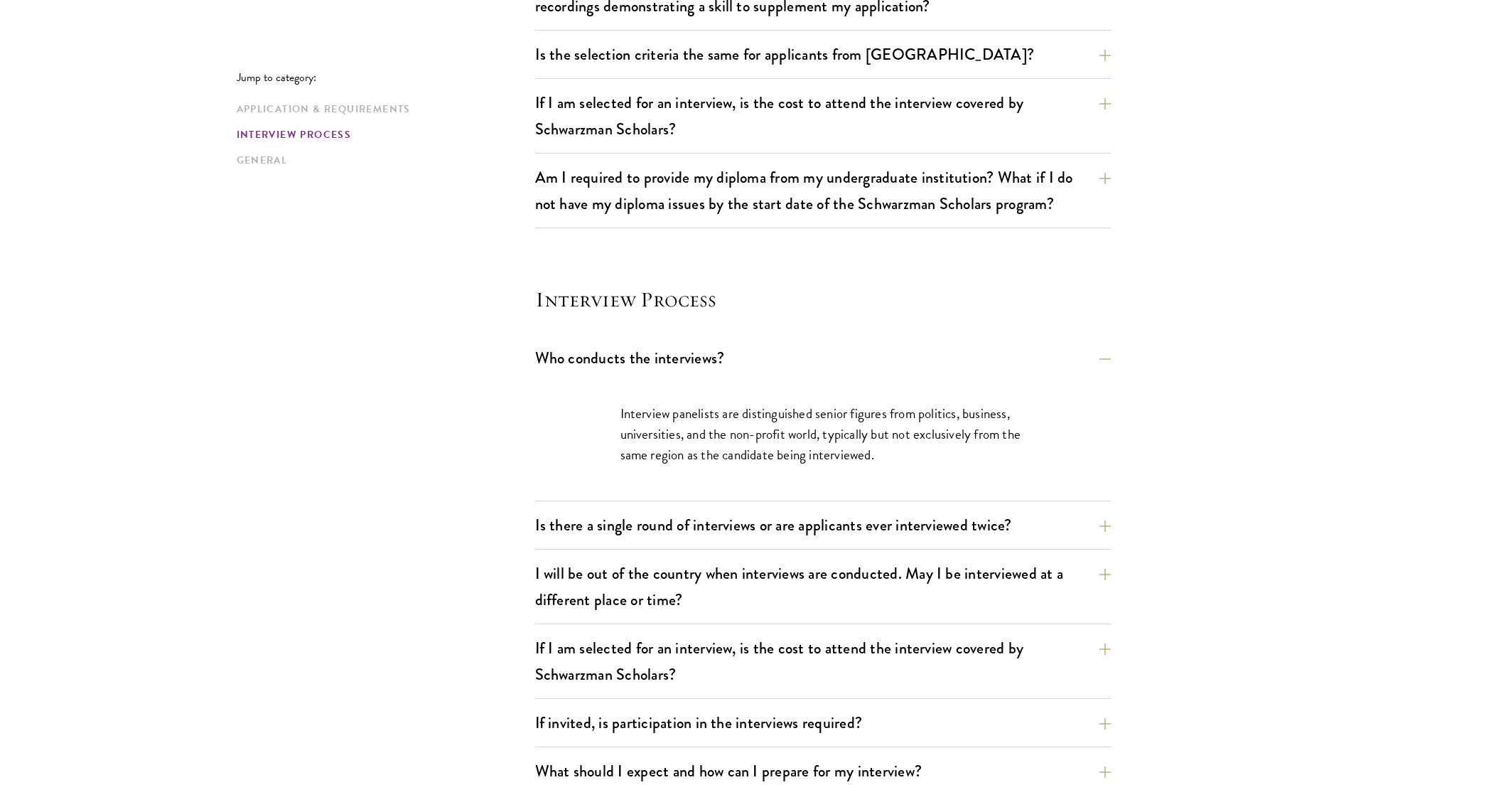
click at [1208, 536] on div "Jump to category: Application & Requirements Interview Process General Applicat…" at bounding box center [748, 222] width 1023 height 2342
click at [871, 357] on button "Who conducts the interviews?" at bounding box center [834, 358] width 576 height 32
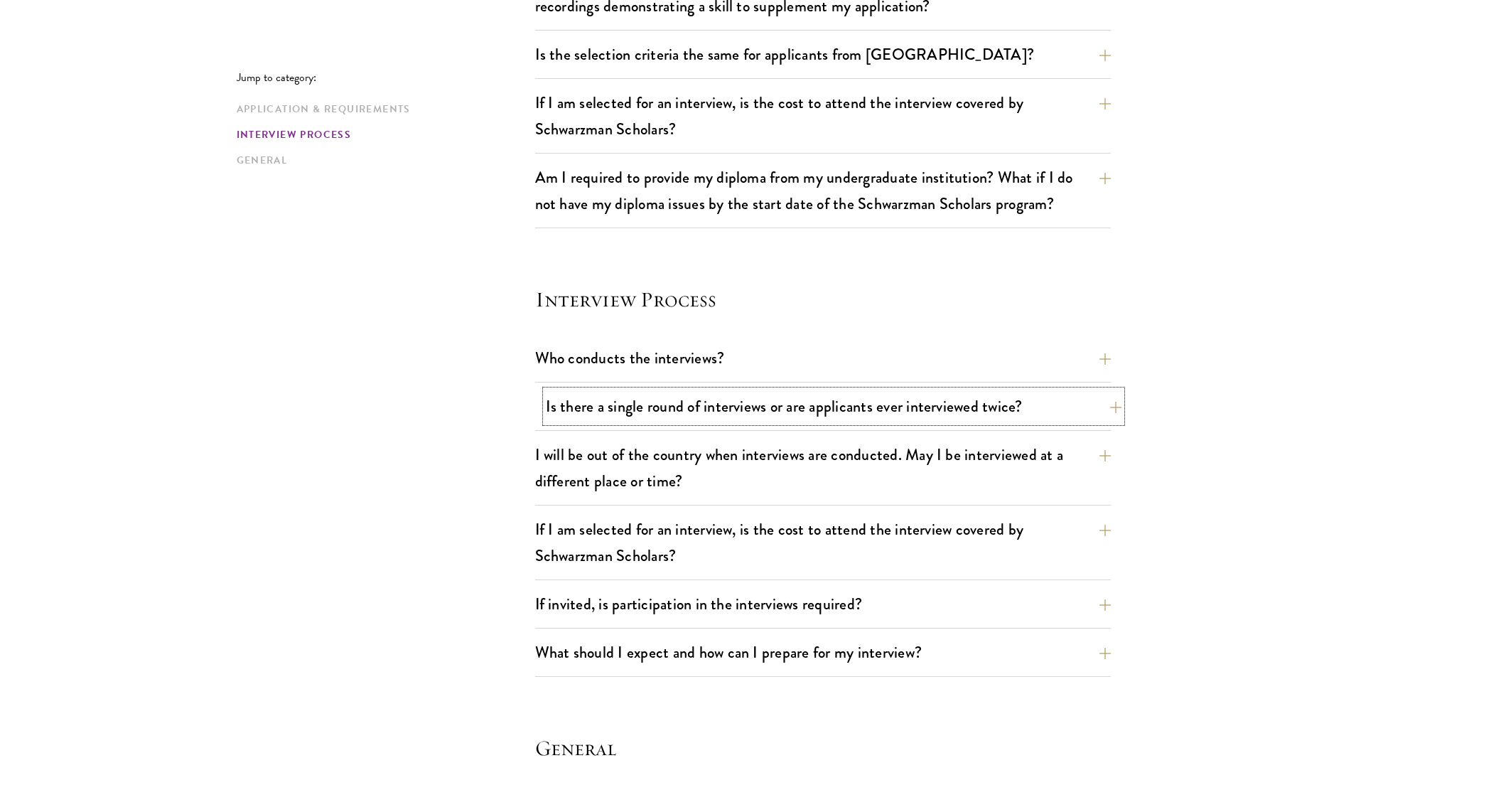
click at [933, 411] on button "Is there a single round of interviews or are applicants ever interviewed twice?" at bounding box center [834, 406] width 576 height 32
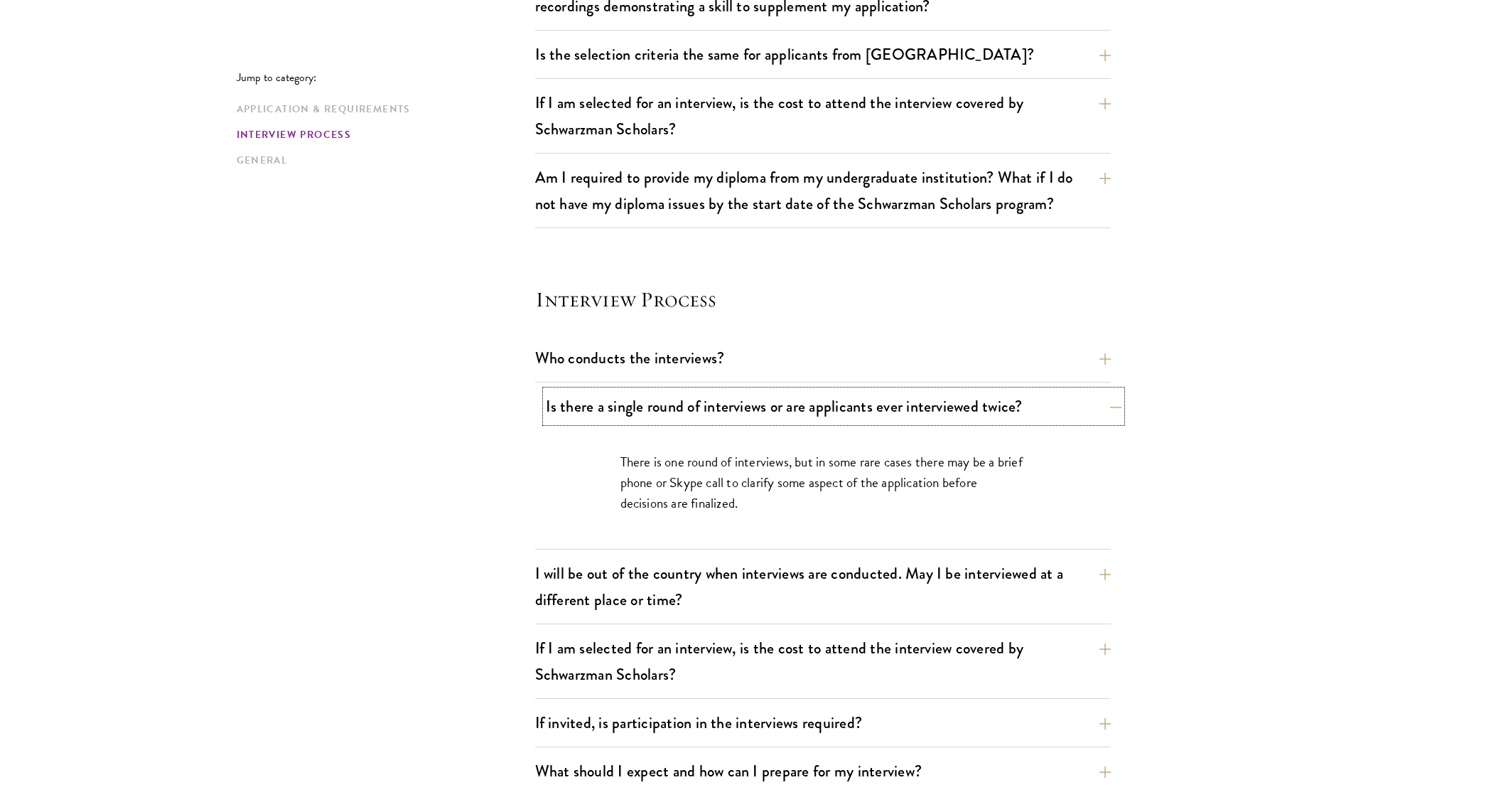
click at [933, 411] on button "Is there a single round of interviews or are applicants ever interviewed twice?" at bounding box center [834, 406] width 576 height 32
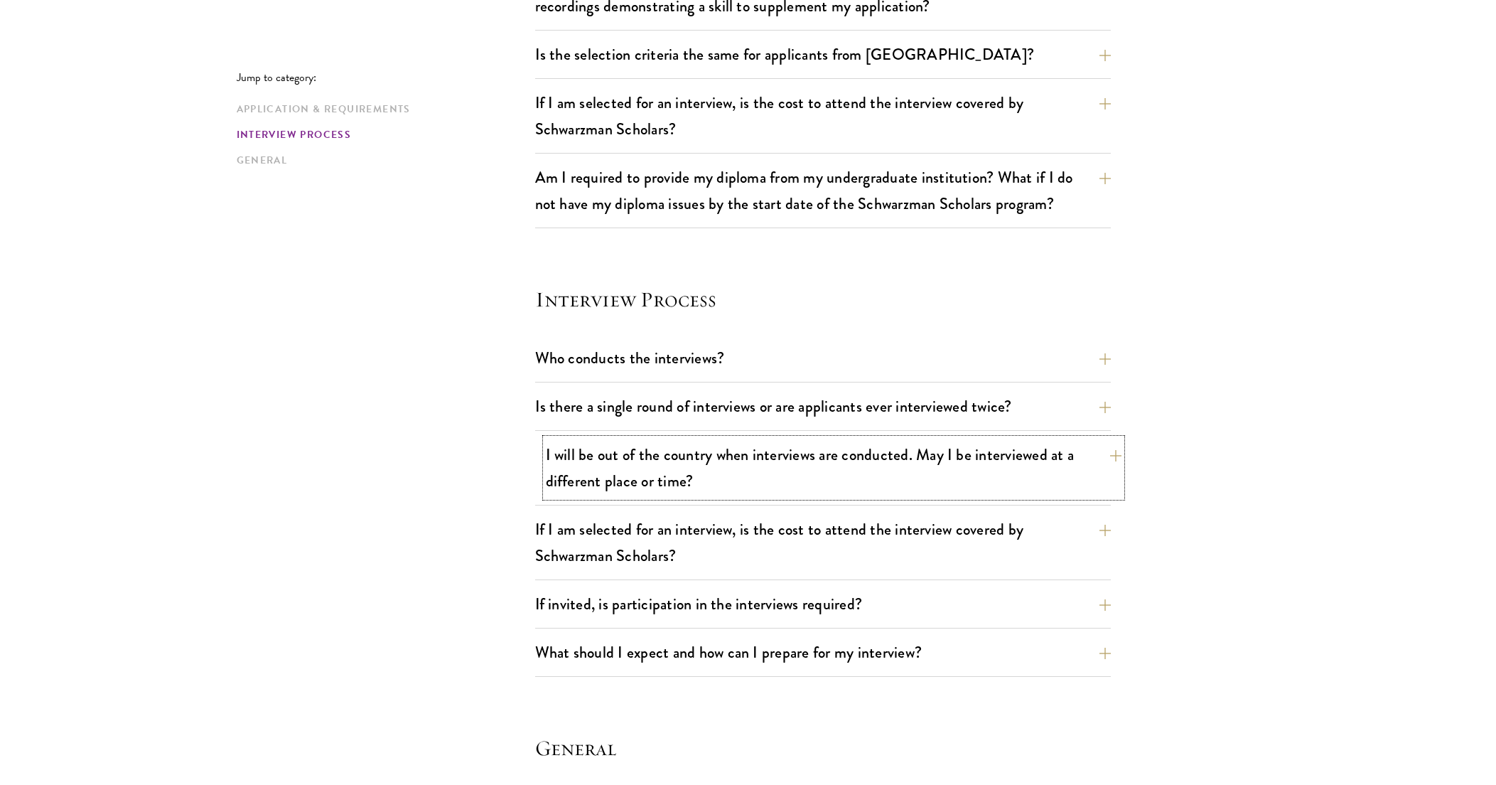
click at [956, 474] on button "I will be out of the country when interviews are conducted. May I be interviewe…" at bounding box center [834, 467] width 576 height 58
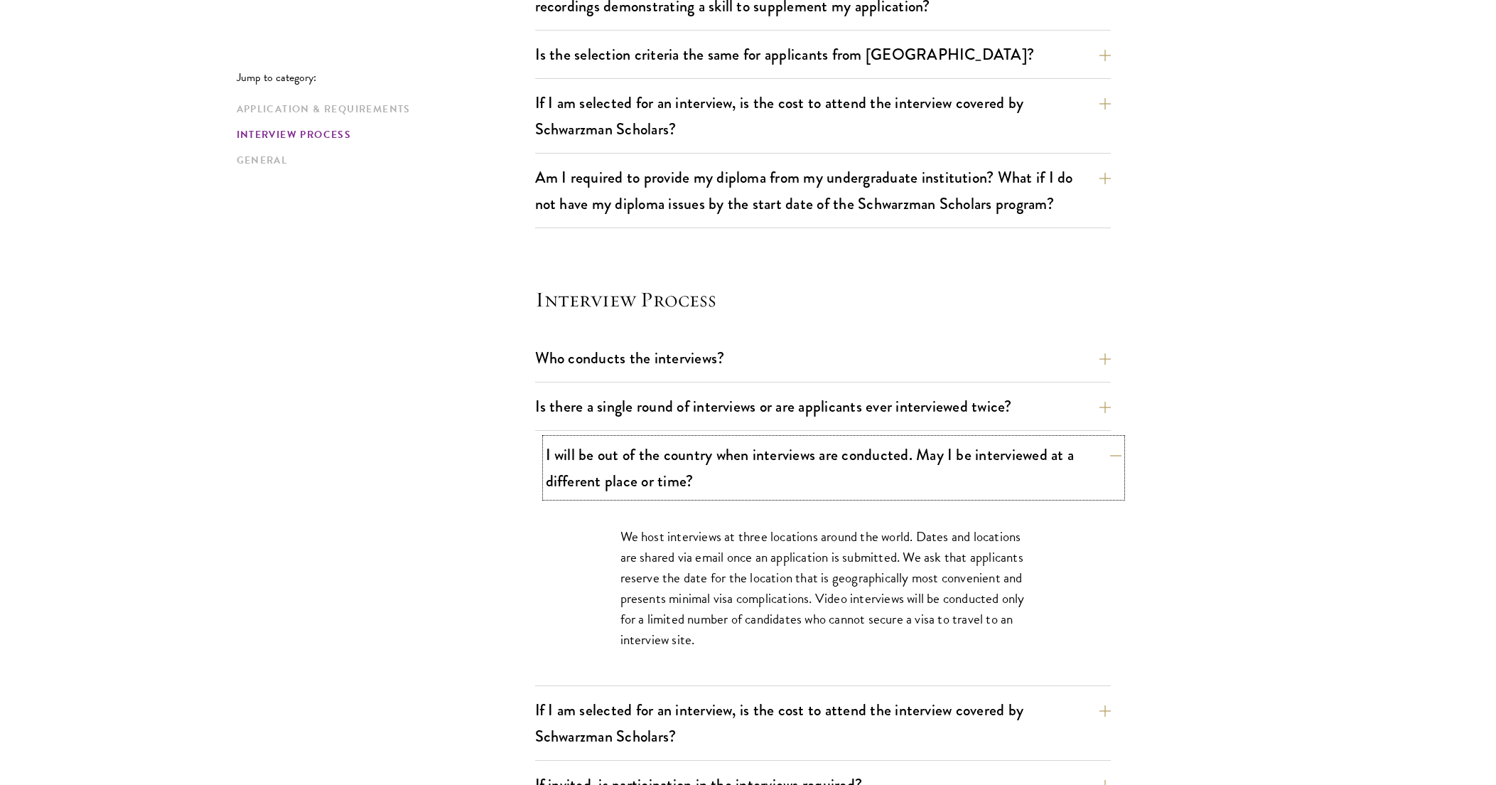
click at [960, 468] on button "I will be out of the country when interviews are conducted. May I be interviewe…" at bounding box center [834, 467] width 576 height 58
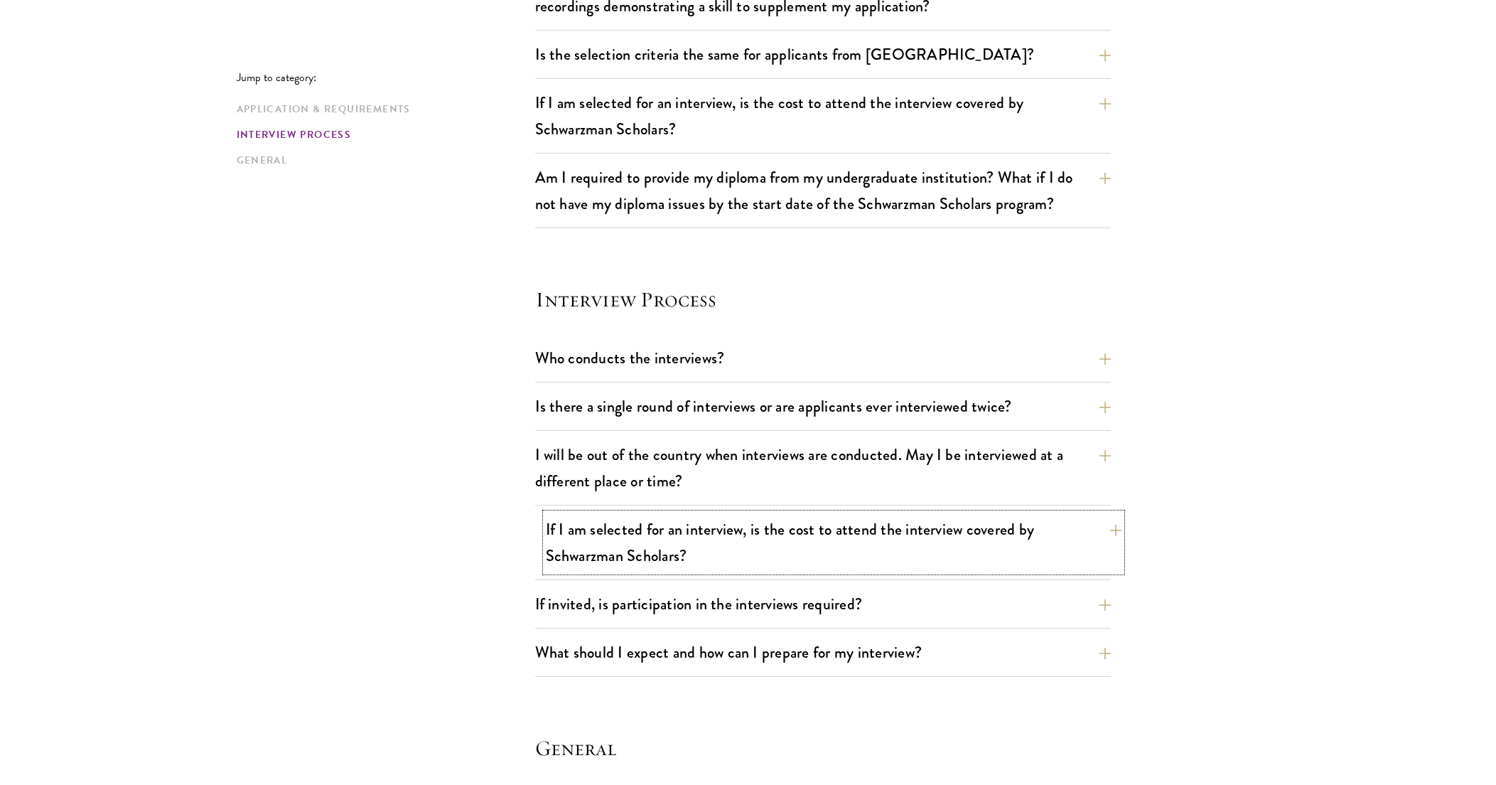
click at [948, 533] on button "If I am selected for an interview, is the cost to attend the interview covered …" at bounding box center [834, 542] width 576 height 58
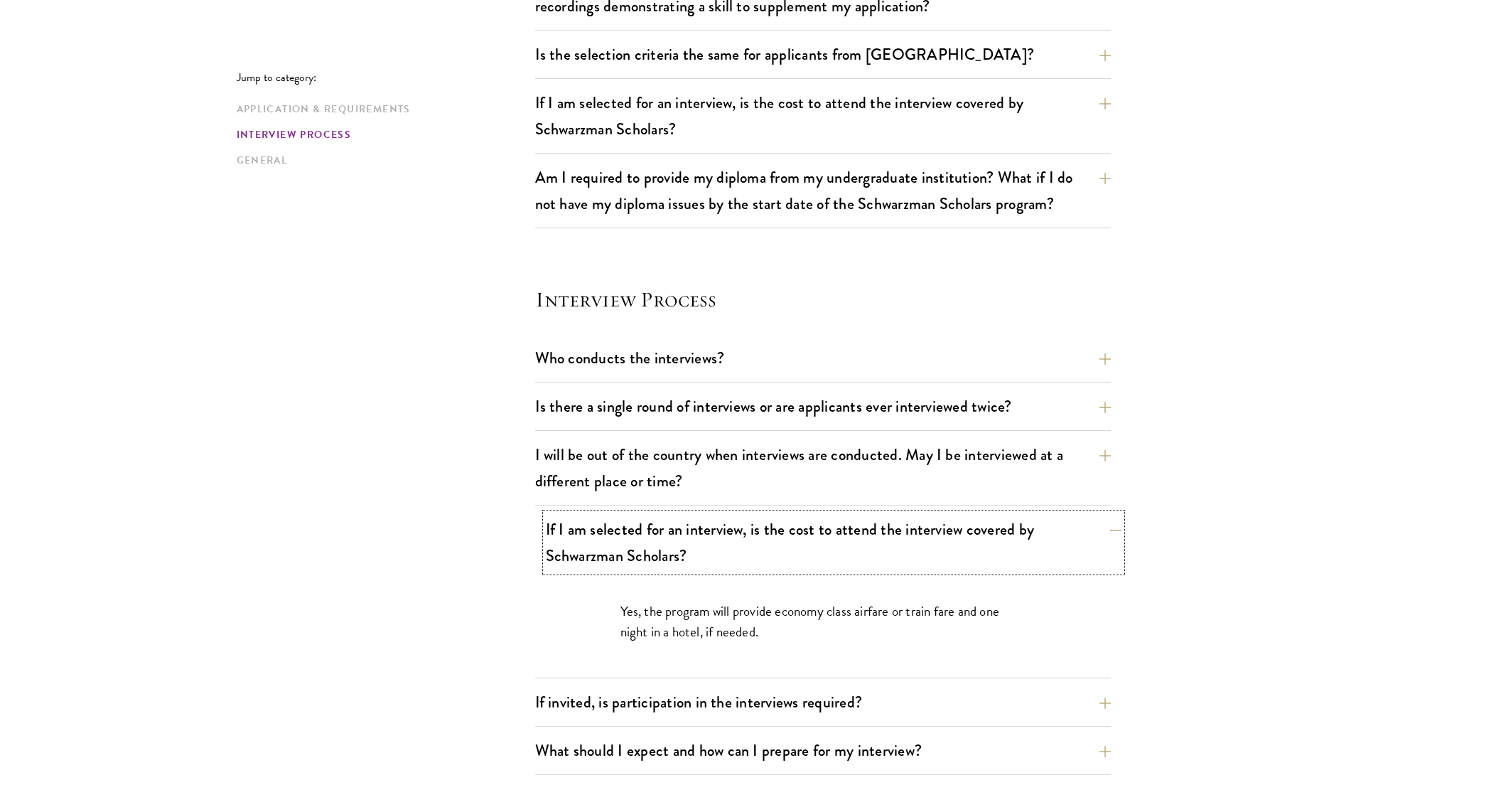
click at [950, 533] on button "If I am selected for an interview, is the cost to attend the interview covered …" at bounding box center [834, 542] width 576 height 58
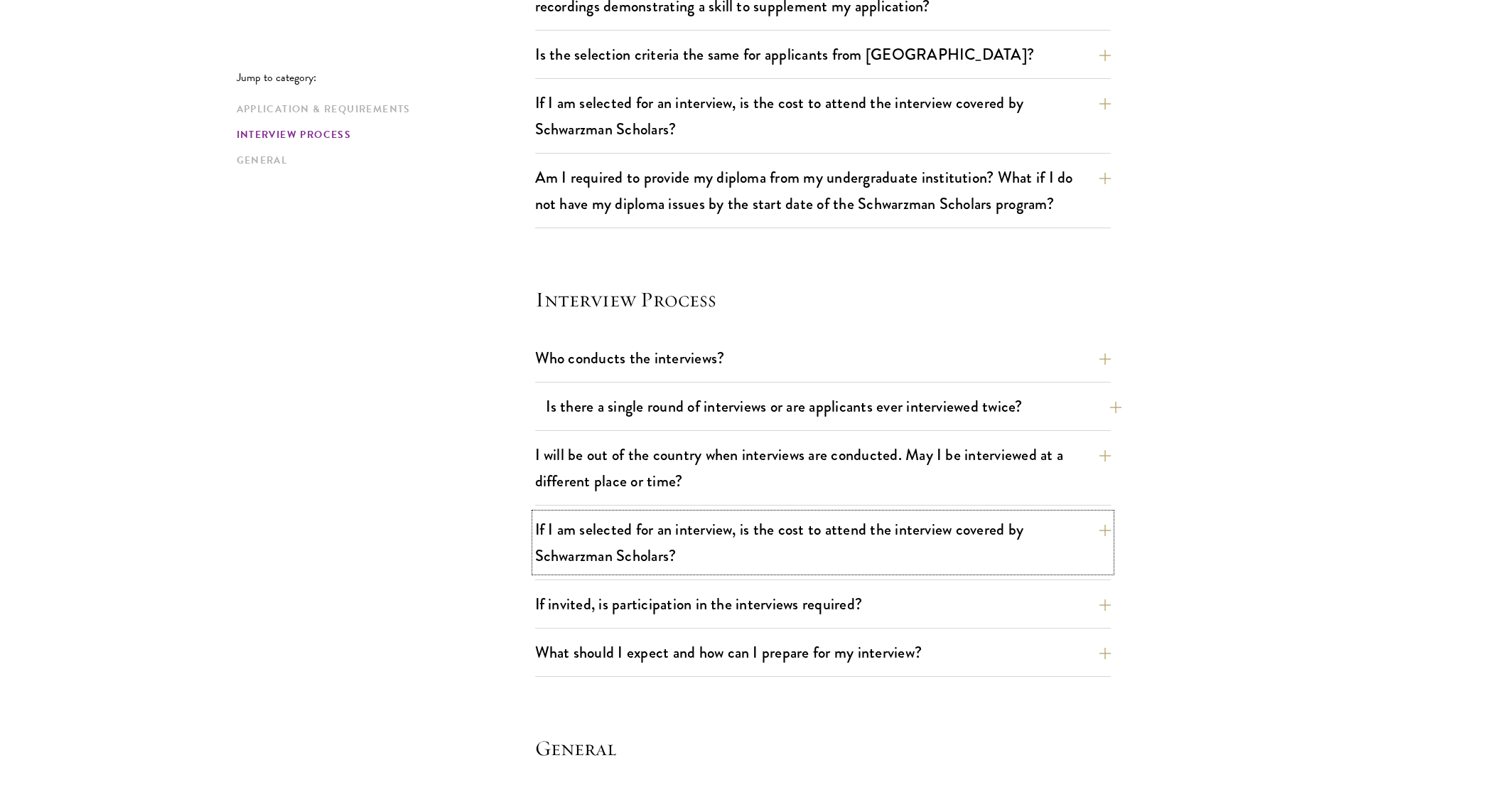
scroll to position [1512, 0]
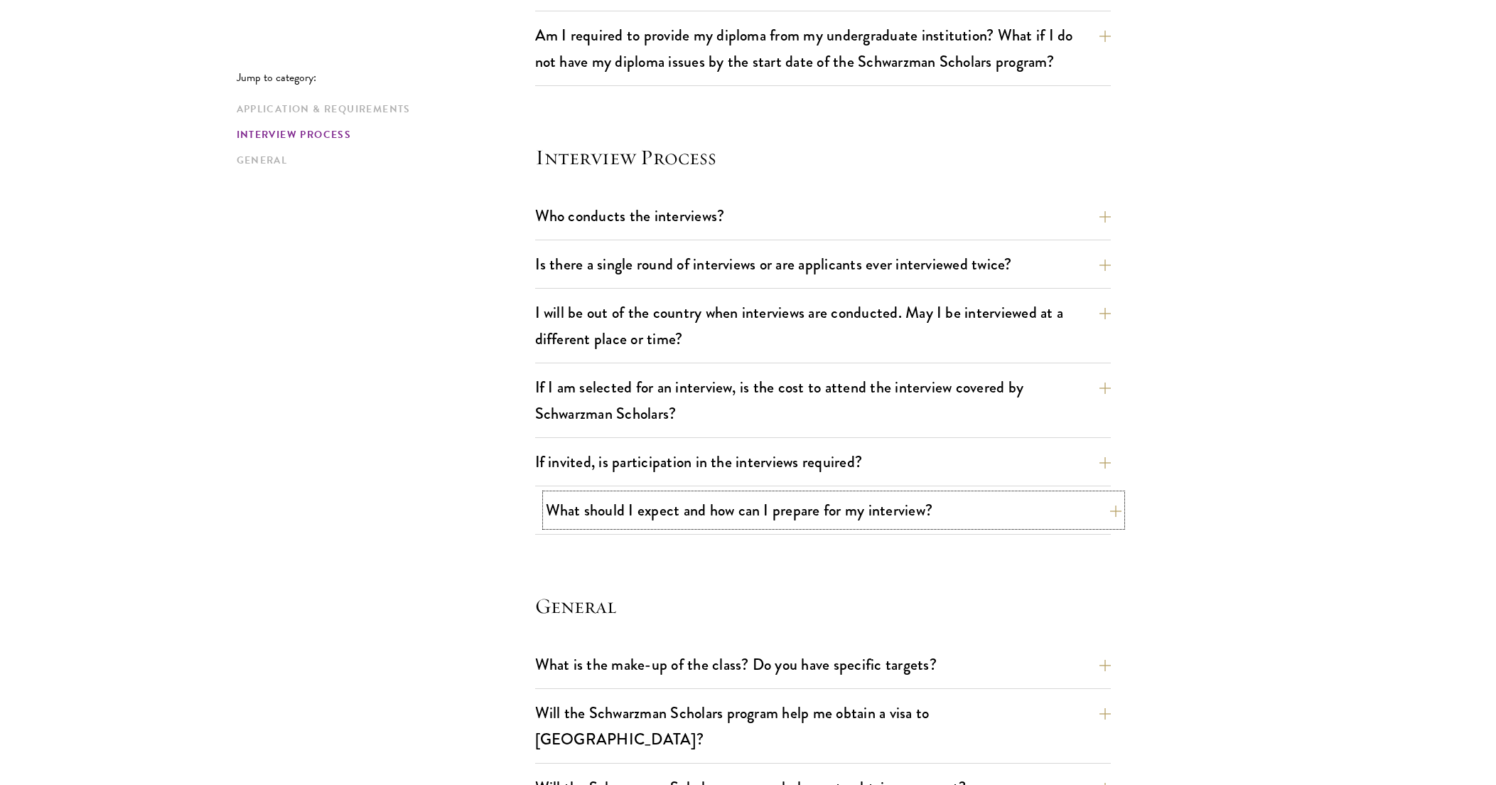
click at [931, 515] on button "What should I expect and how can I prepare for my interview?" at bounding box center [834, 510] width 576 height 32
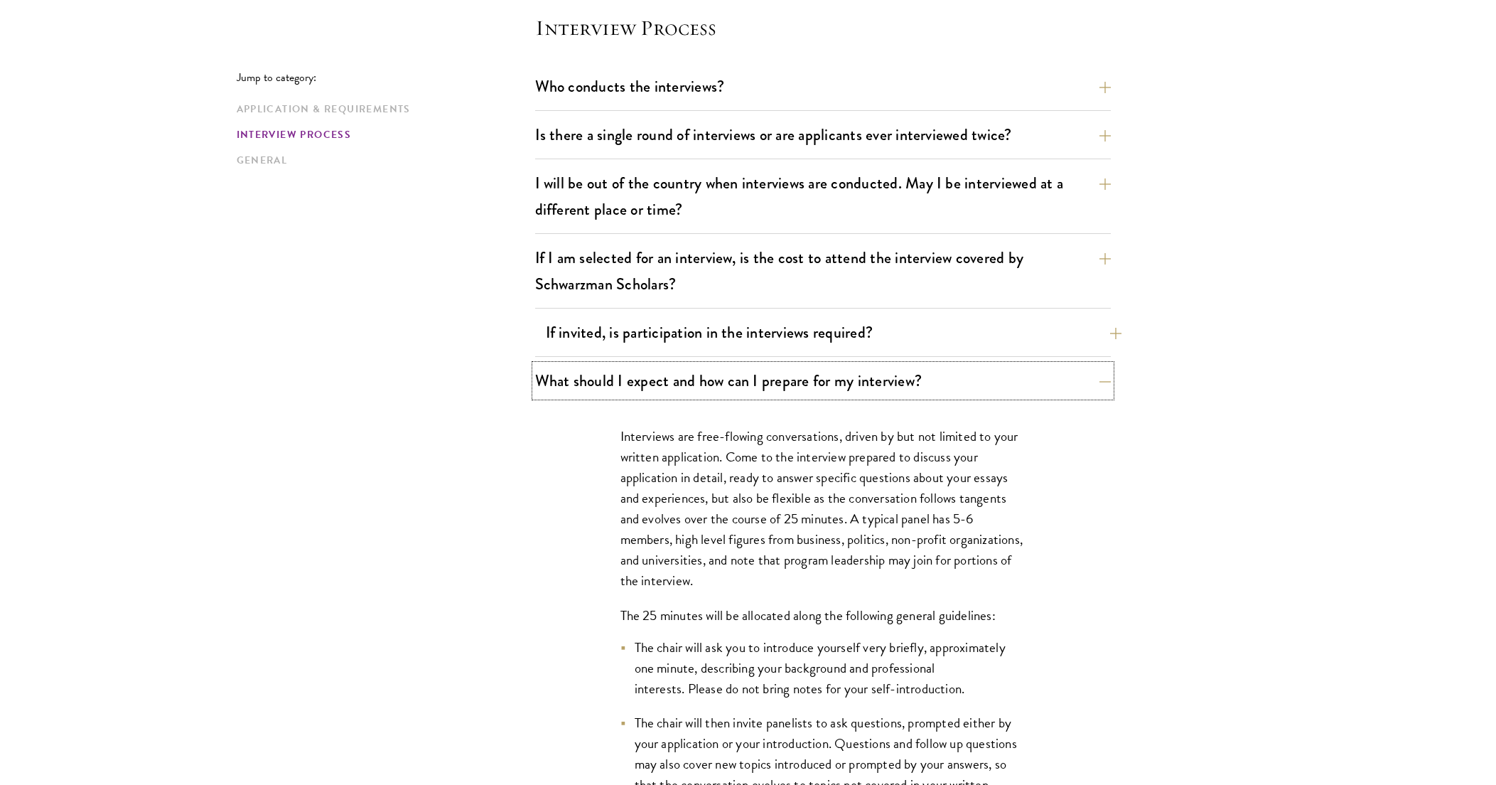
scroll to position [1654, 0]
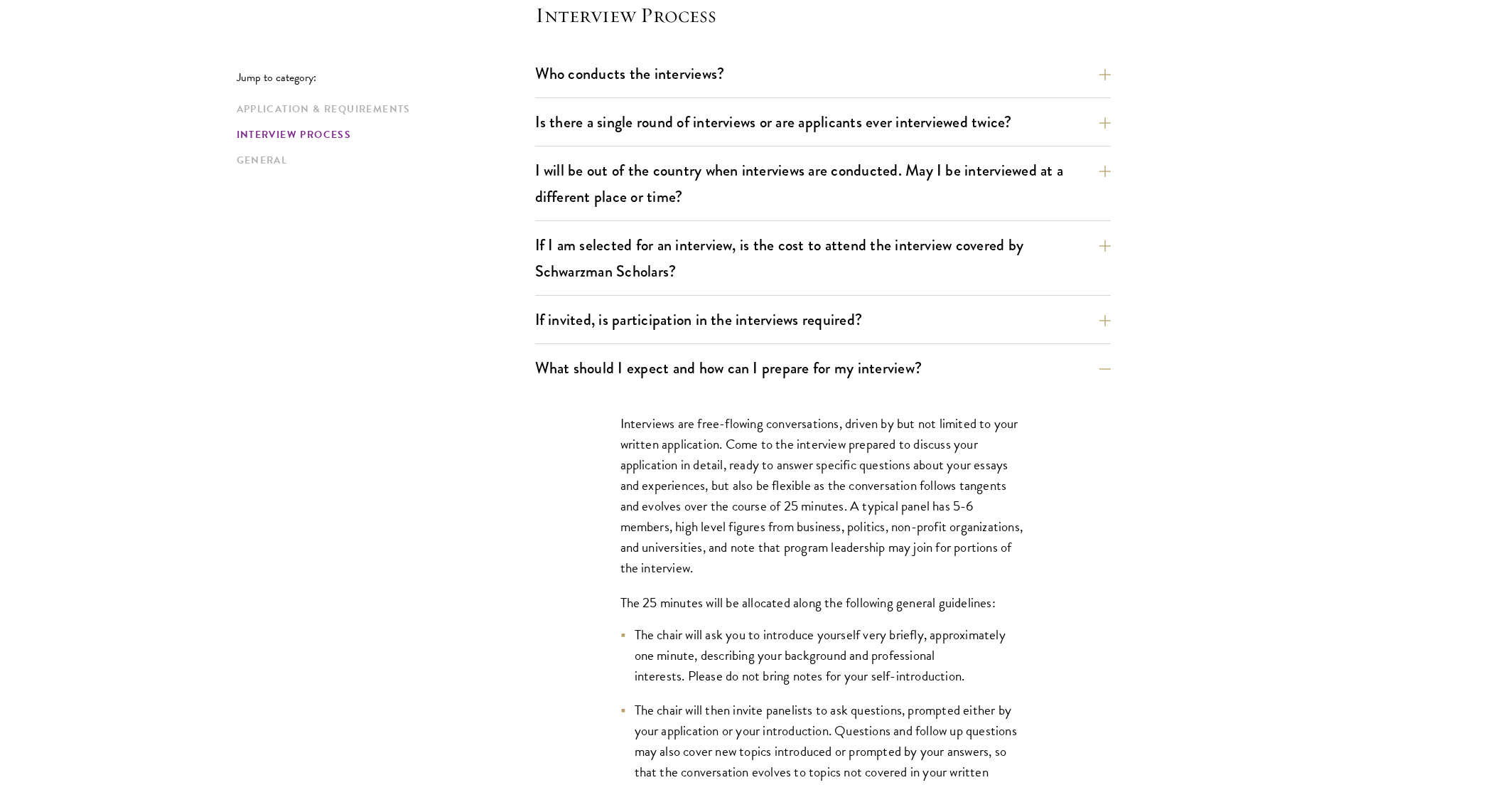
click at [920, 478] on p "Interviews are free-flowing conversations, driven by but not limited to your wr…" at bounding box center [822, 496] width 405 height 166
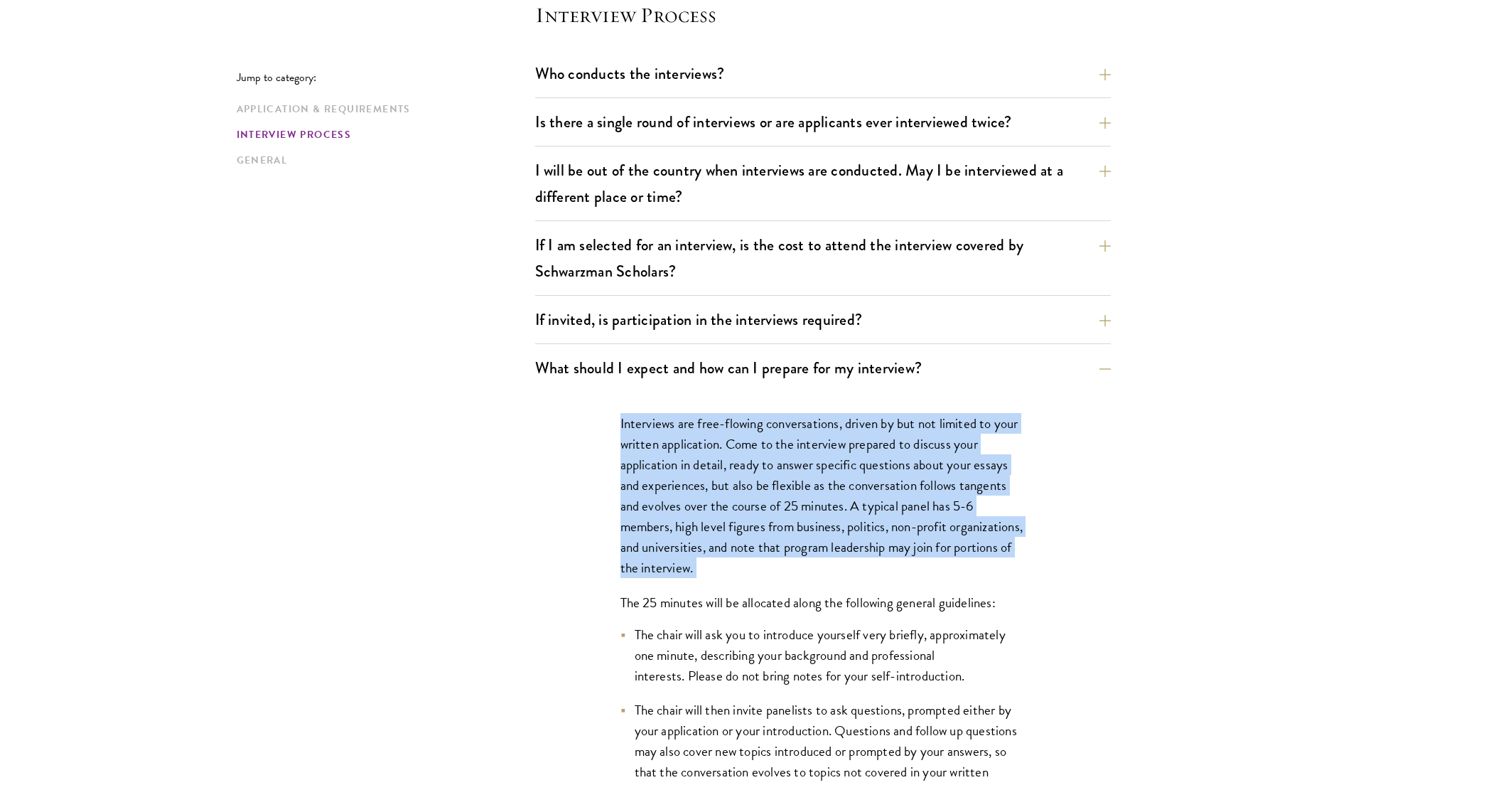
click at [920, 478] on p "Interviews are free-flowing conversations, driven by but not limited to your wr…" at bounding box center [822, 496] width 405 height 166
drag, startPoint x: 920, startPoint y: 478, endPoint x: 902, endPoint y: 531, distance: 55.5
click at [902, 531] on p "Interviews are free-flowing conversations, driven by but not limited to your wr…" at bounding box center [822, 496] width 405 height 166
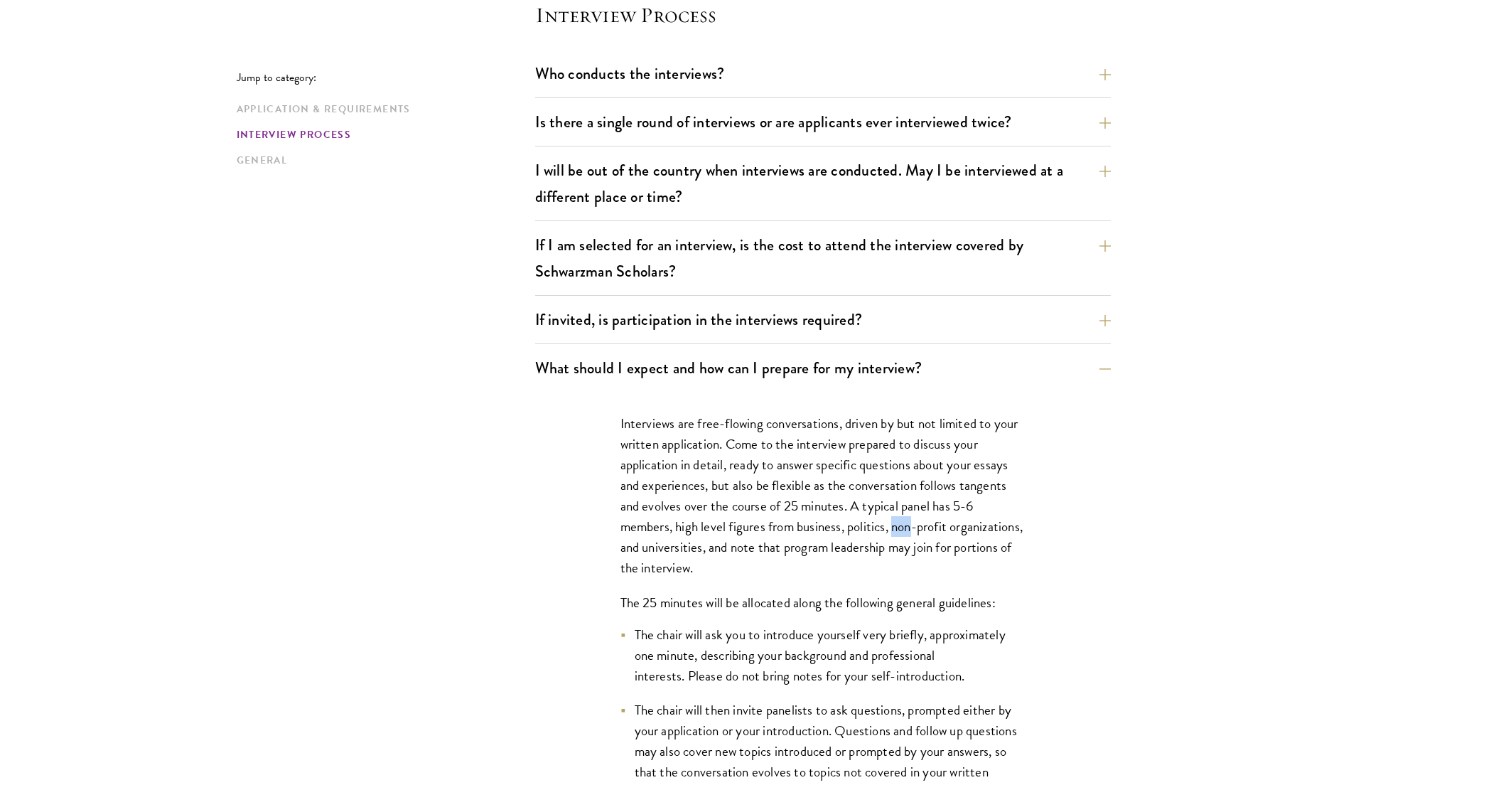
click at [902, 531] on p "Interviews are free-flowing conversations, driven by but not limited to your wr…" at bounding box center [822, 496] width 405 height 166
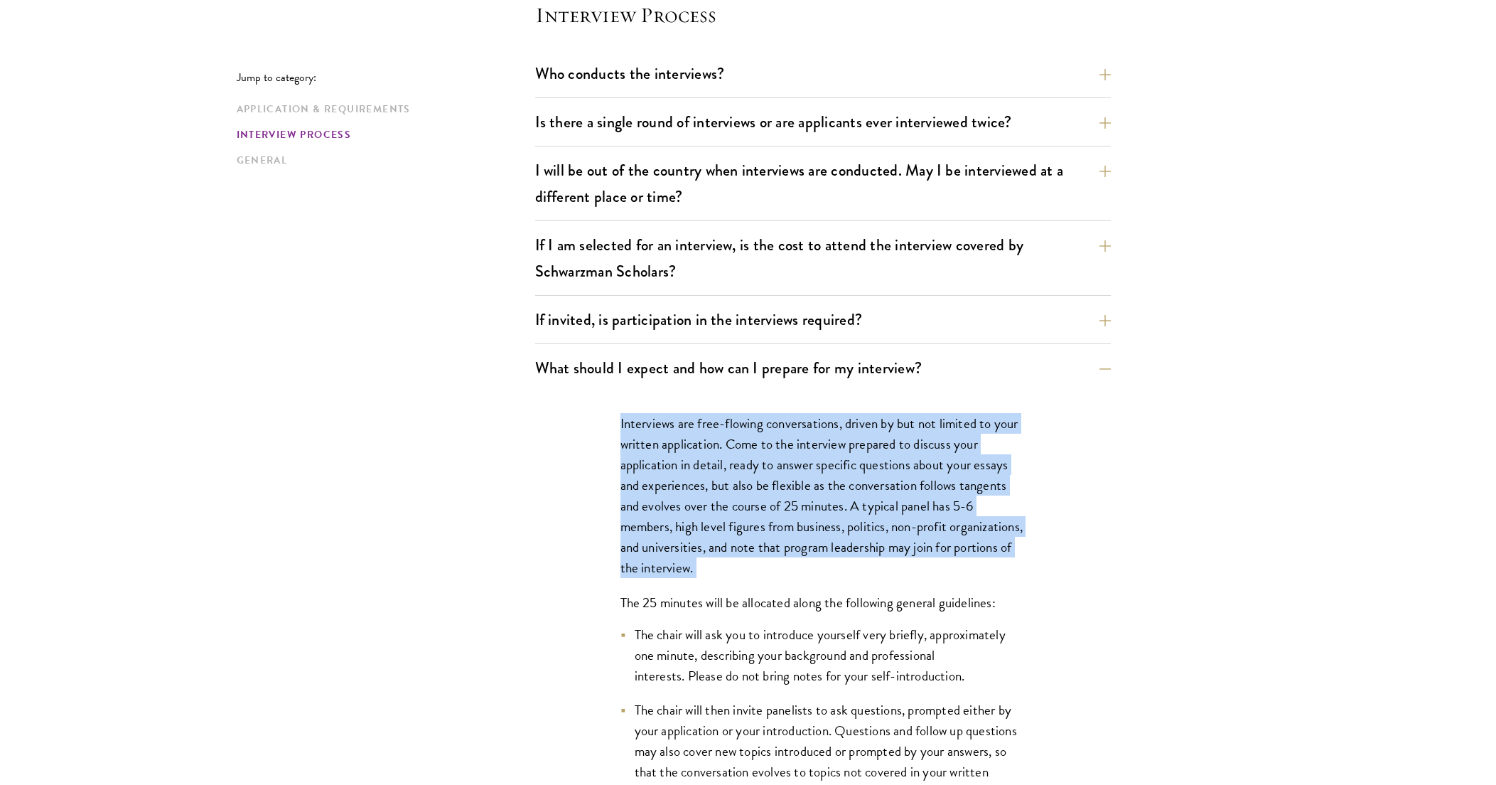
click at [902, 531] on p "Interviews are free-flowing conversations, driven by but not limited to your wr…" at bounding box center [822, 496] width 405 height 166
drag, startPoint x: 902, startPoint y: 531, endPoint x: 919, endPoint y: 566, distance: 38.5
click at [919, 566] on p "Interviews are free-flowing conversations, driven by but not limited to your wr…" at bounding box center [822, 496] width 405 height 166
drag, startPoint x: 919, startPoint y: 566, endPoint x: 614, endPoint y: 423, distance: 336.7
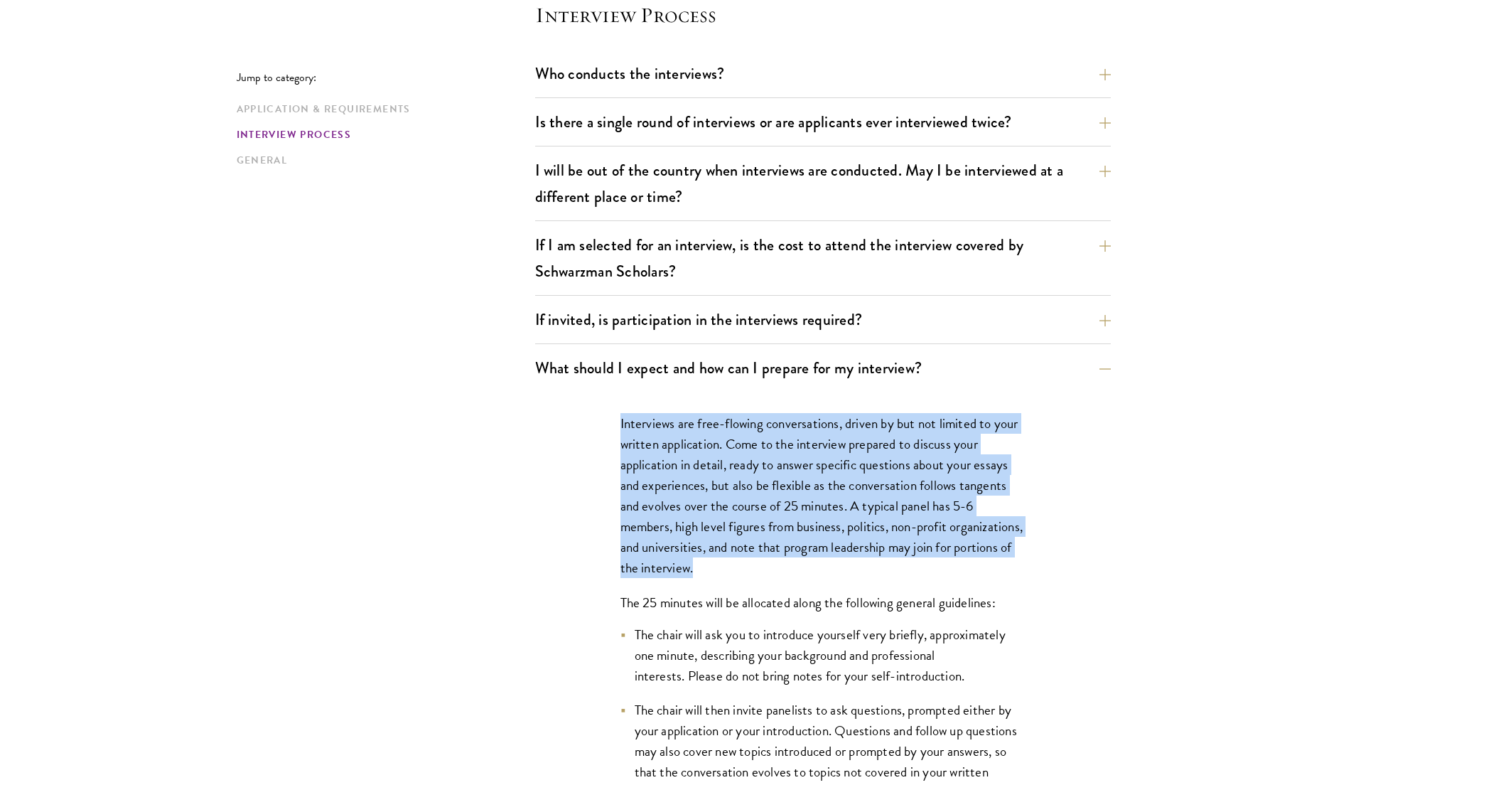
drag, startPoint x: 614, startPoint y: 423, endPoint x: 725, endPoint y: 486, distance: 127.6
click at [725, 486] on p "Interviews are free-flowing conversations, driven by but not limited to your wr…" at bounding box center [822, 496] width 405 height 166
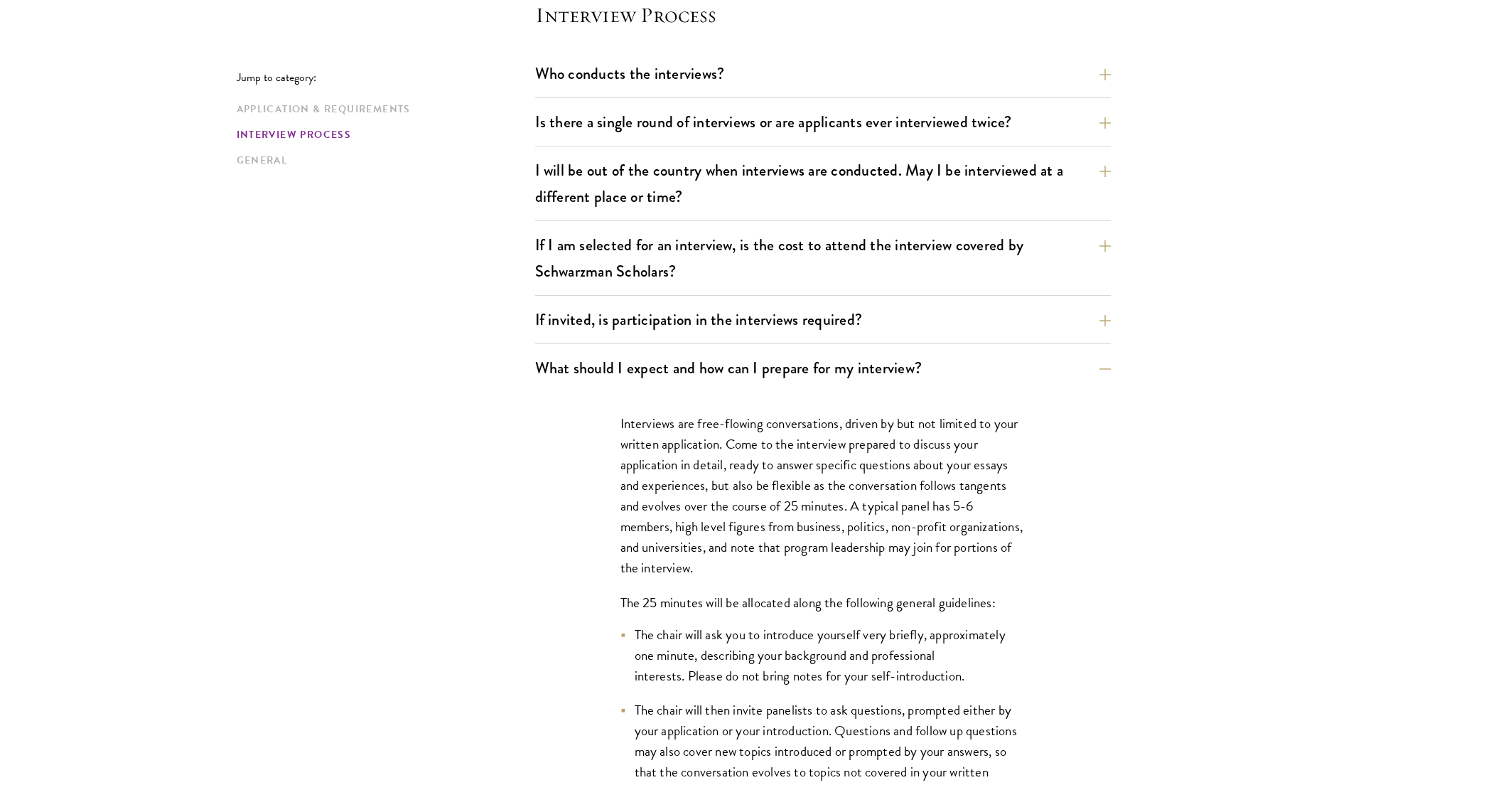
click at [725, 486] on p "Interviews are free-flowing conversations, driven by but not limited to your wr…" at bounding box center [822, 496] width 405 height 166
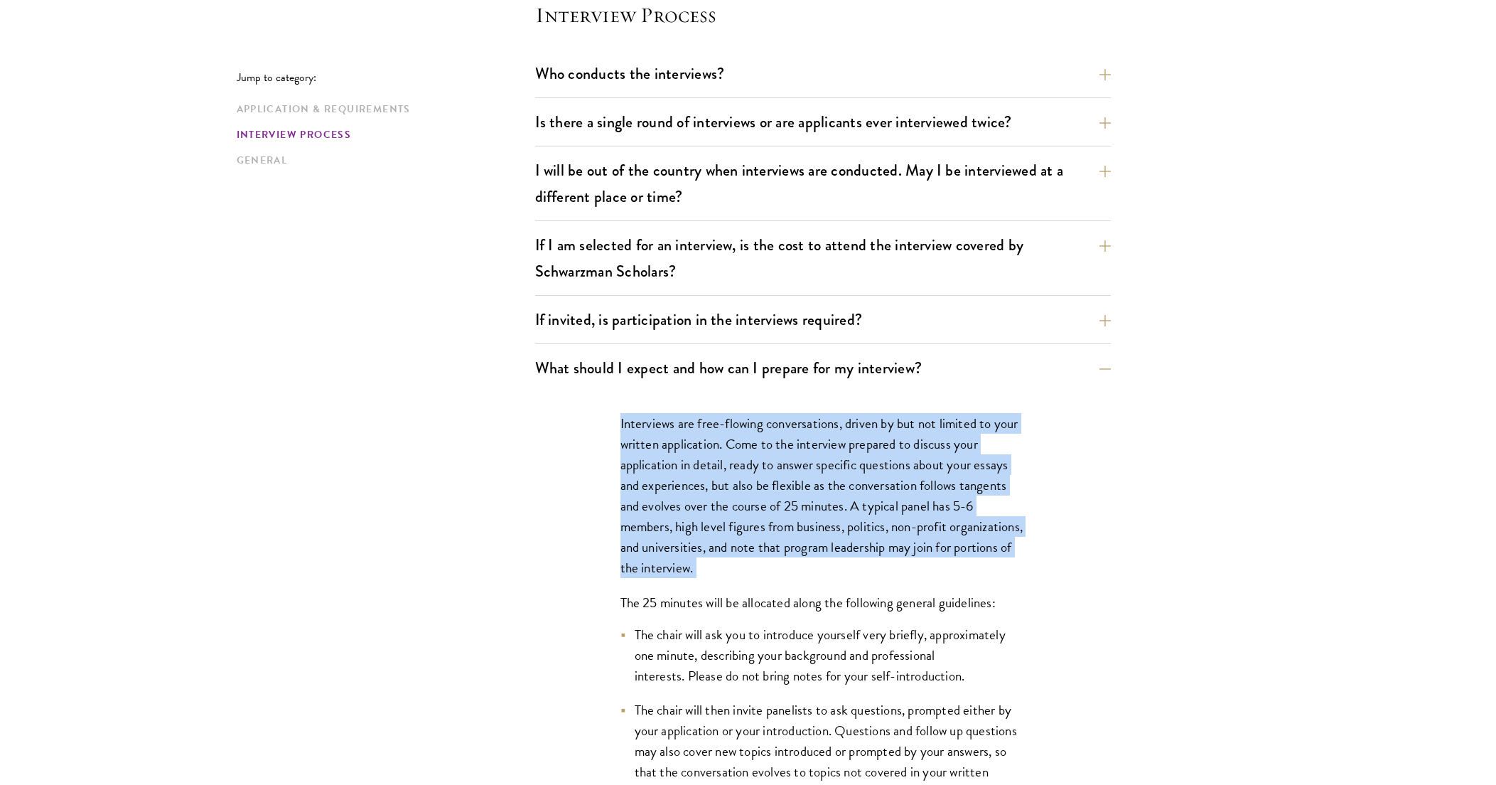
click at [725, 486] on p "Interviews are free-flowing conversations, driven by but not limited to your wr…" at bounding box center [822, 496] width 405 height 166
drag, startPoint x: 725, startPoint y: 486, endPoint x: 836, endPoint y: 554, distance: 130.4
click at [836, 554] on p "Interviews are free-flowing conversations, driven by but not limited to your wr…" at bounding box center [822, 496] width 405 height 166
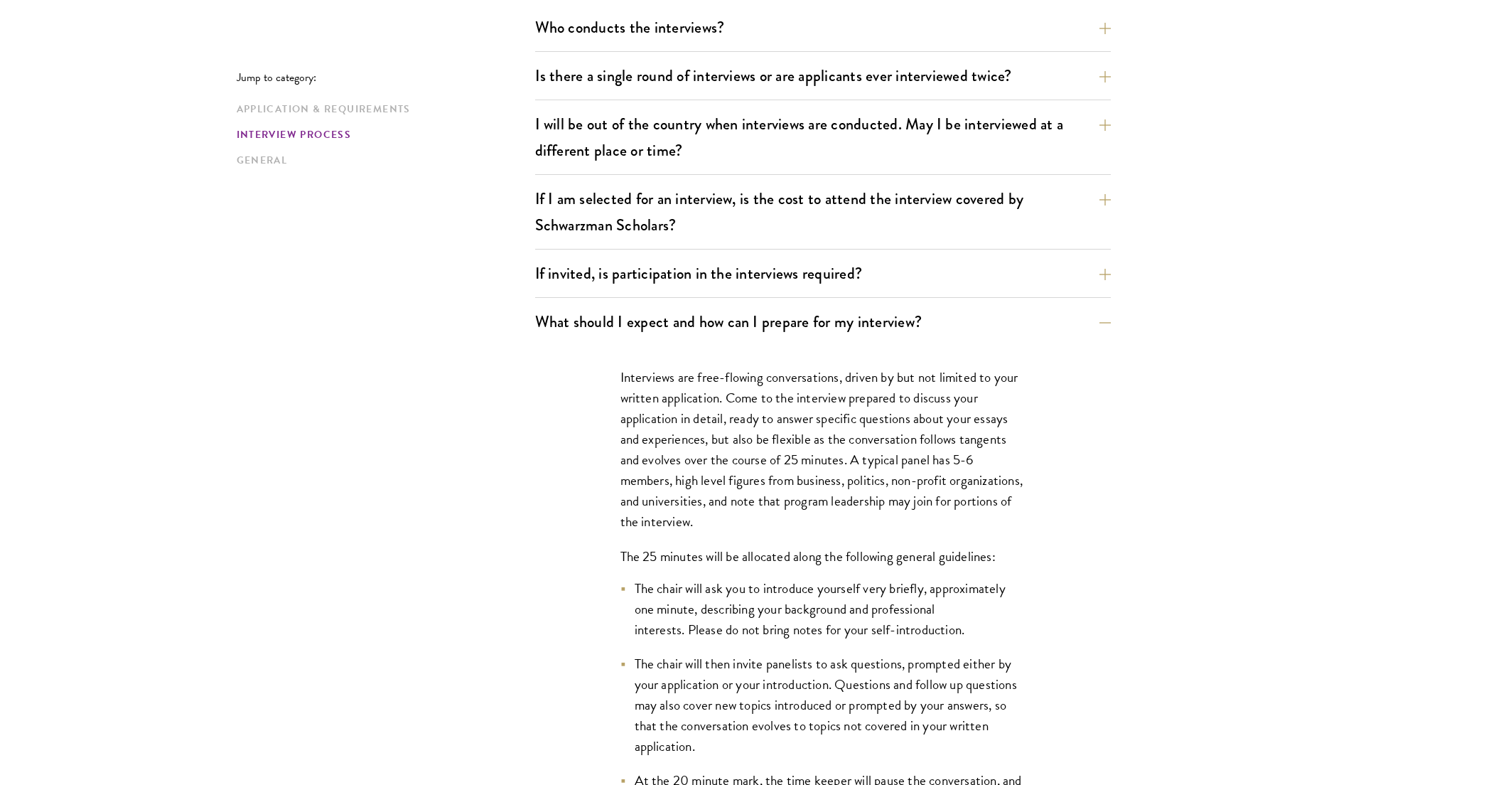
scroll to position [1796, 0]
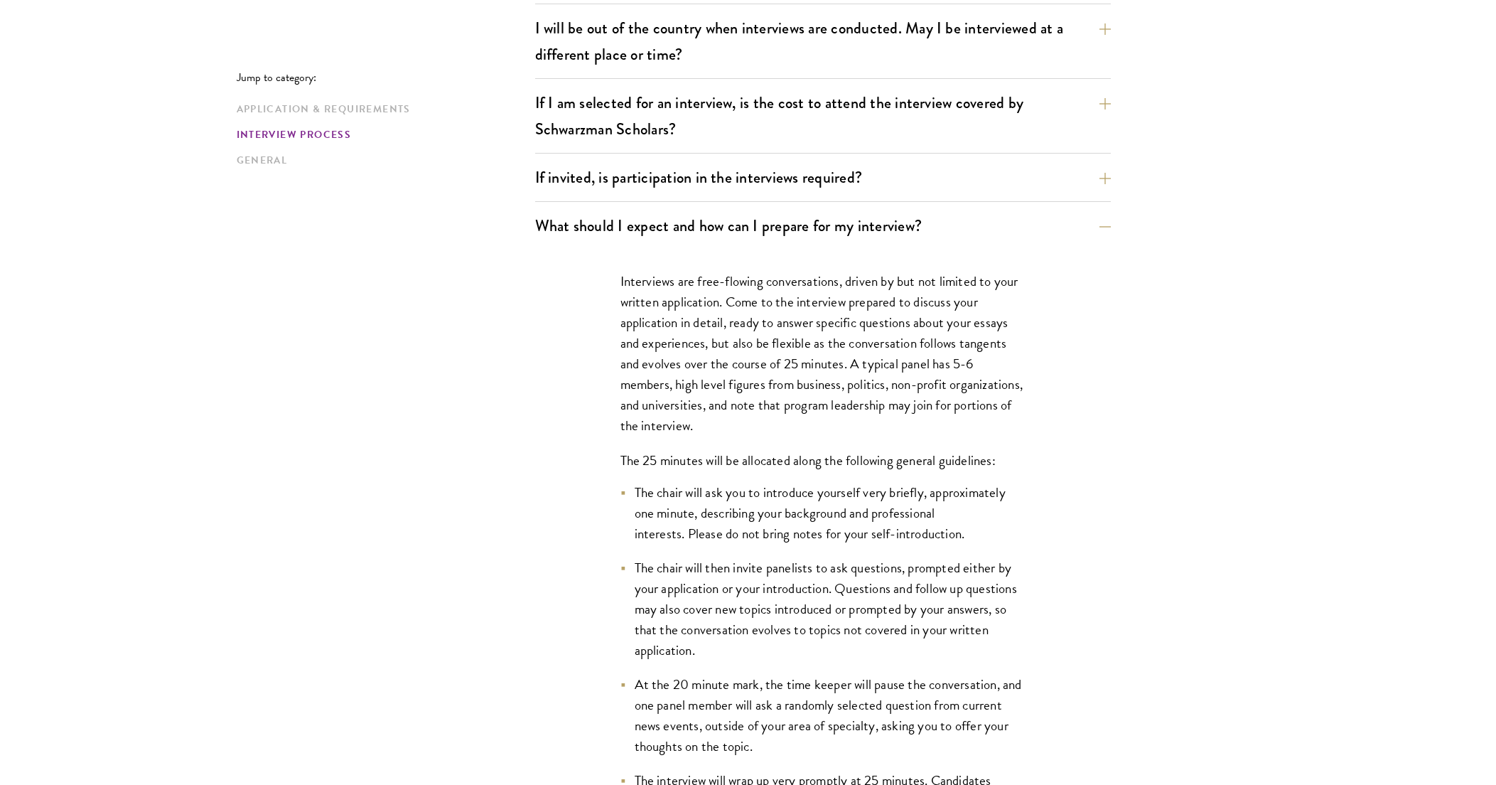
click at [844, 514] on li "The chair will ask you to introduce yourself very briefly, approximately one mi…" at bounding box center [822, 513] width 405 height 62
drag, startPoint x: 844, startPoint y: 514, endPoint x: 1004, endPoint y: 547, distance: 163.3
click at [1004, 547] on ul "The chair will ask you to introduce yourself very briefly, approximately one mi…" at bounding box center [822, 657] width 405 height 350
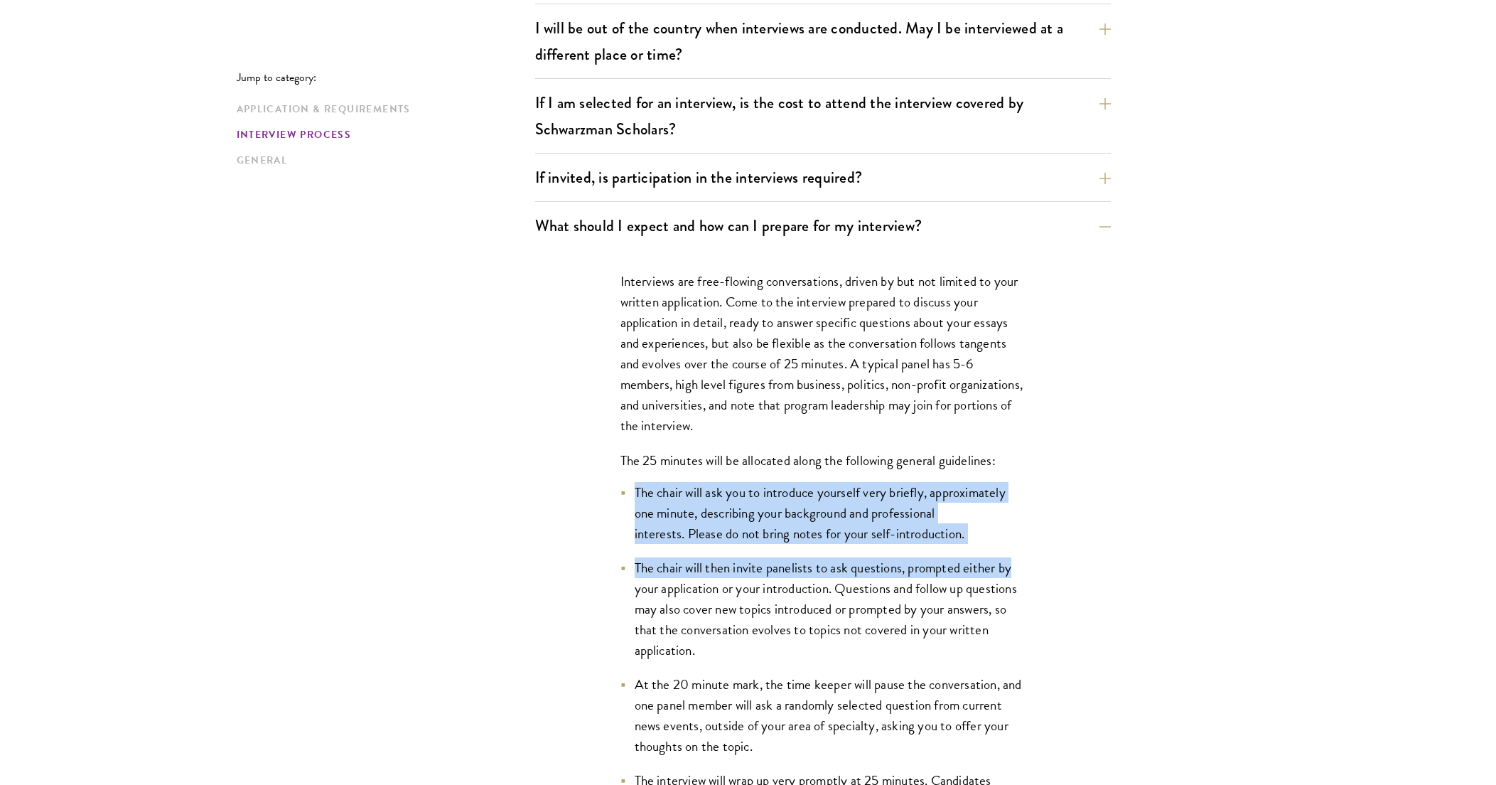
drag, startPoint x: 1004, startPoint y: 547, endPoint x: 1037, endPoint y: 453, distance: 99.3
click at [1037, 453] on div "Interviews are free-flowing conversations, driven by but not limited to your wr…" at bounding box center [823, 688] width 490 height 879
drag, startPoint x: 1037, startPoint y: 453, endPoint x: 1017, endPoint y: 459, distance: 20.7
click at [1017, 459] on p "The 25 minutes will be allocated along the following general guidelines:" at bounding box center [822, 460] width 405 height 21
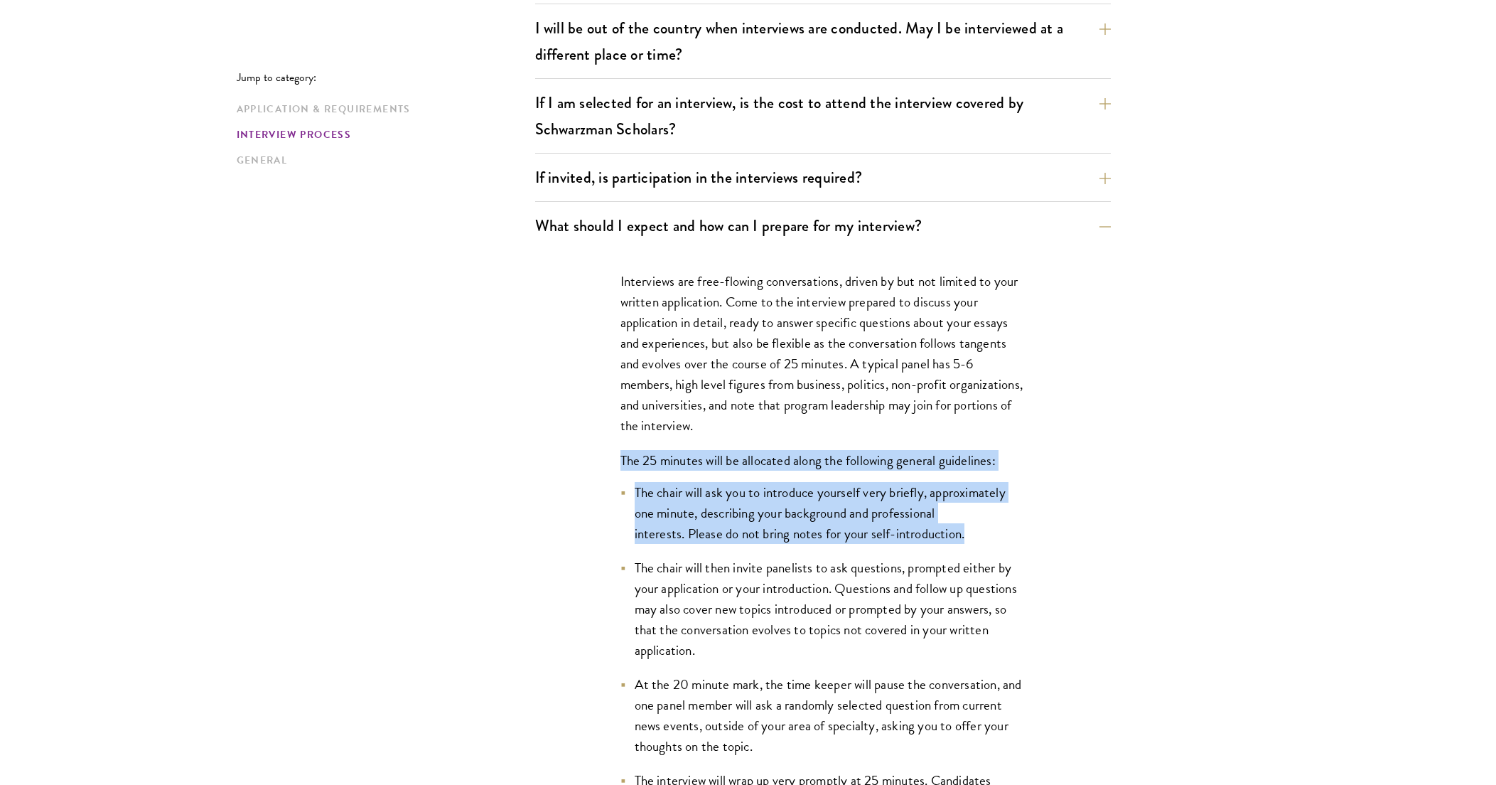
drag, startPoint x: 1010, startPoint y: 432, endPoint x: 1000, endPoint y: 536, distance: 104.2
click at [1000, 536] on div "Interviews are free-flowing conversations, driven by but not limited to your wr…" at bounding box center [823, 688] width 490 height 879
drag, startPoint x: 1000, startPoint y: 536, endPoint x: 982, endPoint y: 537, distance: 17.8
click at [982, 537] on li "The chair will ask you to introduce yourself very briefly, approximately one mi…" at bounding box center [822, 513] width 405 height 62
drag, startPoint x: 982, startPoint y: 537, endPoint x: 993, endPoint y: 429, distance: 107.9
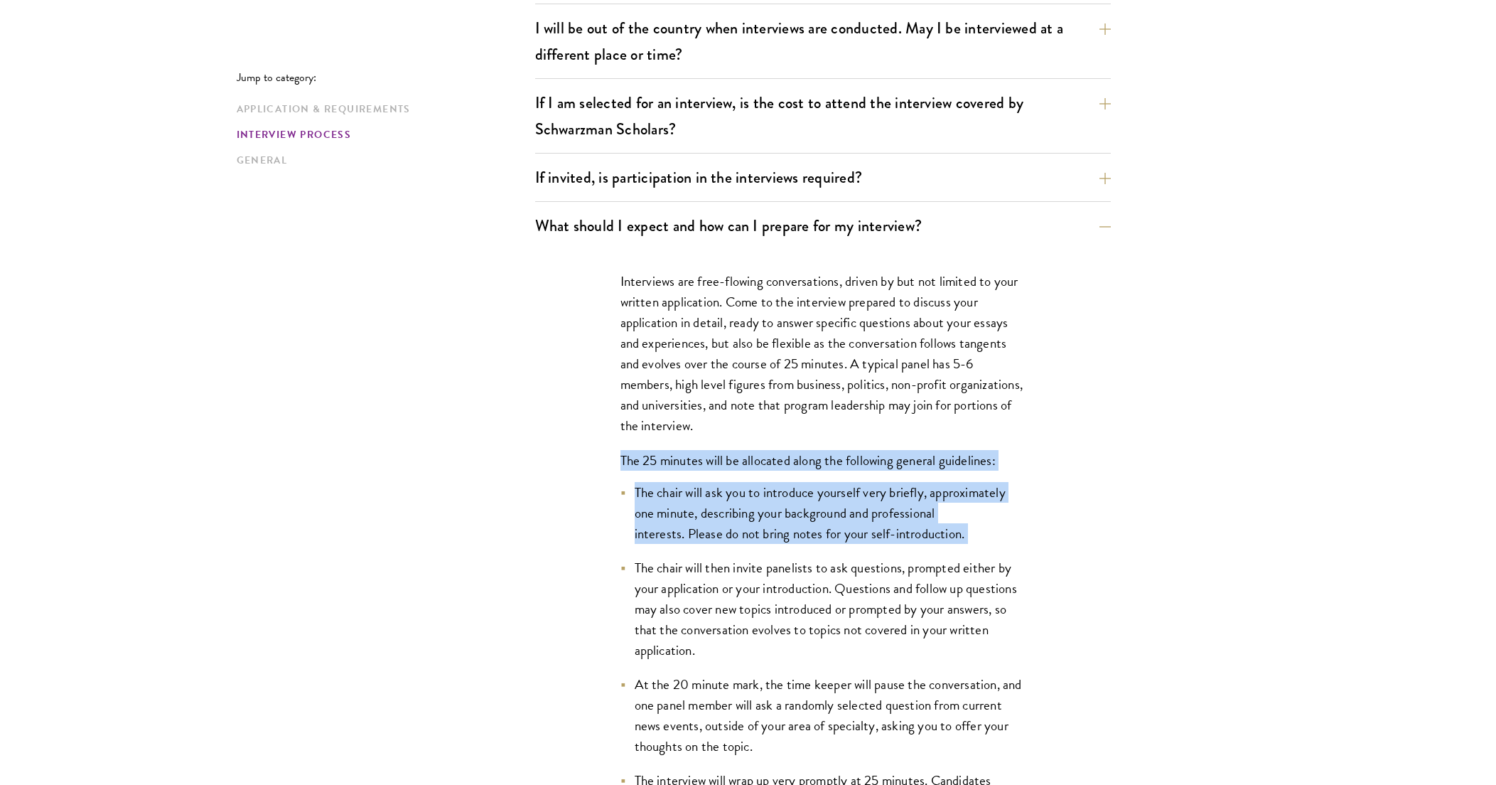
click at [993, 429] on div "Interviews are free-flowing conversations, driven by but not limited to your wr…" at bounding box center [823, 688] width 490 height 879
drag, startPoint x: 993, startPoint y: 429, endPoint x: 969, endPoint y: 436, distance: 25.2
click at [969, 436] on div "Interviews are free-flowing conversations, driven by but not limited to your wr…" at bounding box center [823, 688] width 490 height 879
drag, startPoint x: 965, startPoint y: 429, endPoint x: 985, endPoint y: 530, distance: 102.9
click at [985, 530] on div "Interviews are free-flowing conversations, driven by but not limited to your wr…" at bounding box center [823, 688] width 490 height 879
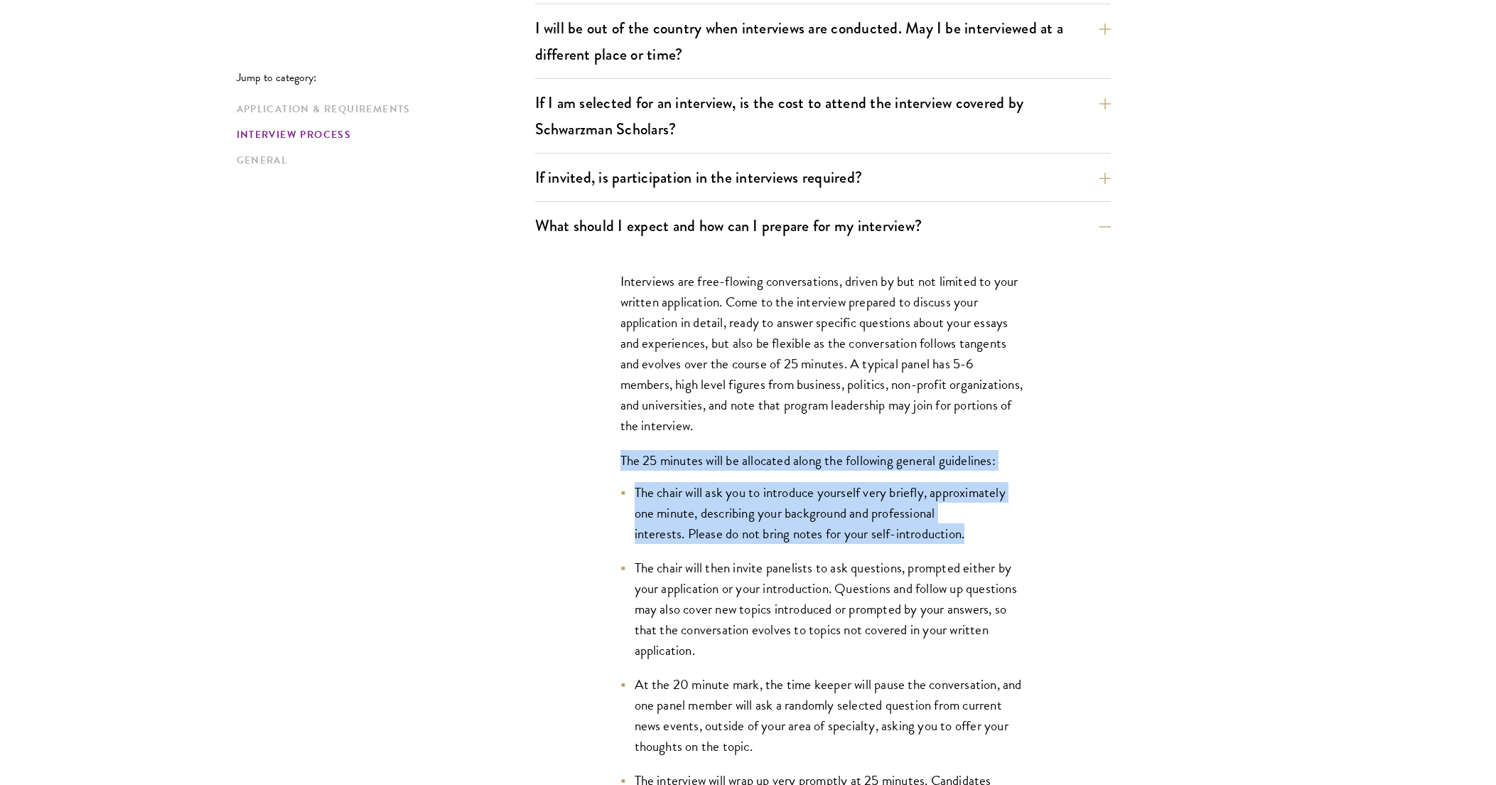
drag, startPoint x: 985, startPoint y: 530, endPoint x: 978, endPoint y: 536, distance: 9.1
click at [978, 536] on li "The chair will ask you to introduce yourself very briefly, approximately one mi…" at bounding box center [822, 513] width 405 height 62
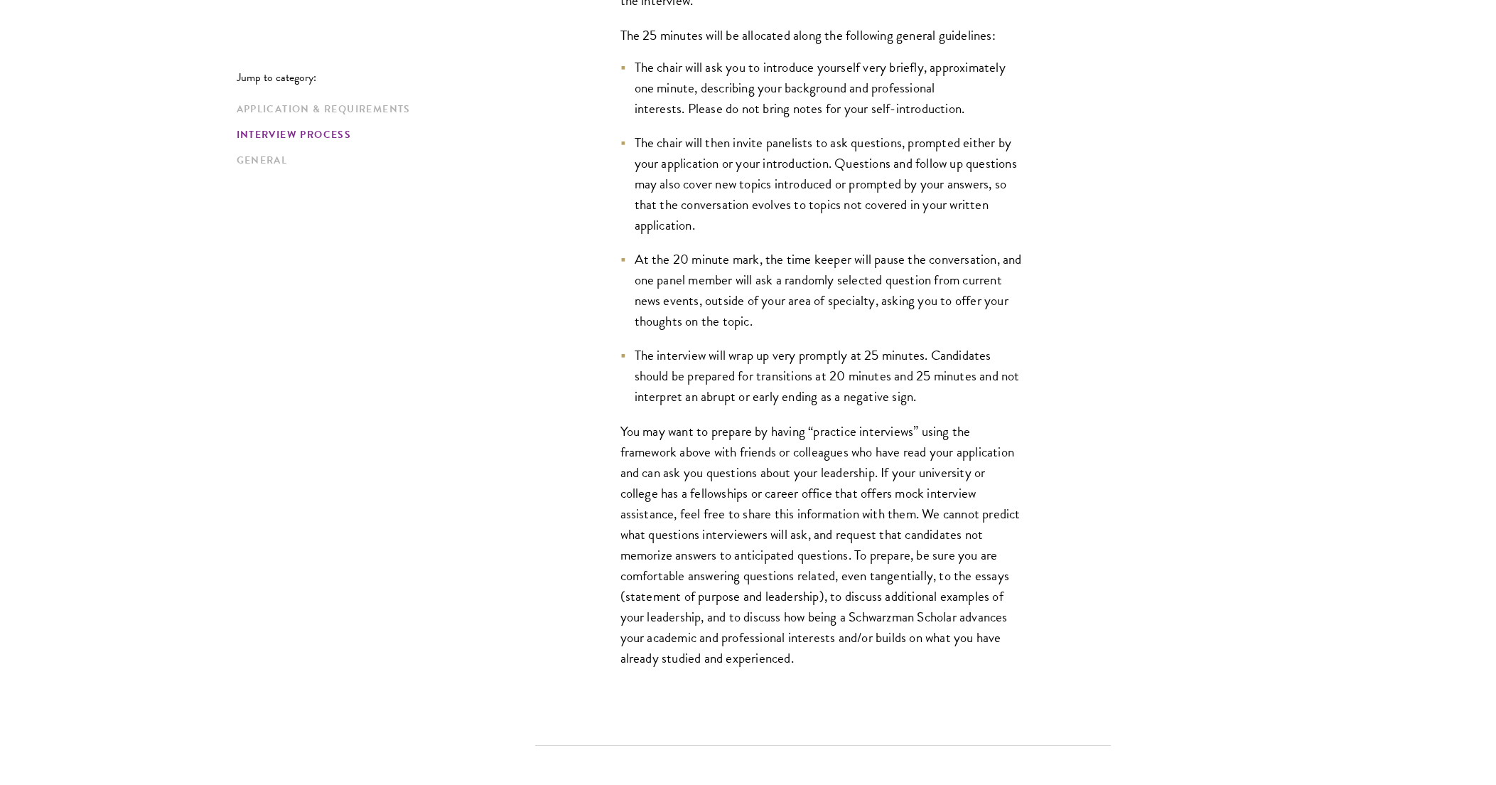
scroll to position [2294, 0]
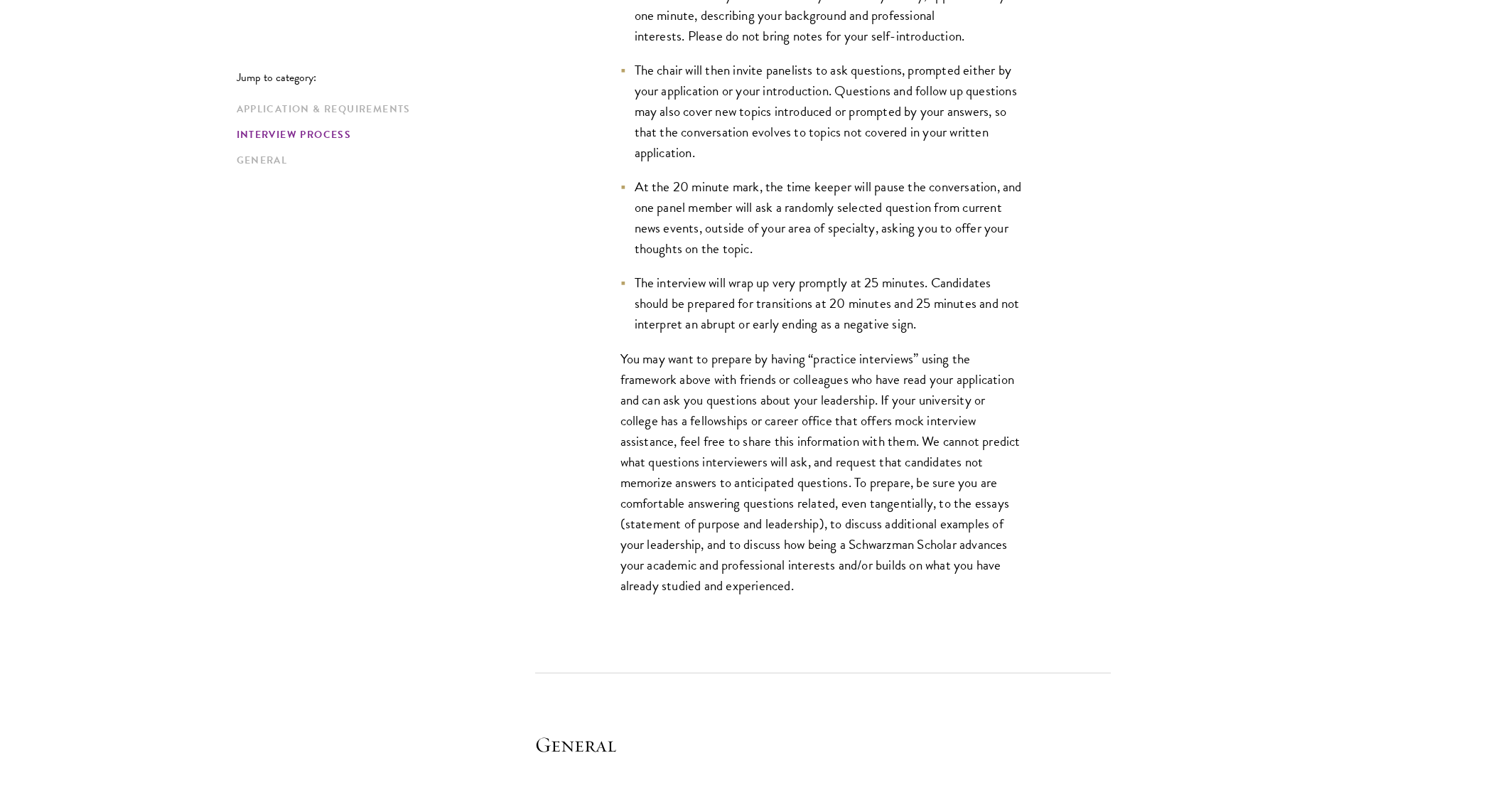
click at [863, 212] on li "At the 20 minute mark, the time keeper will pause the conversation, and one pan…" at bounding box center [822, 217] width 405 height 82
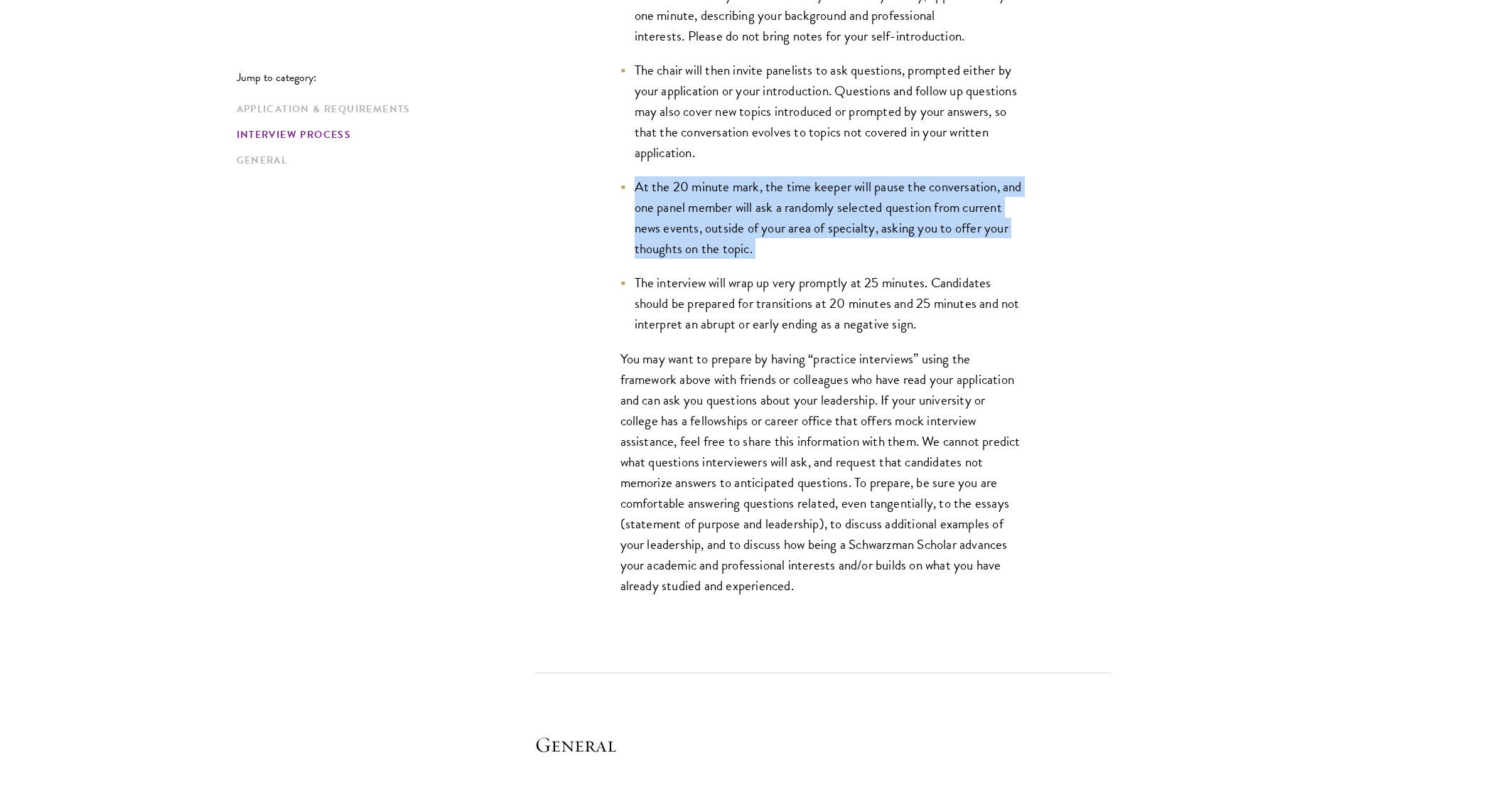
click at [863, 212] on li "At the 20 minute mark, the time keeper will pause the conversation, and one pan…" at bounding box center [822, 217] width 405 height 82
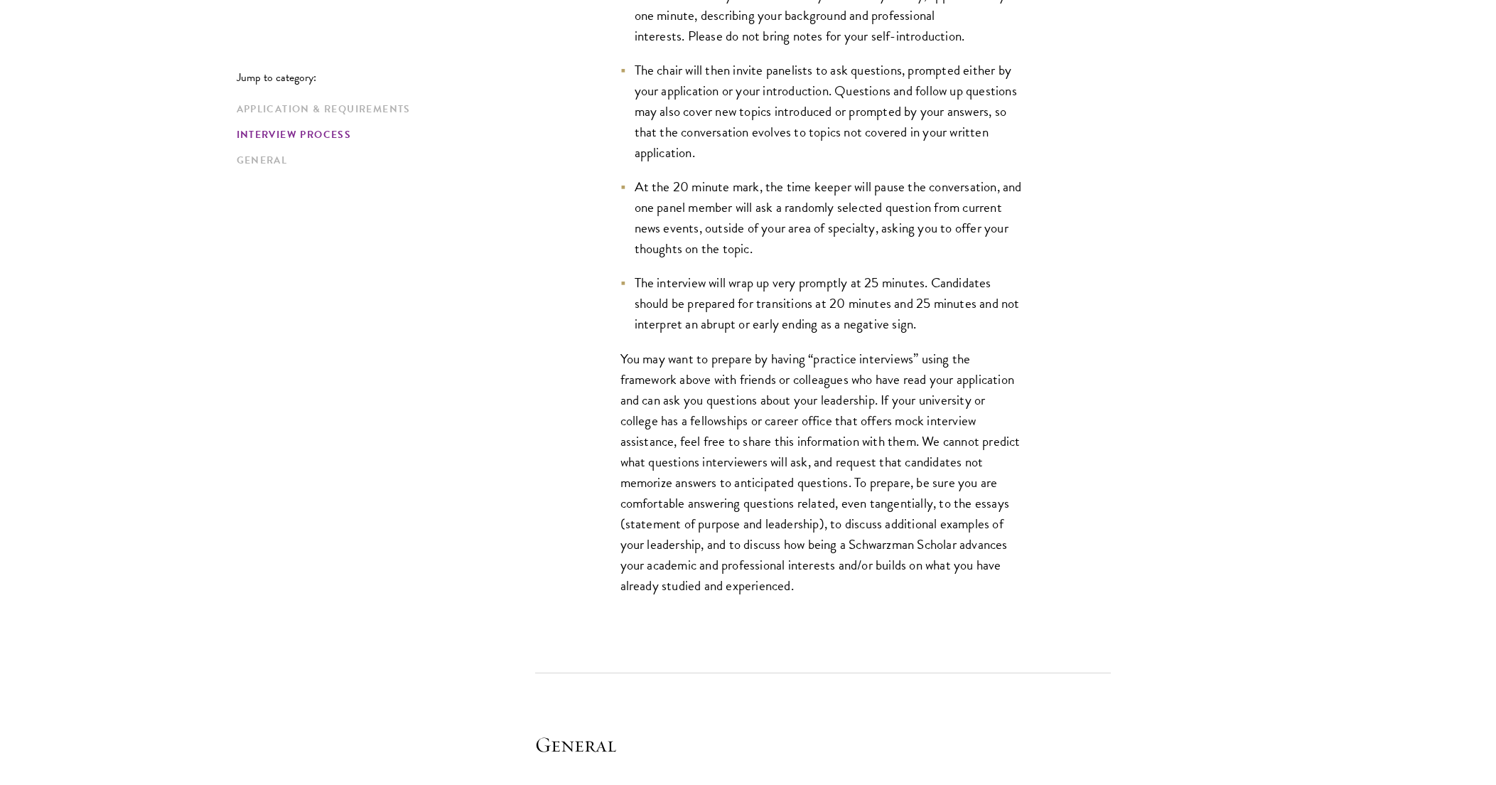
drag, startPoint x: 863, startPoint y: 212, endPoint x: 902, endPoint y: 262, distance: 63.3
click at [902, 262] on ul "The chair will ask you to introduce yourself very briefly, approximately one mi…" at bounding box center [822, 159] width 405 height 350
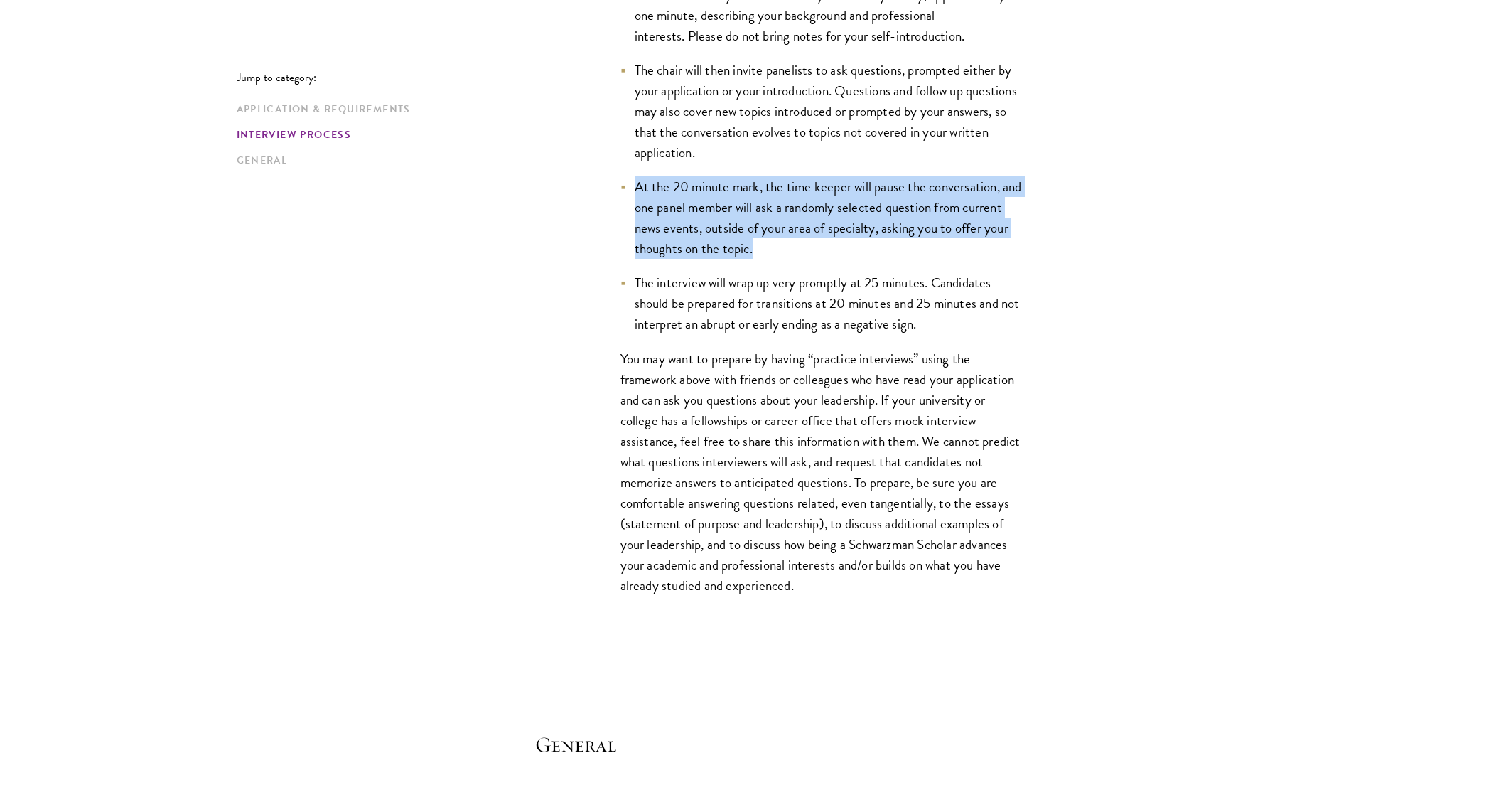
drag, startPoint x: 909, startPoint y: 258, endPoint x: 917, endPoint y: 153, distance: 105.5
click at [917, 153] on ul "The chair will ask you to introduce yourself very briefly, approximately one mi…" at bounding box center [822, 159] width 405 height 350
drag, startPoint x: 917, startPoint y: 153, endPoint x: 895, endPoint y: 153, distance: 22.0
click at [895, 153] on li "The chair will then invite panelists to ask questions, prompted either by your …" at bounding box center [822, 111] width 405 height 103
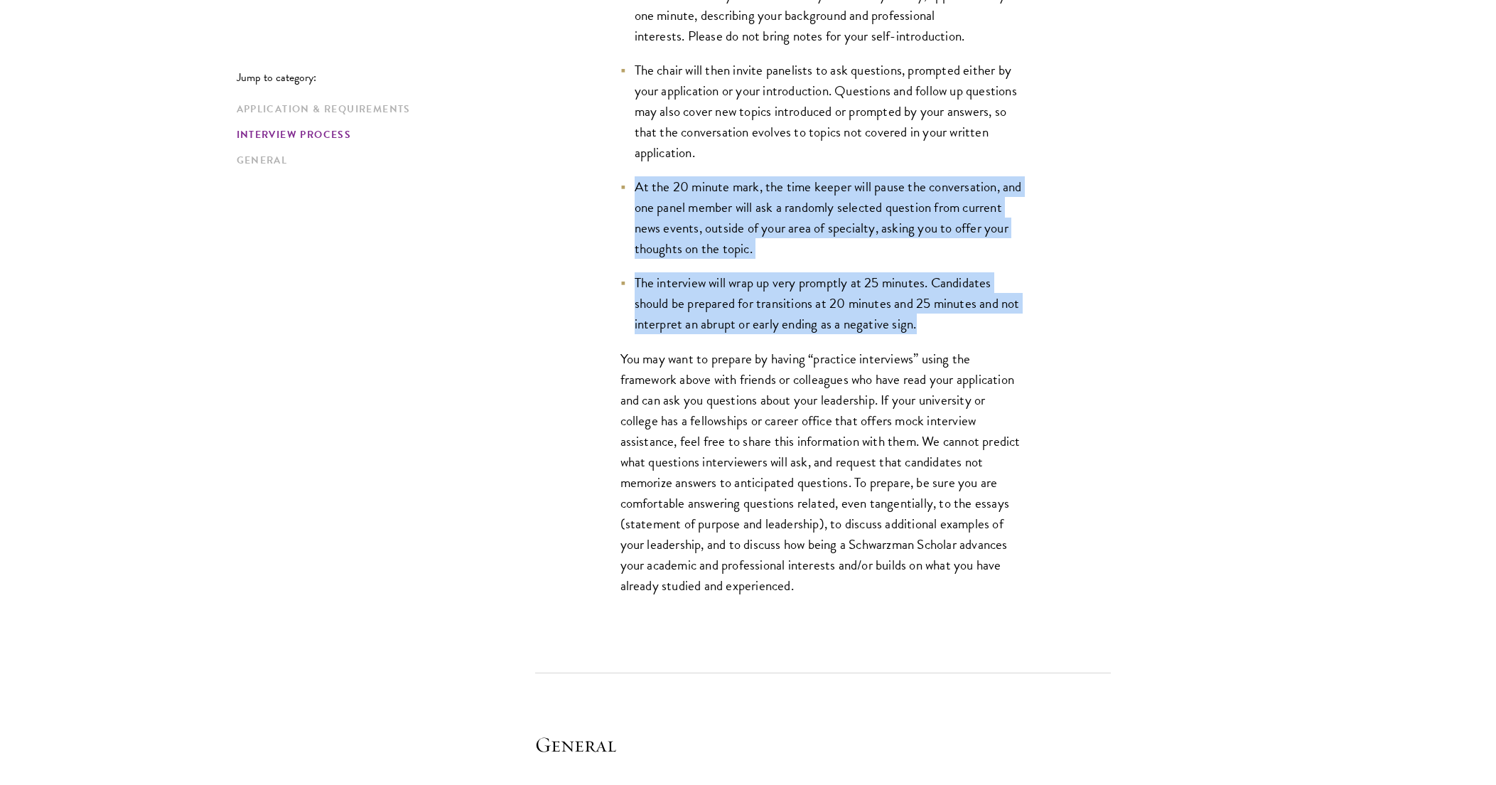
drag, startPoint x: 895, startPoint y: 153, endPoint x: 1001, endPoint y: 327, distance: 203.8
click at [1001, 327] on ul "The chair will ask you to introduce yourself very briefly, approximately one mi…" at bounding box center [822, 159] width 405 height 350
drag, startPoint x: 1001, startPoint y: 327, endPoint x: 976, endPoint y: 330, distance: 24.4
click at [976, 330] on li "The interview will wrap up very promptly at 25 minutes. Candidates should be pr…" at bounding box center [822, 303] width 405 height 62
drag, startPoint x: 976, startPoint y: 330, endPoint x: 1065, endPoint y: 152, distance: 198.9
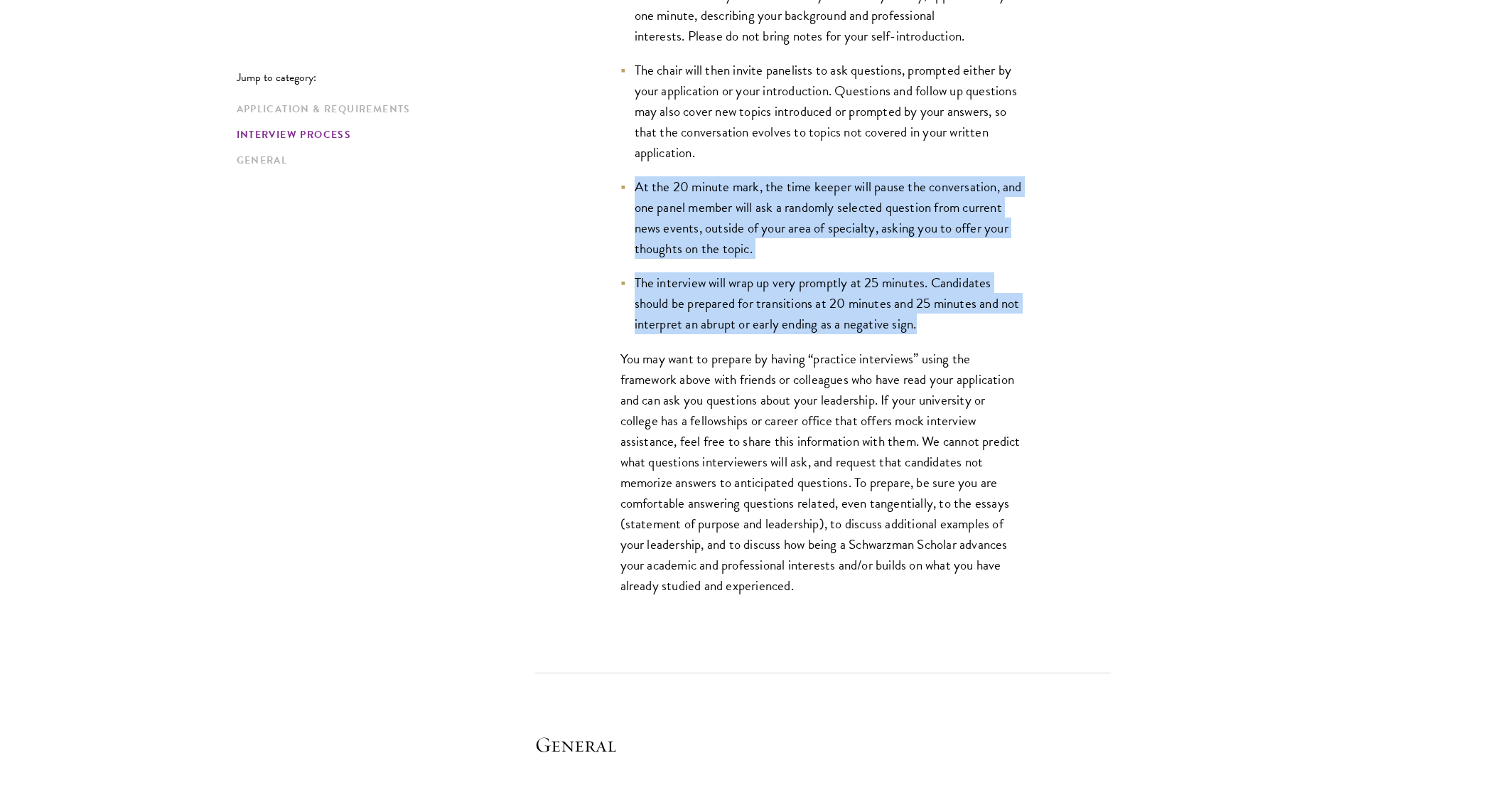
click at [1065, 152] on div "Interviews are free-flowing conversations, driven by but not limited to your wr…" at bounding box center [823, 191] width 490 height 879
drag, startPoint x: 1065, startPoint y: 152, endPoint x: 947, endPoint y: 313, distance: 199.3
click at [944, 313] on li "The interview will wrap up very promptly at 25 minutes. Candidates should be pr…" at bounding box center [822, 303] width 405 height 62
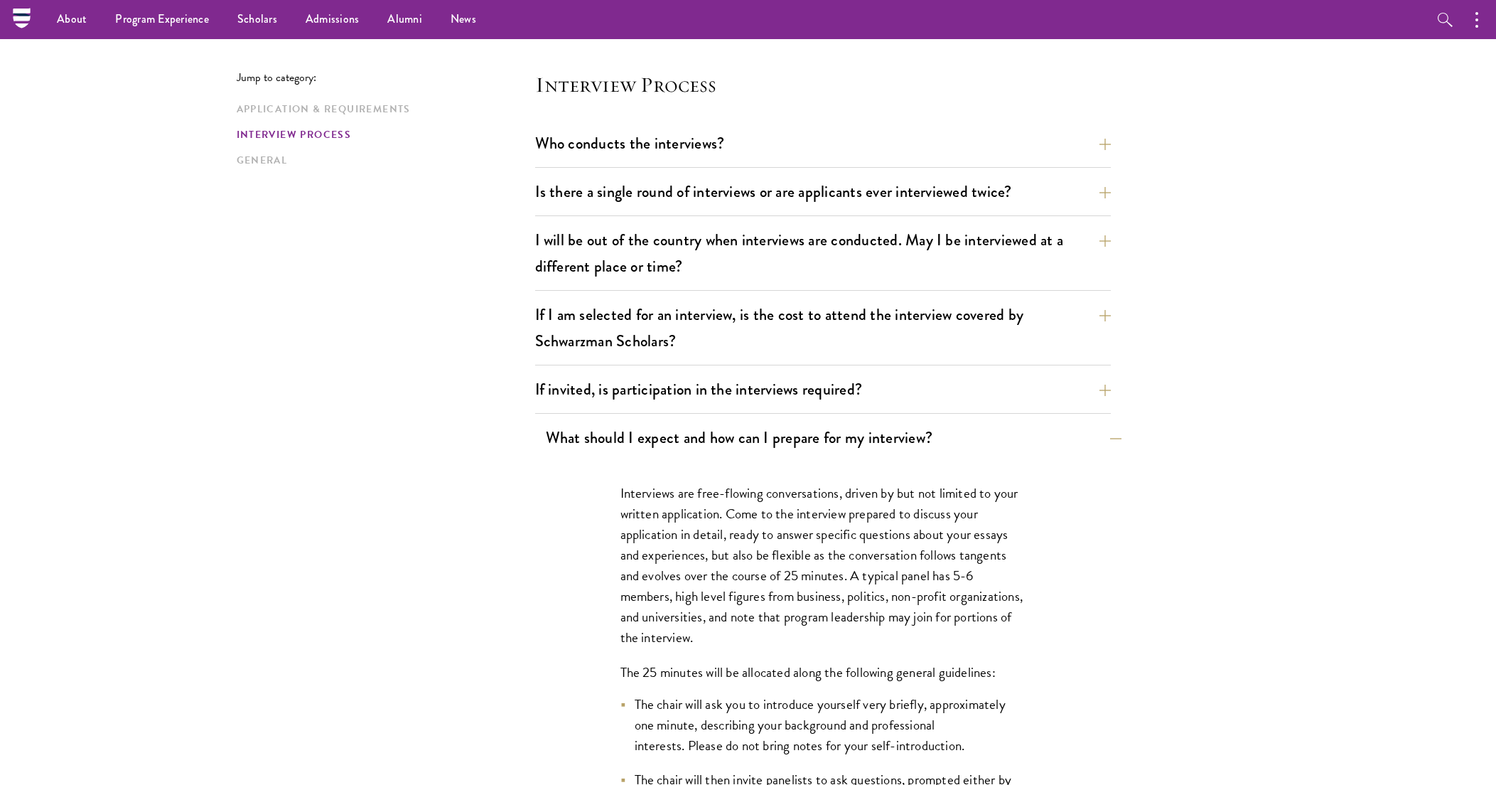
scroll to position [1583, 0]
click at [860, 435] on button "What should I expect and how can I prepare for my interview?" at bounding box center [834, 439] width 576 height 32
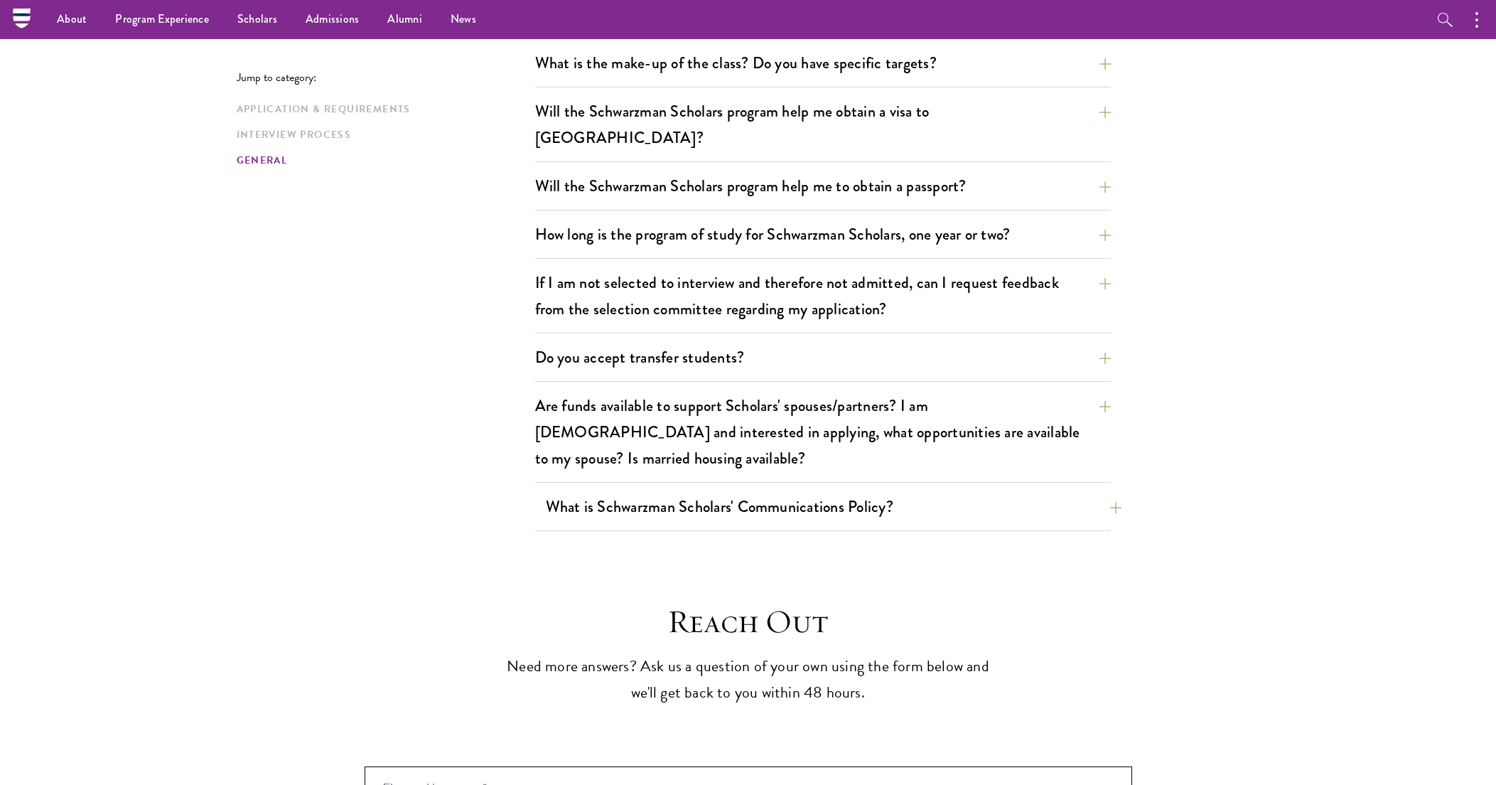
scroll to position [1939, 0]
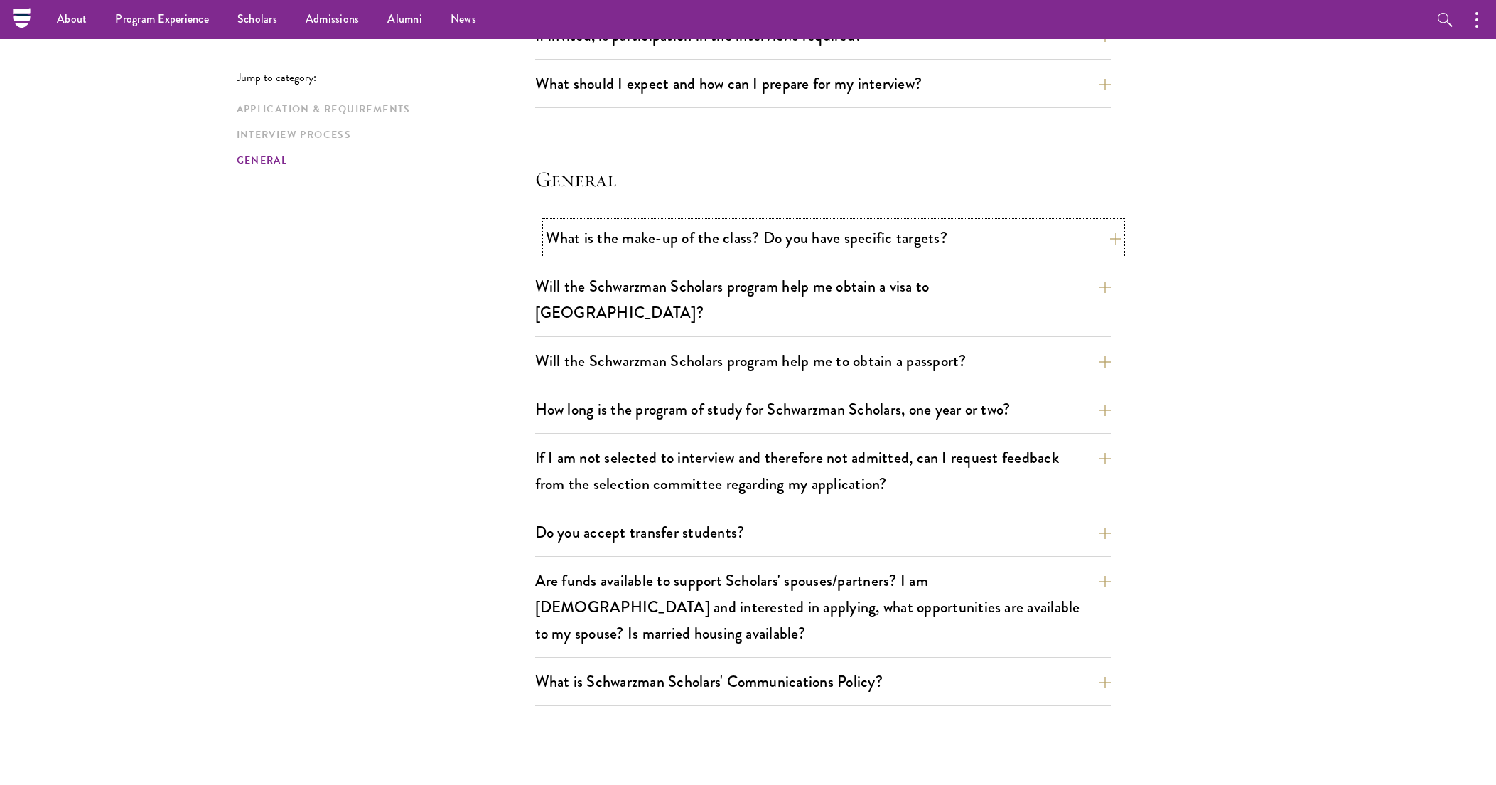
click at [967, 235] on button "What is the make-up of the class? Do you have specific targets?" at bounding box center [834, 238] width 576 height 32
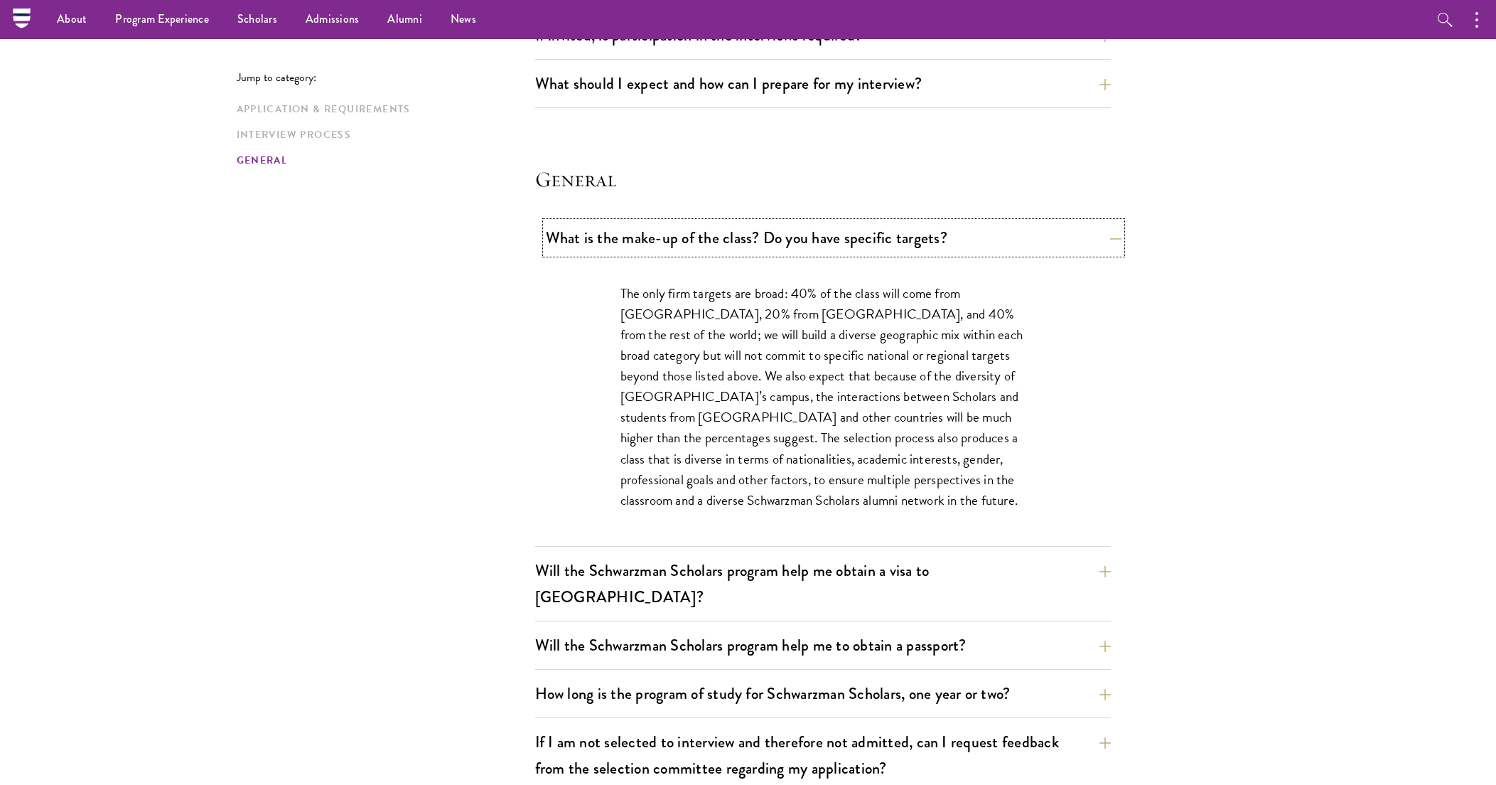
click at [967, 235] on button "What is the make-up of the class? Do you have specific targets?" at bounding box center [834, 238] width 576 height 32
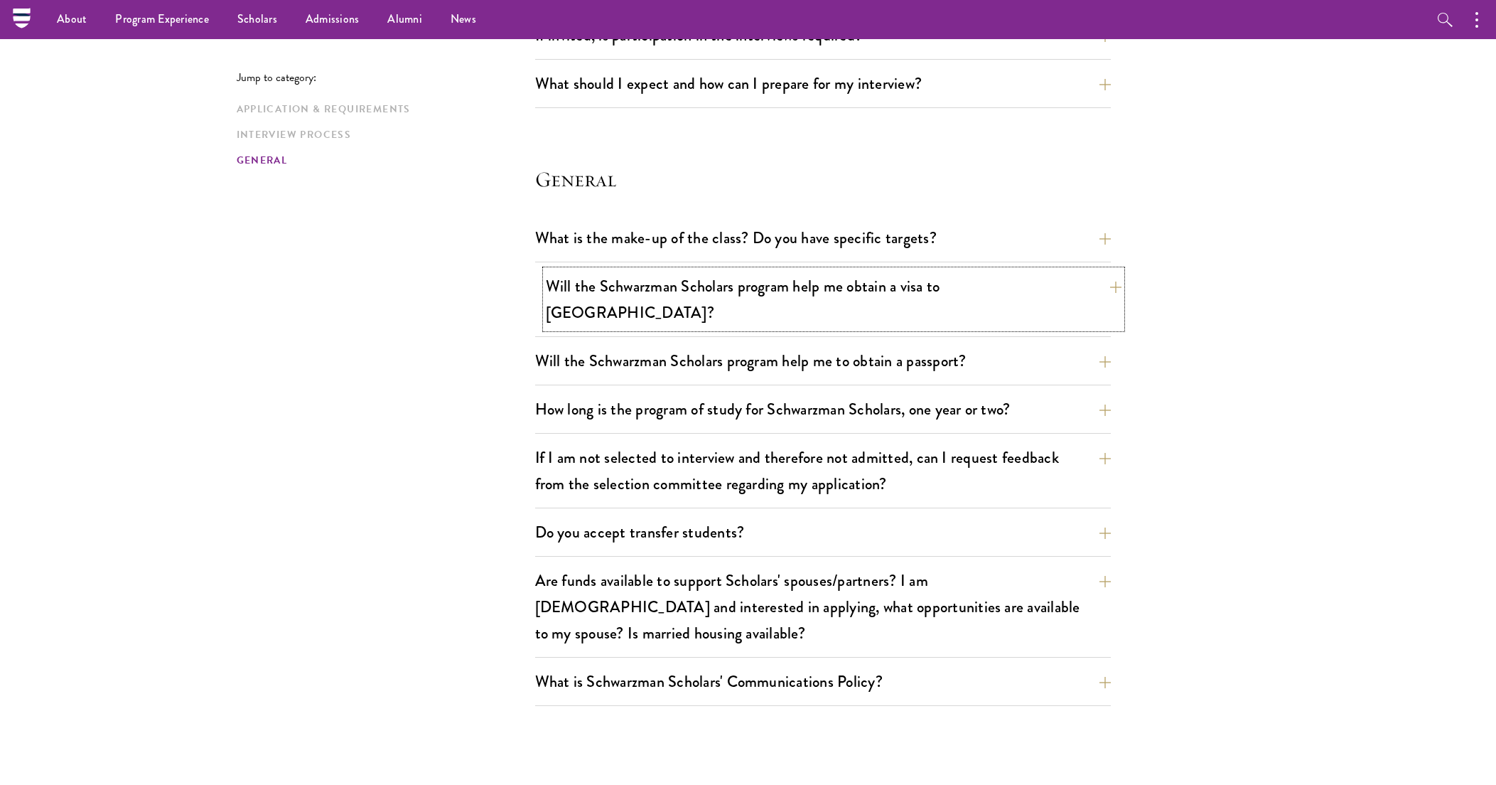
click at [926, 284] on button "Will the Schwarzman Scholars program help me obtain a visa to [GEOGRAPHIC_DATA]?" at bounding box center [834, 299] width 576 height 58
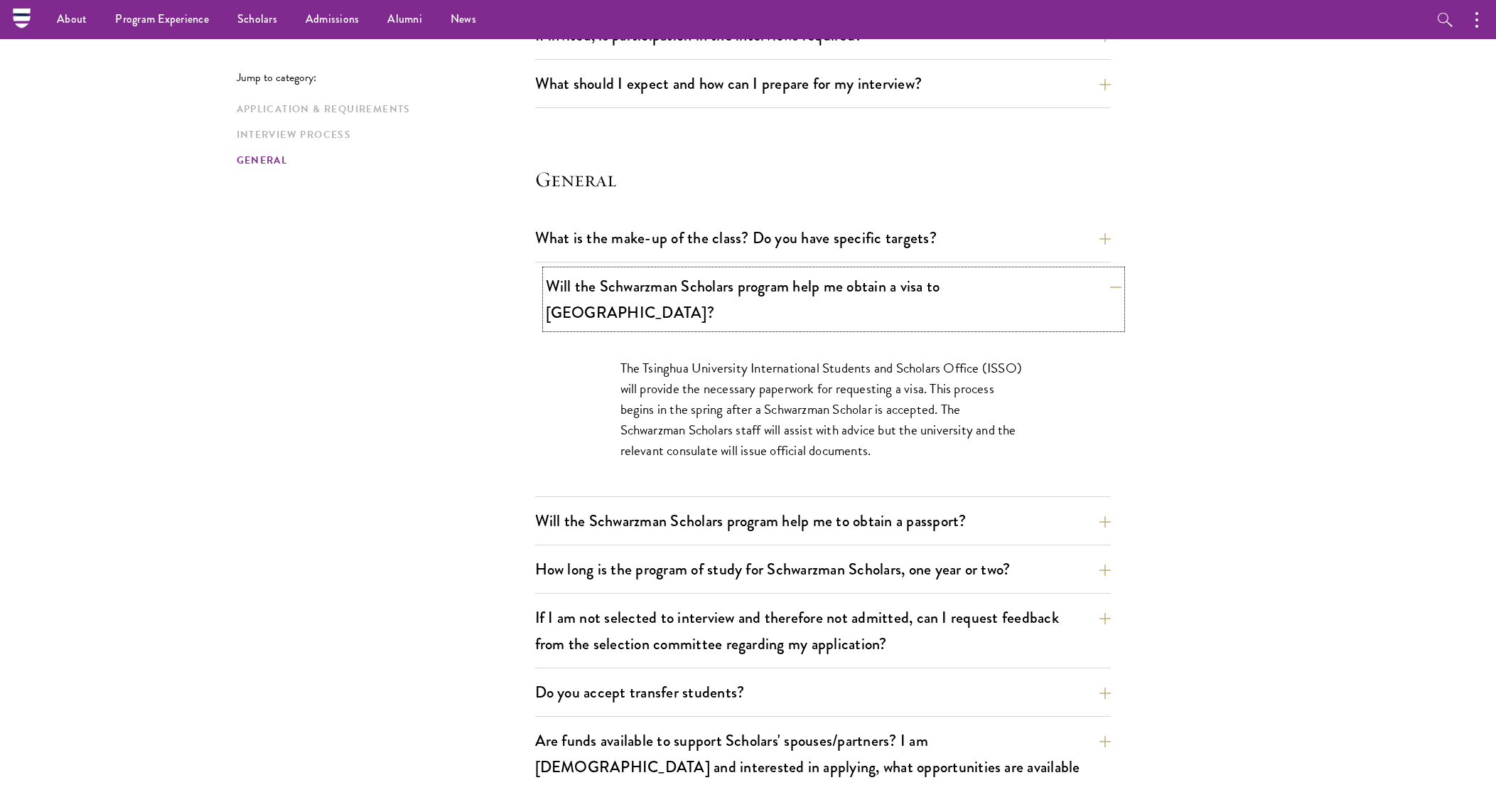
click at [926, 284] on button "Will the Schwarzman Scholars program help me obtain a visa to [GEOGRAPHIC_DATA]?" at bounding box center [834, 299] width 576 height 58
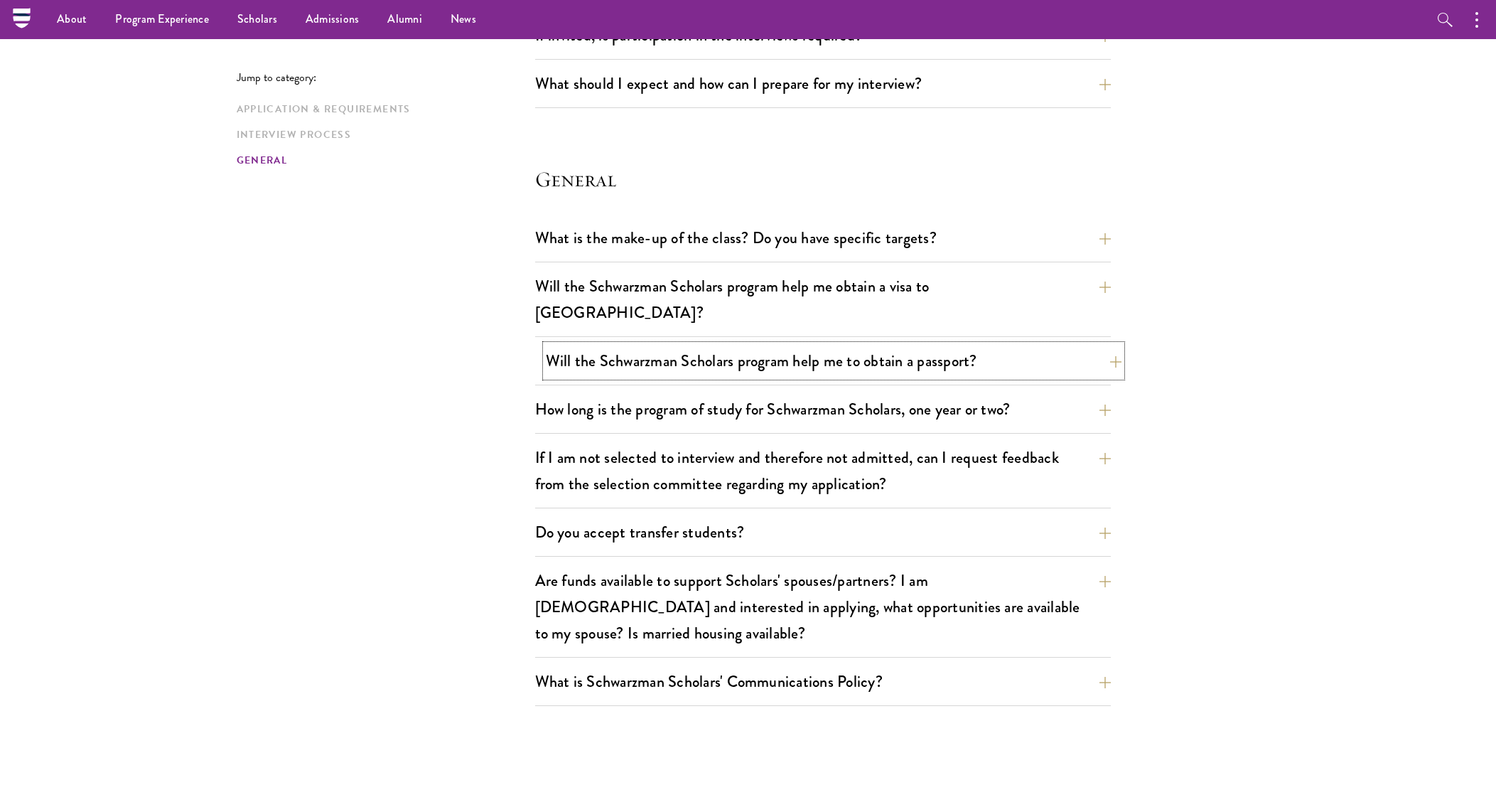
click at [898, 345] on button "Will the Schwarzman Scholars program help me to obtain a passport?" at bounding box center [834, 361] width 576 height 32
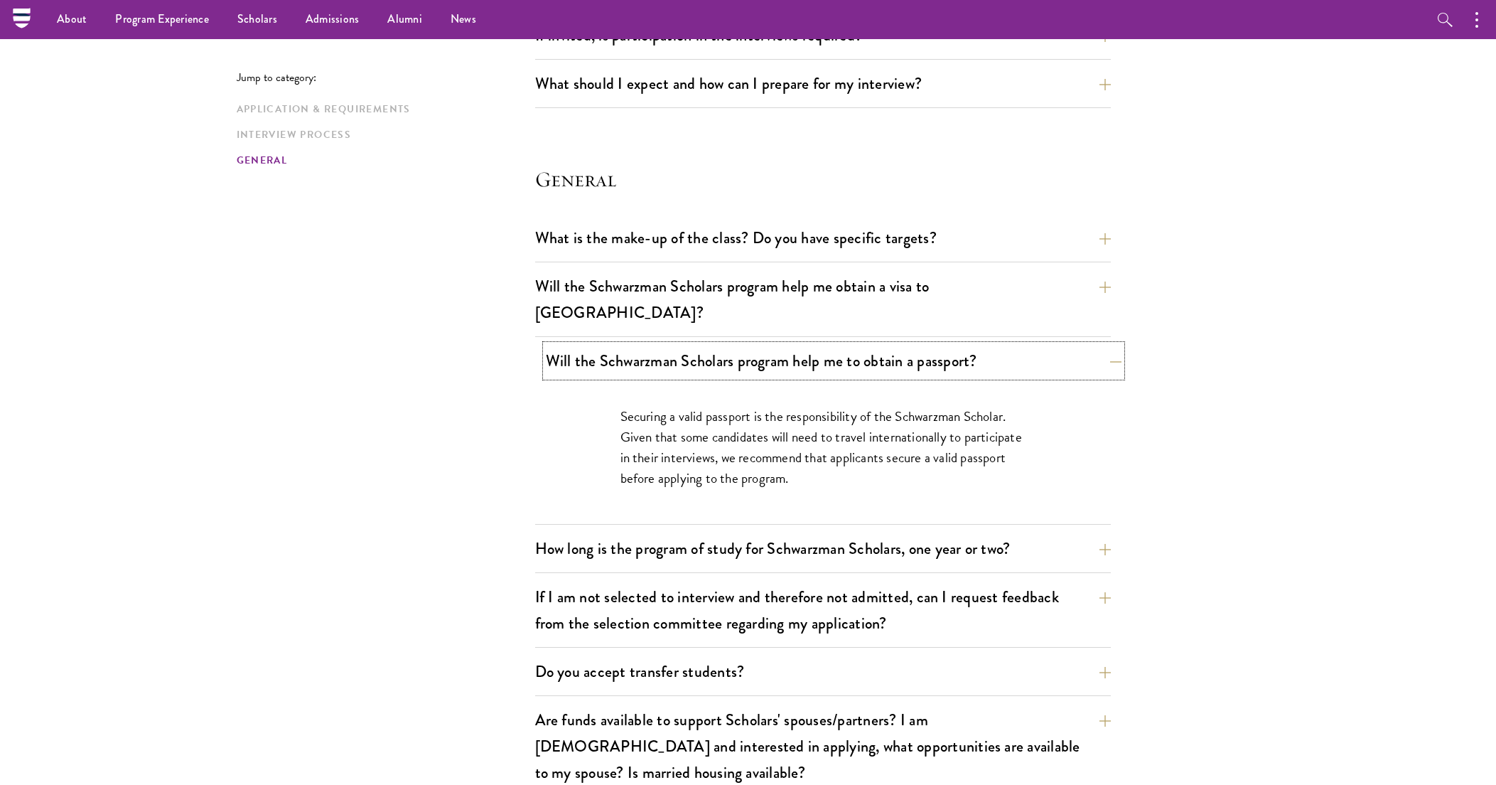
click at [898, 345] on button "Will the Schwarzman Scholars program help me to obtain a passport?" at bounding box center [834, 361] width 576 height 32
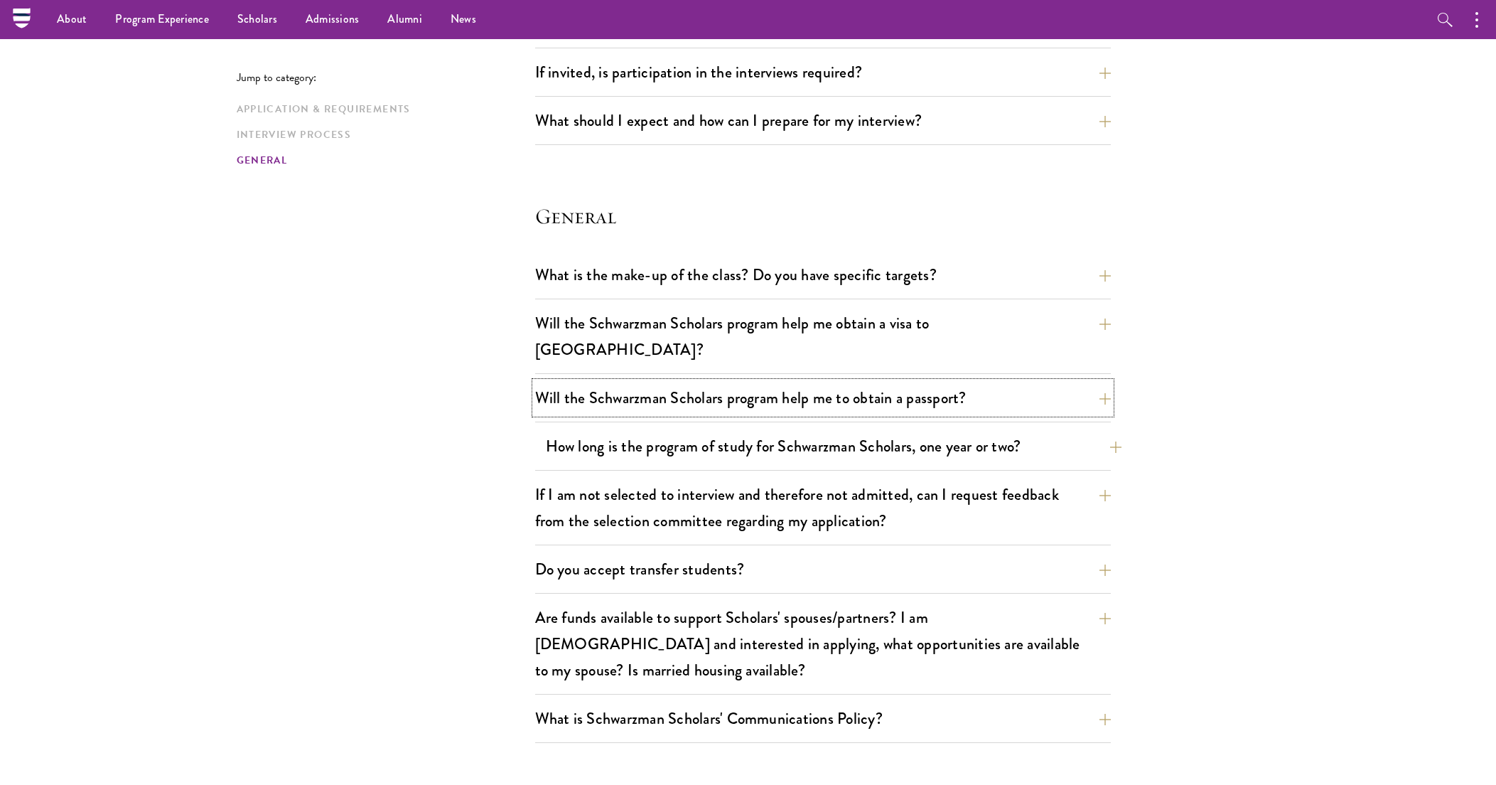
scroll to position [1868, 0]
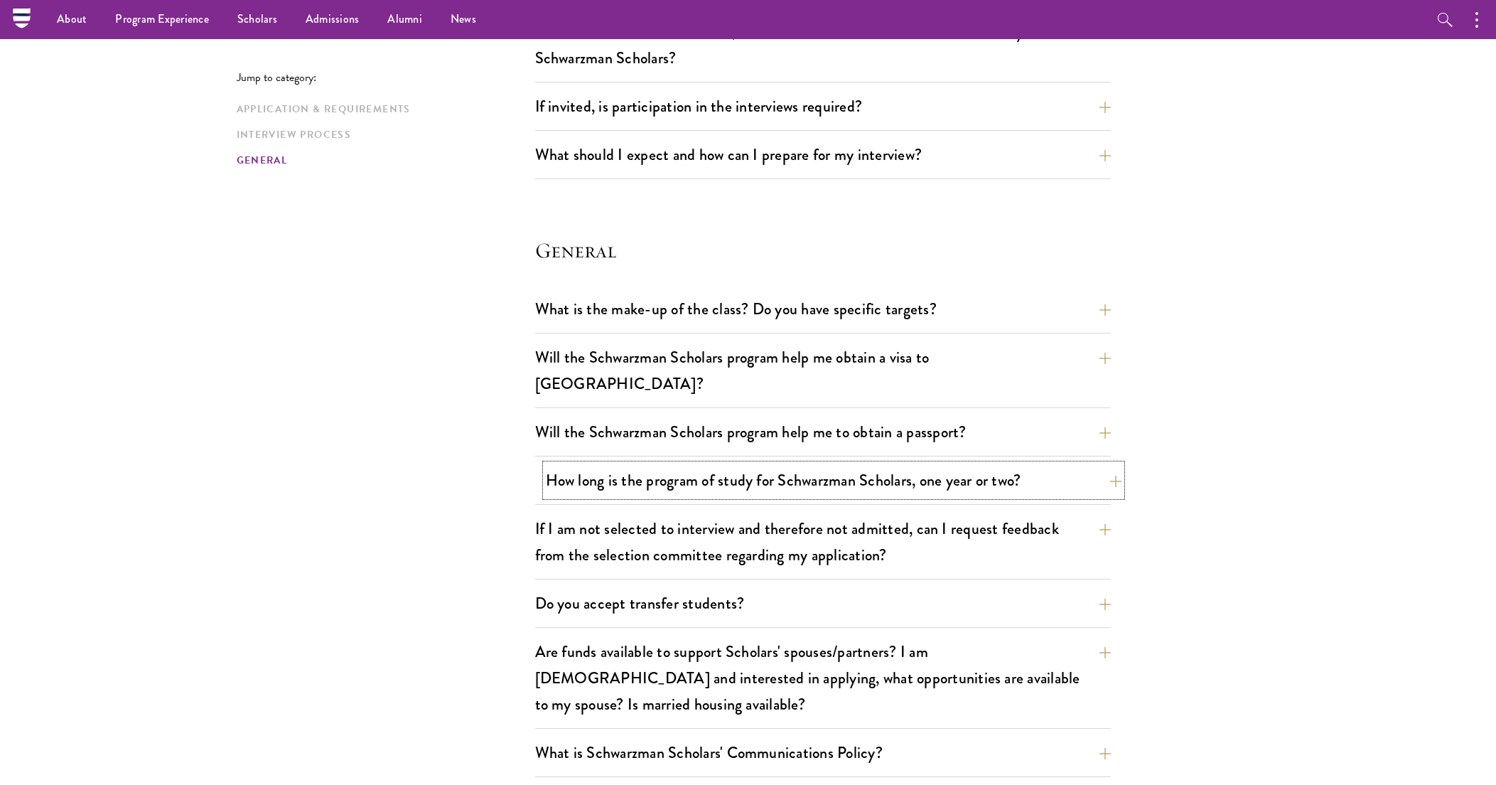
click at [932, 464] on button "How long is the program of study for Schwarzman Scholars, one year or two?" at bounding box center [834, 480] width 576 height 32
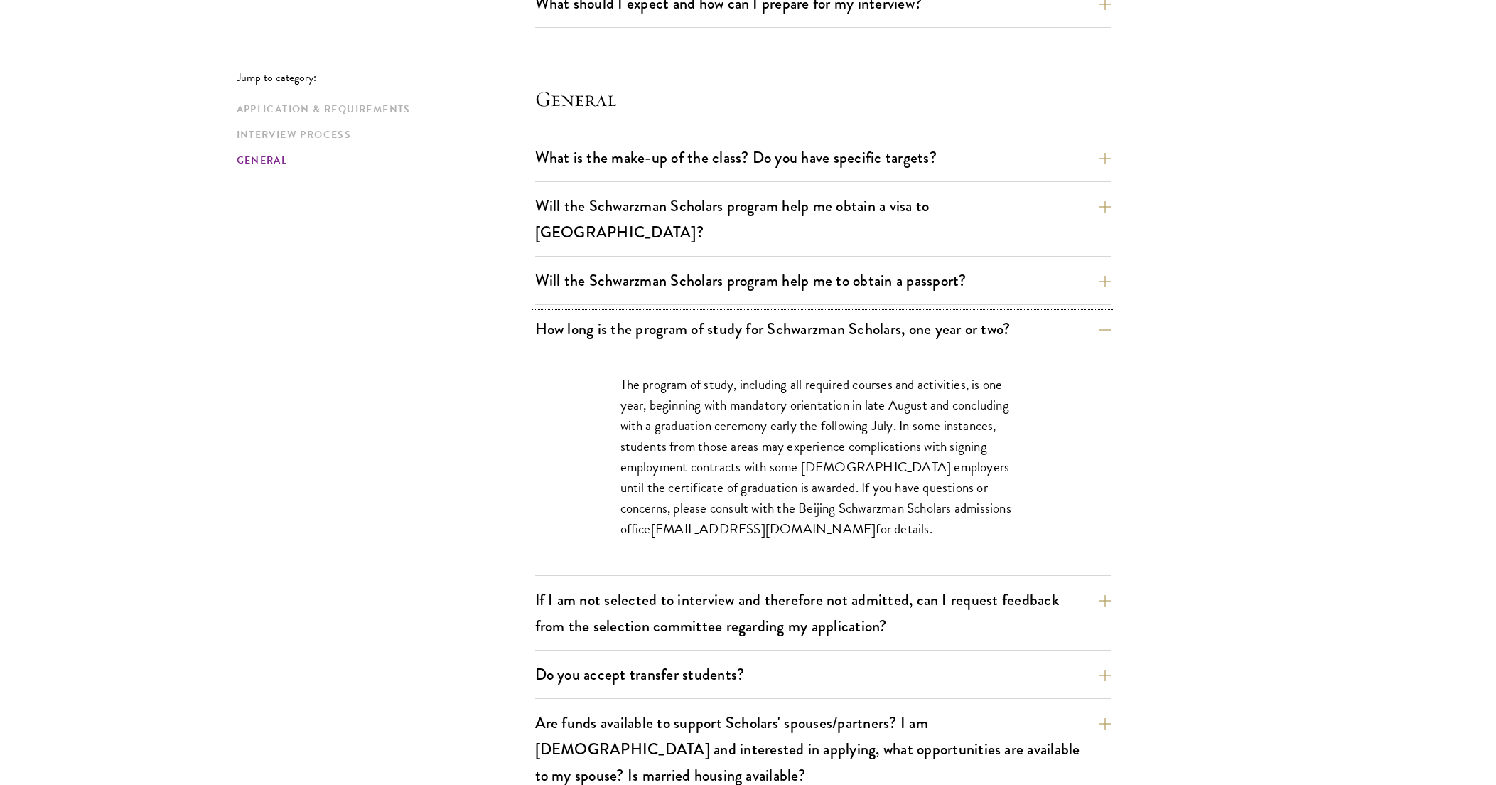
scroll to position [2081, 0]
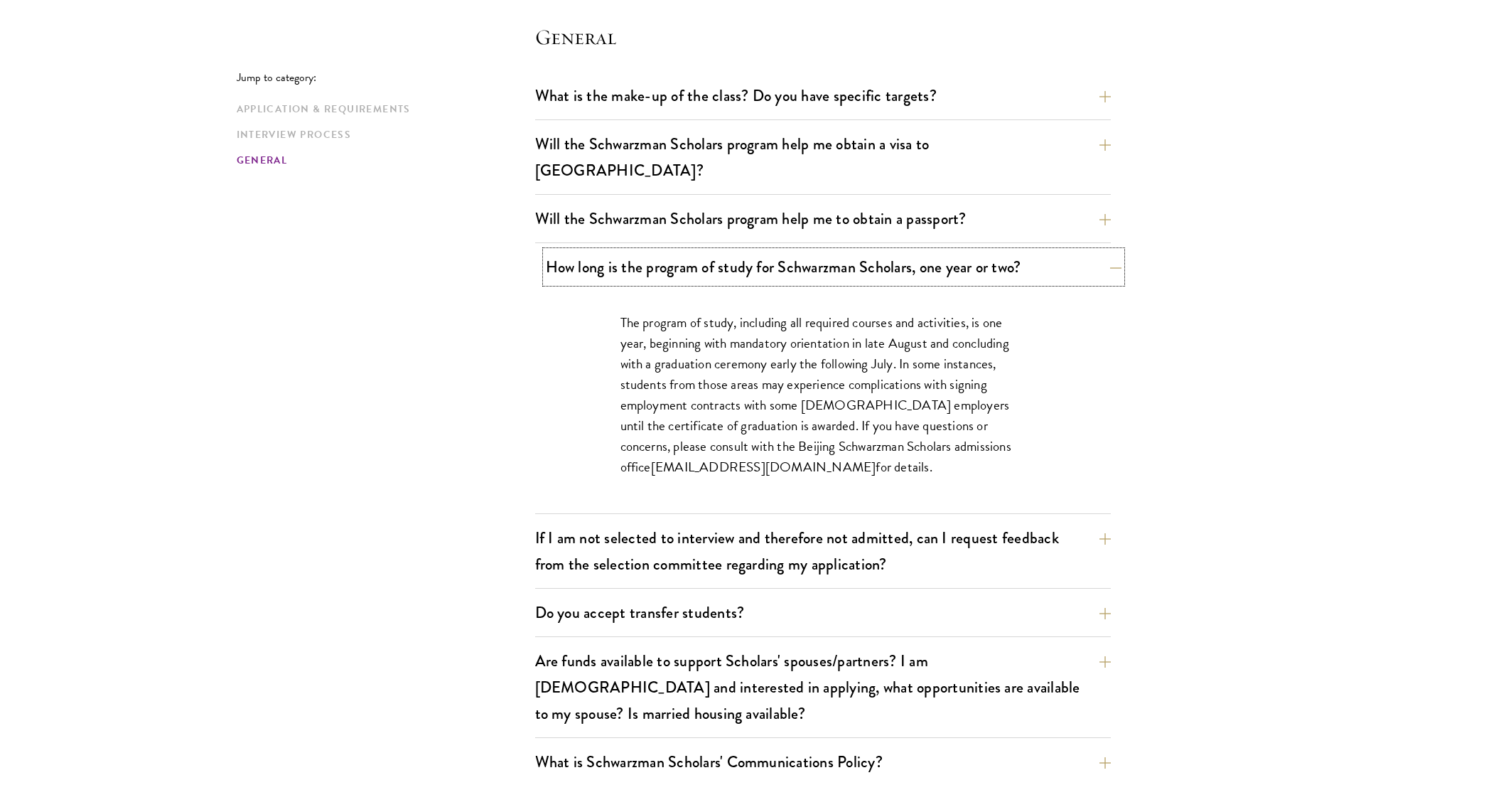
click at [884, 251] on button "How long is the program of study for Schwarzman Scholars, one year or two?" at bounding box center [834, 267] width 576 height 32
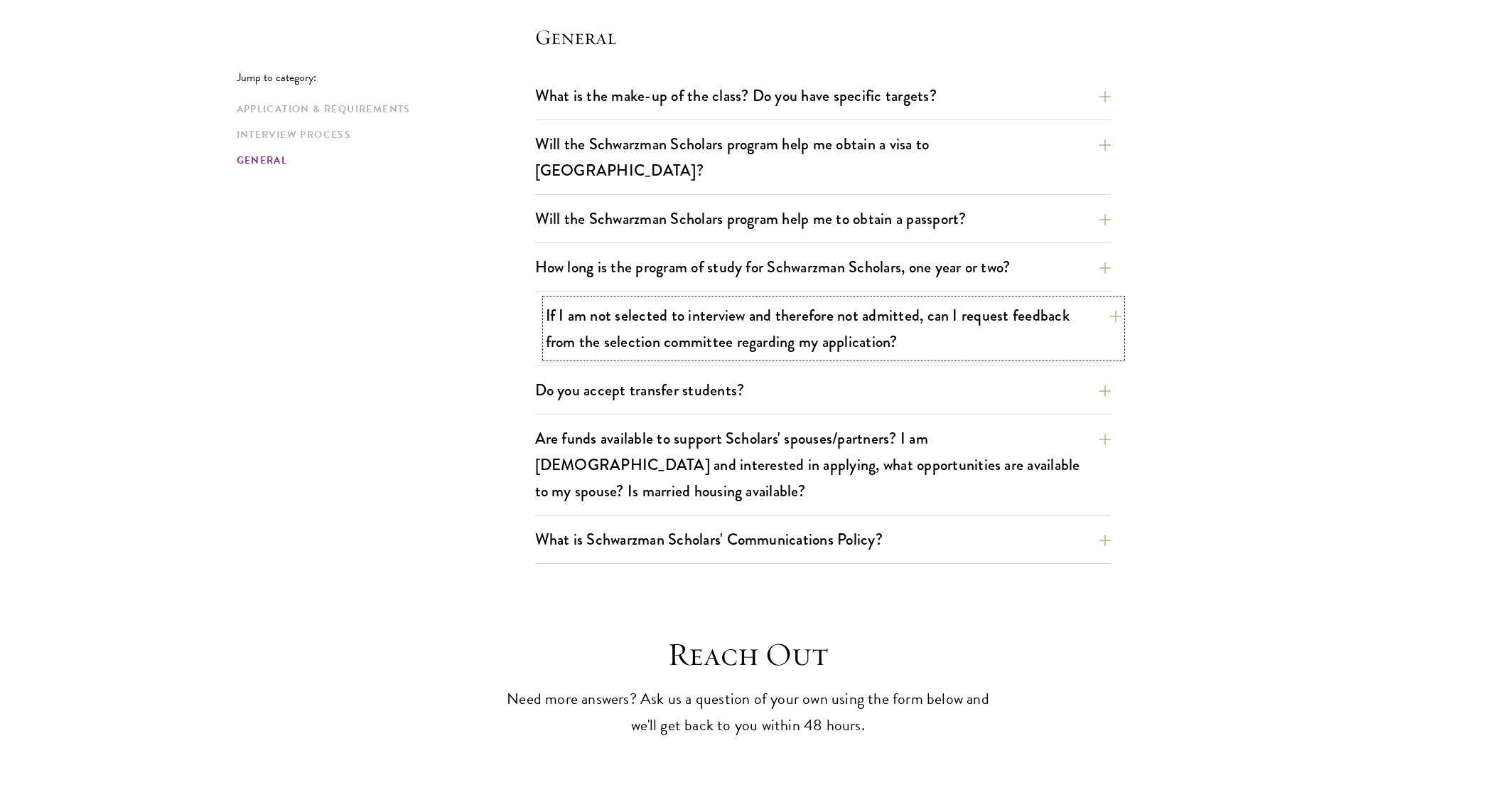
click at [851, 309] on button "If I am not selected to interview and therefore not admitted, can I request fee…" at bounding box center [834, 328] width 576 height 58
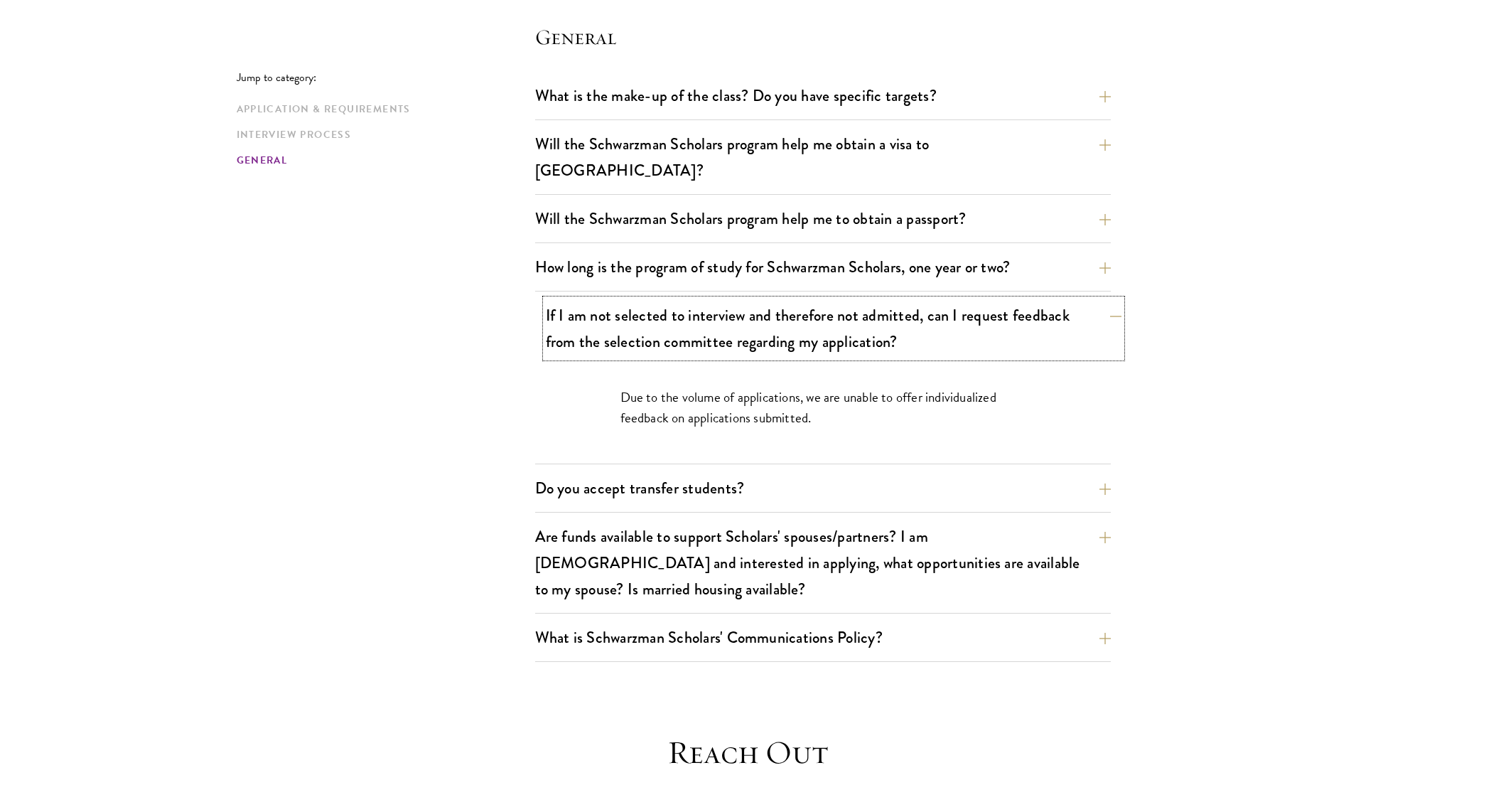
click at [856, 306] on button "If I am not selected to interview and therefore not admitted, can I request fee…" at bounding box center [834, 328] width 576 height 58
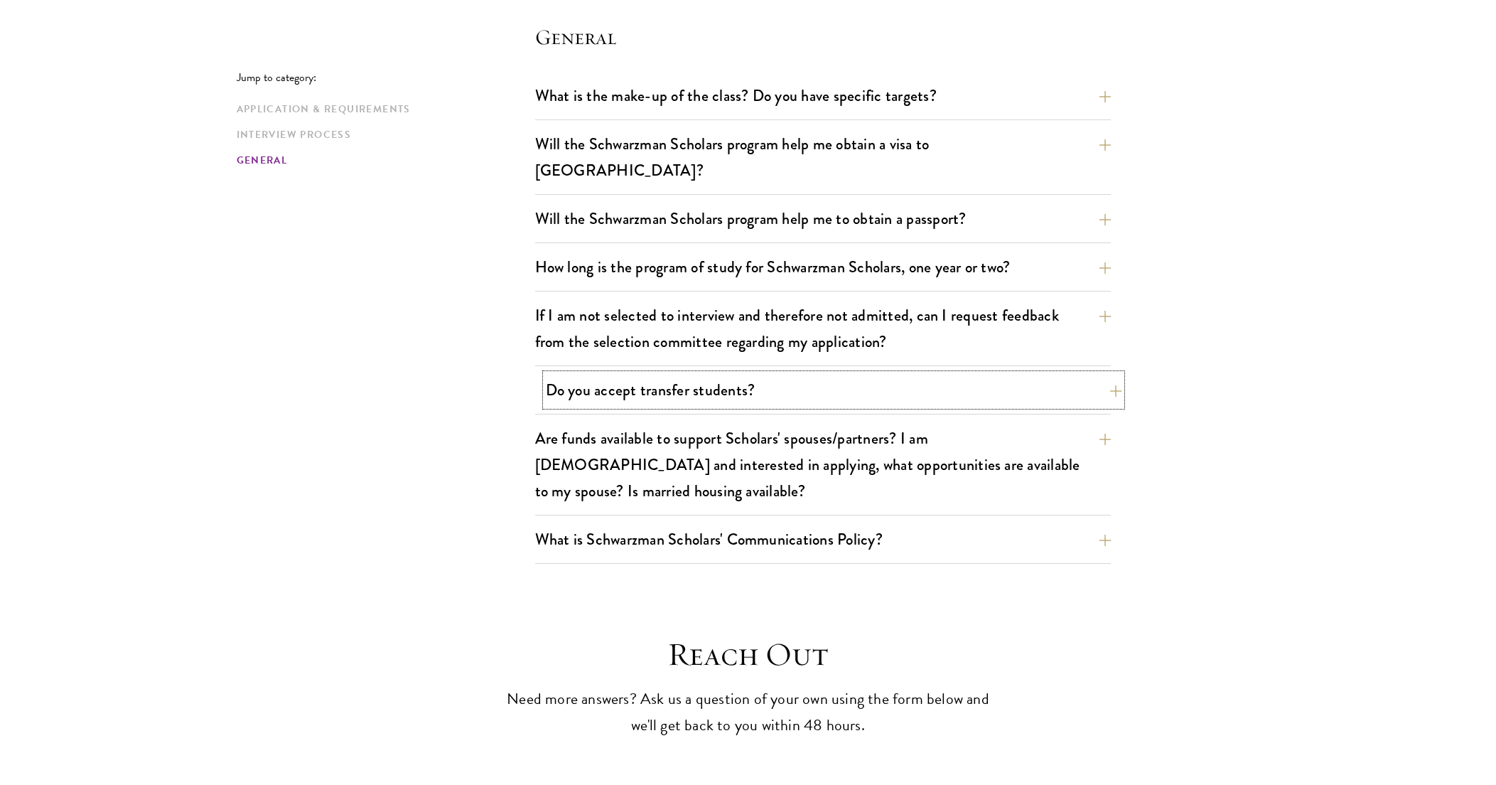
click at [845, 374] on button "Do you accept transfer students?" at bounding box center [834, 390] width 576 height 32
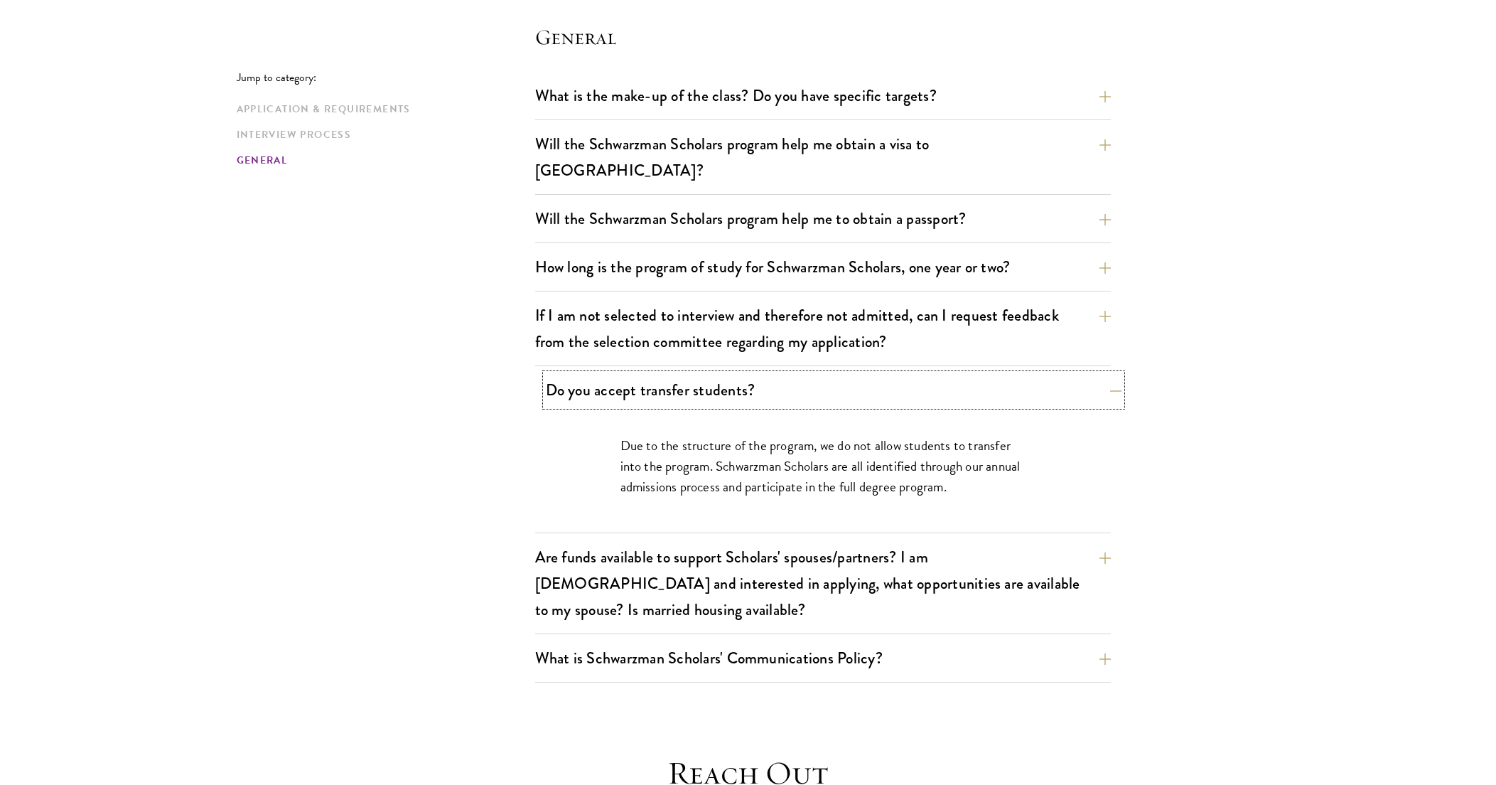
click at [845, 374] on button "Do you accept transfer students?" at bounding box center [834, 390] width 576 height 32
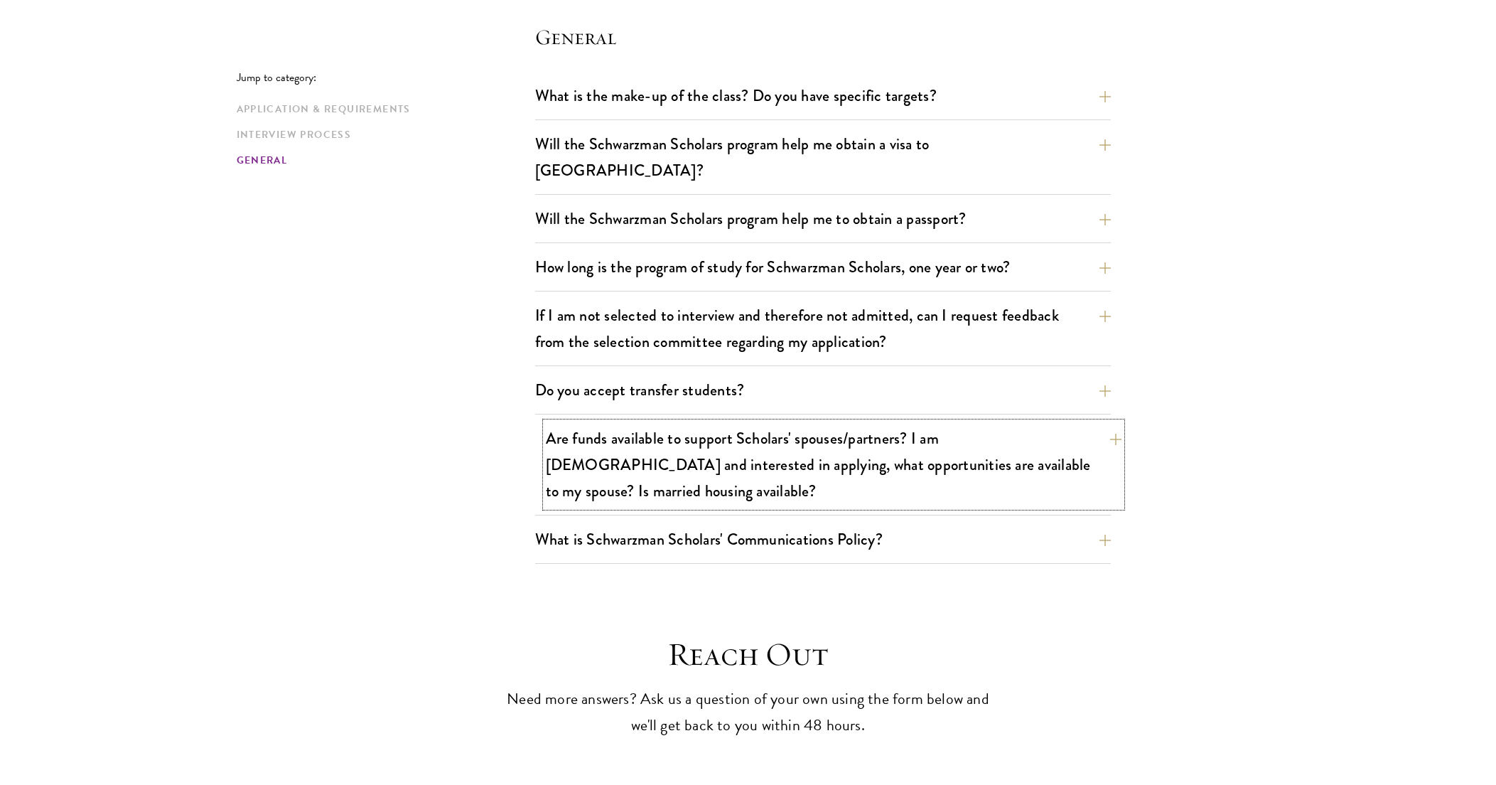
click at [837, 434] on button "Are funds available to support Scholars' spouses/partners? I am [DEMOGRAPHIC_DA…" at bounding box center [834, 464] width 576 height 85
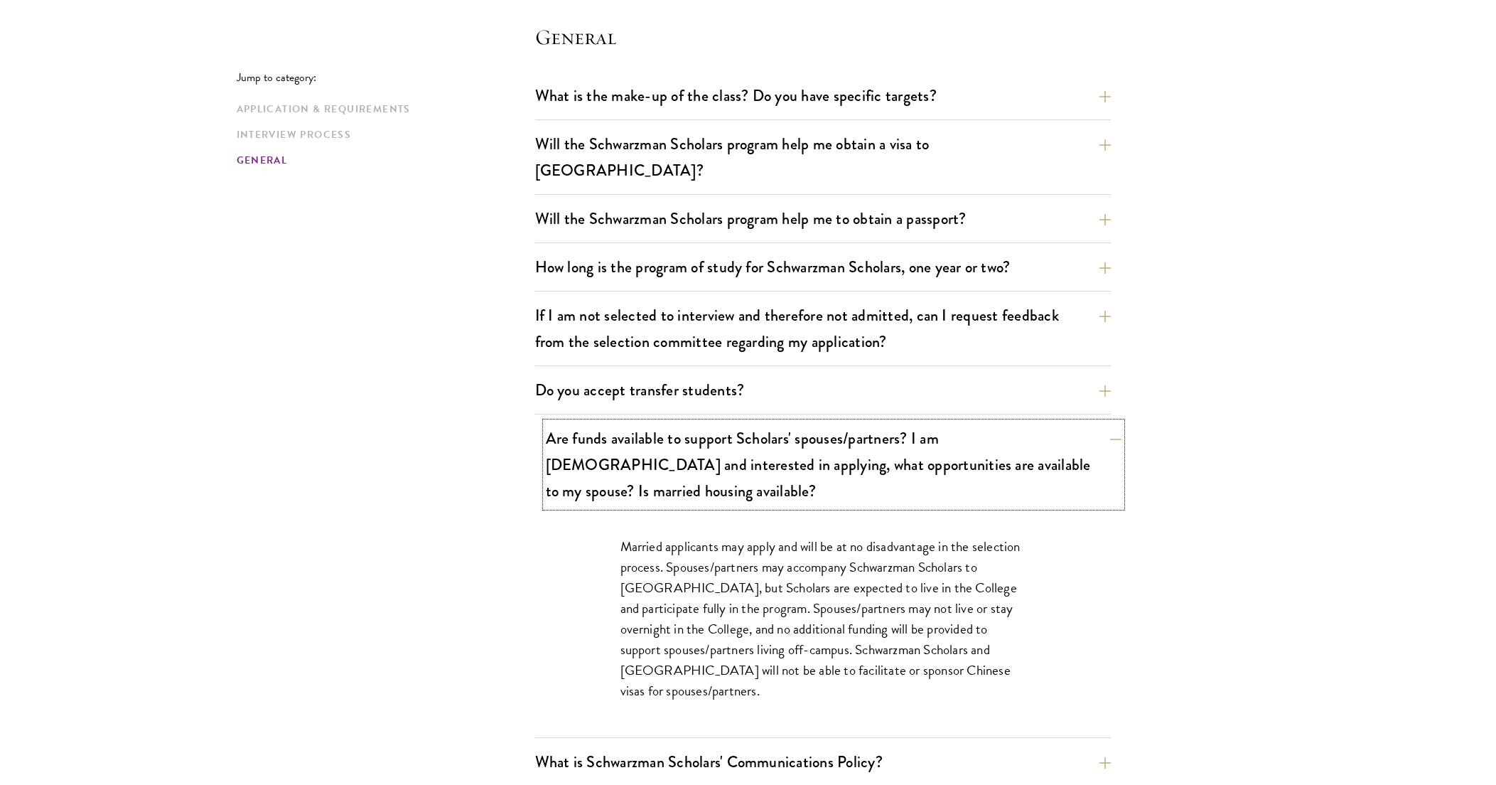
click at [837, 434] on button "Are funds available to support Scholars' spouses/partners? I am [DEMOGRAPHIC_DA…" at bounding box center [834, 464] width 576 height 85
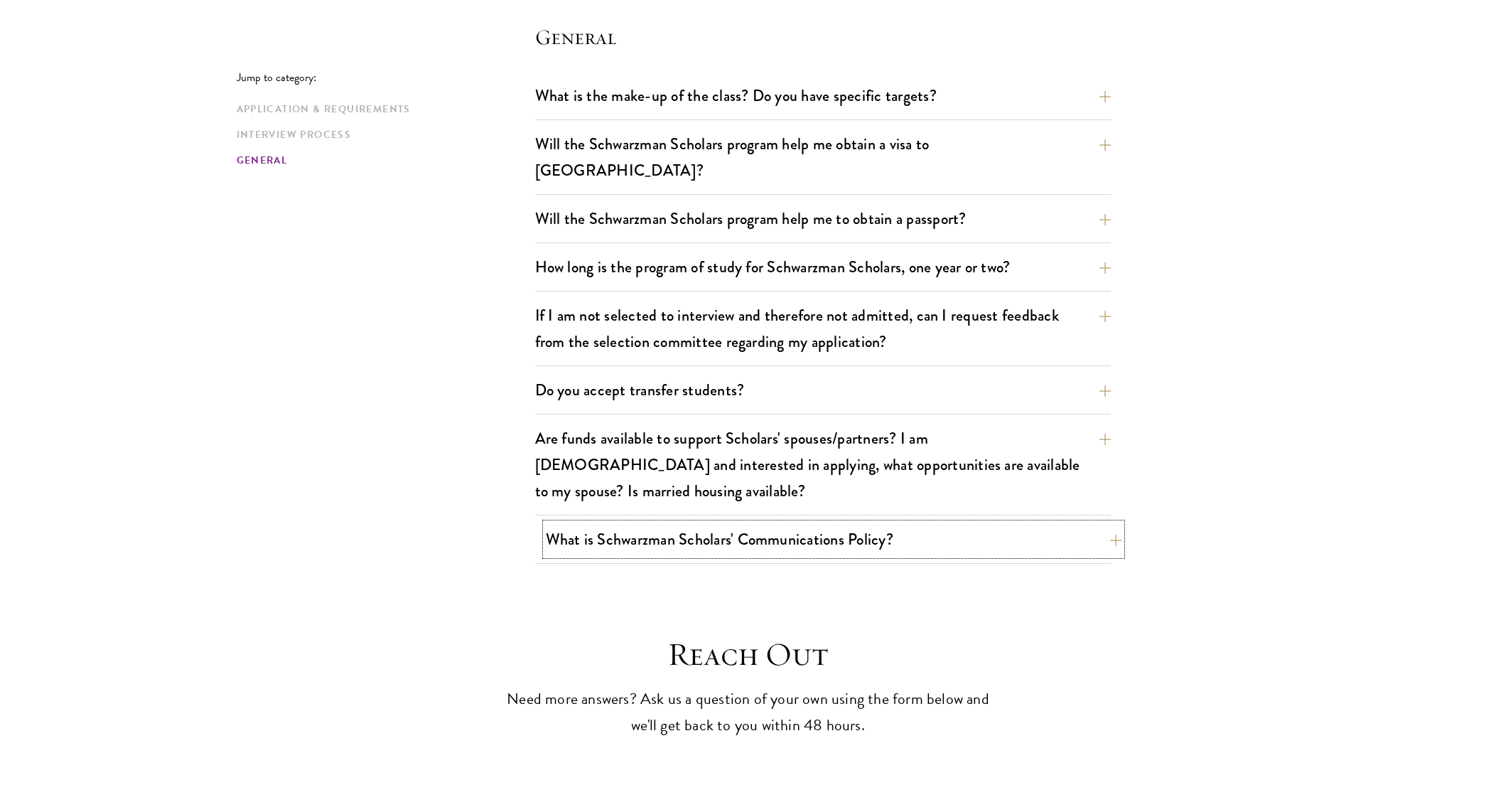
click at [830, 523] on button "What is Schwarzman Scholars' Communications Policy?" at bounding box center [834, 539] width 576 height 32
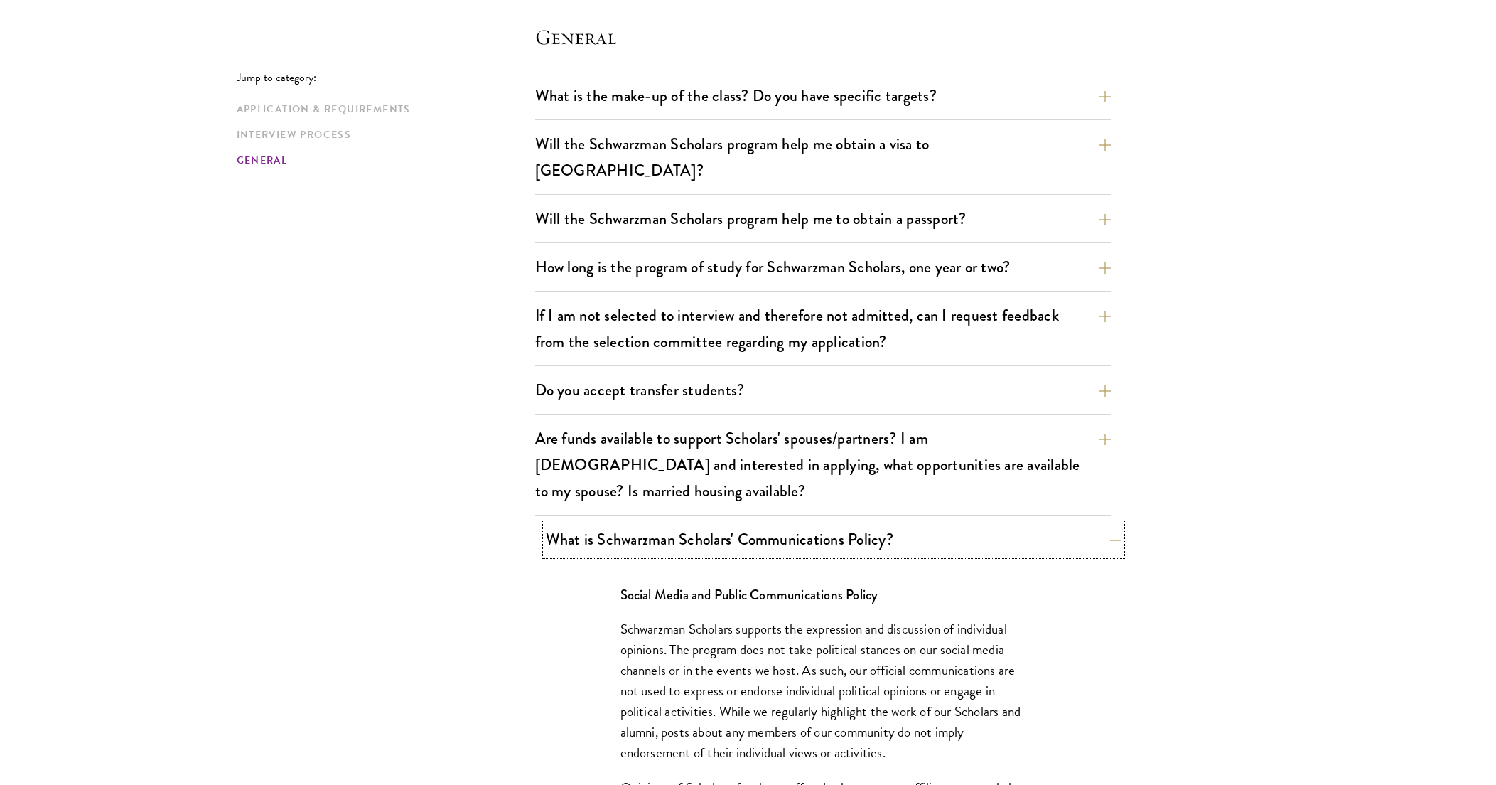
click at [830, 523] on button "What is Schwarzman Scholars' Communications Policy?" at bounding box center [834, 539] width 576 height 32
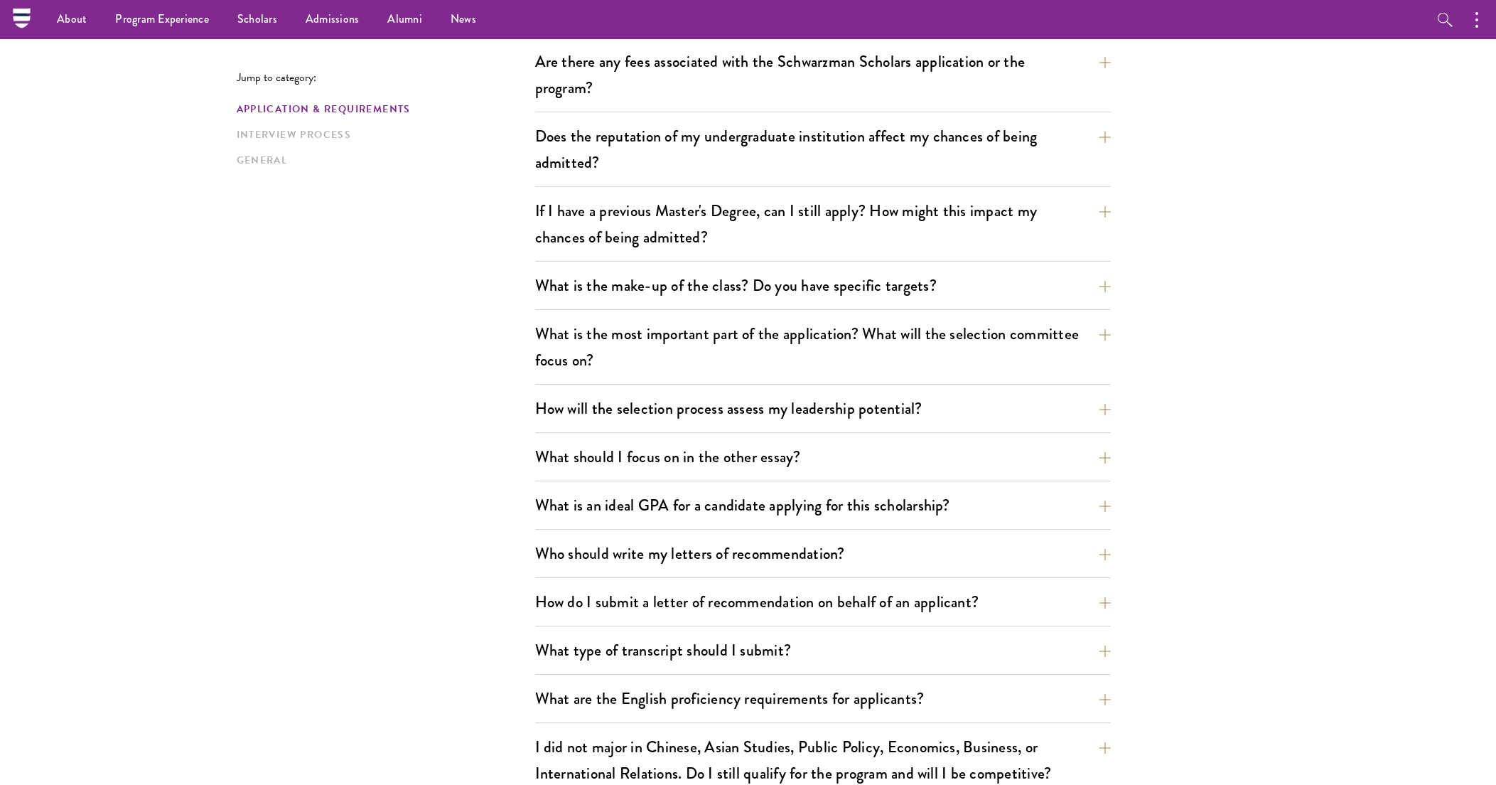
scroll to position [0, 0]
